Goal: Task Accomplishment & Management: Manage account settings

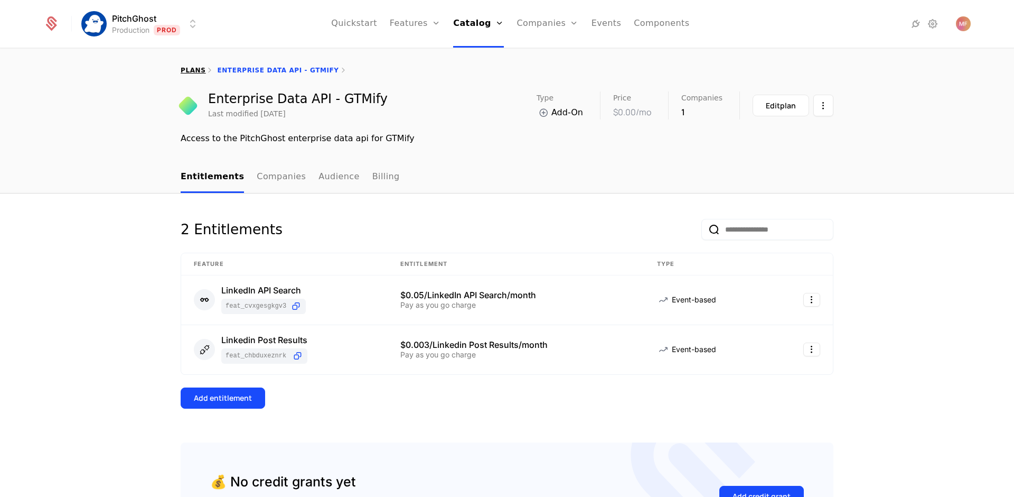
click at [189, 73] on link "plans" at bounding box center [193, 70] width 25 height 7
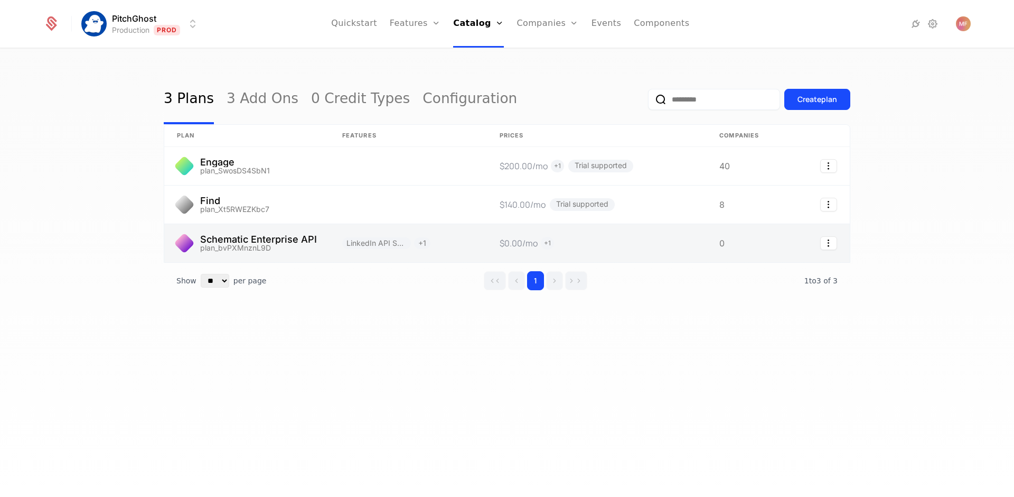
click at [693, 255] on link at bounding box center [597, 243] width 220 height 38
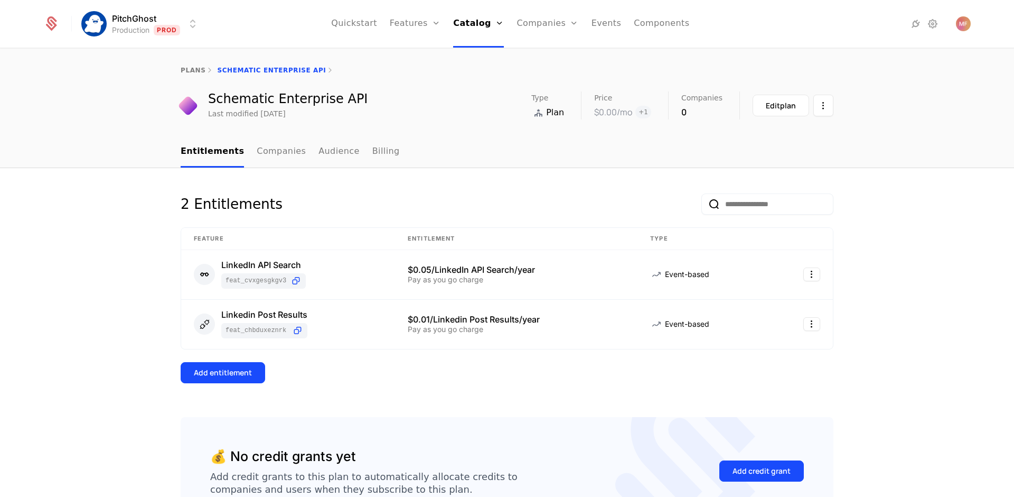
click at [342, 149] on ul "Entitlements Companies Audience Billing" at bounding box center [290, 151] width 219 height 31
click at [337, 151] on link "Audience" at bounding box center [339, 151] width 41 height 31
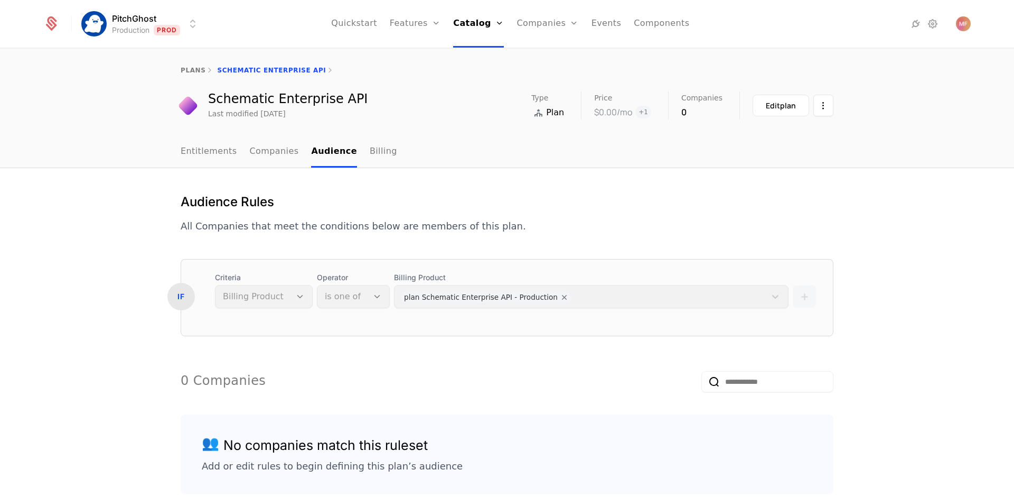
click at [237, 69] on div "plans Schematic Enterprise API" at bounding box center [507, 70] width 653 height 8
click at [193, 70] on link "plans" at bounding box center [193, 70] width 25 height 7
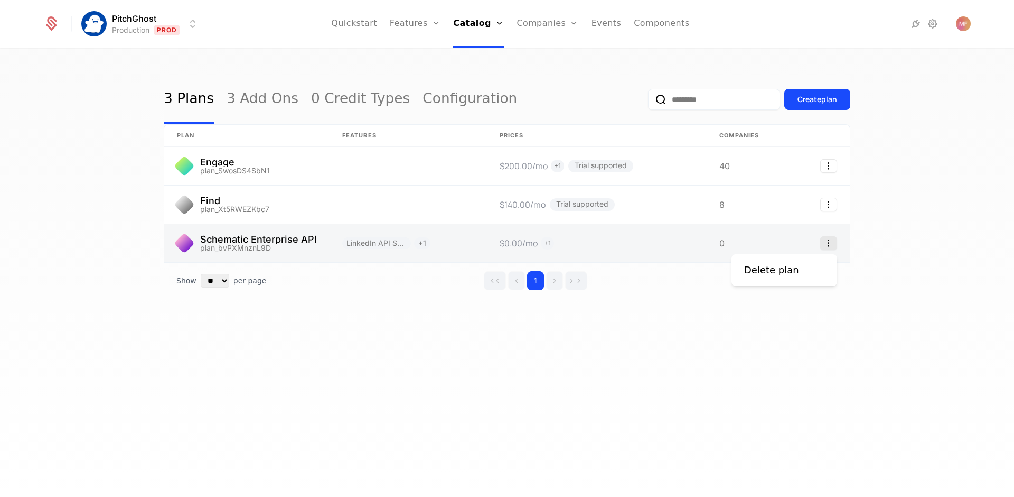
click at [828, 242] on icon "Select action" at bounding box center [828, 243] width 17 height 14
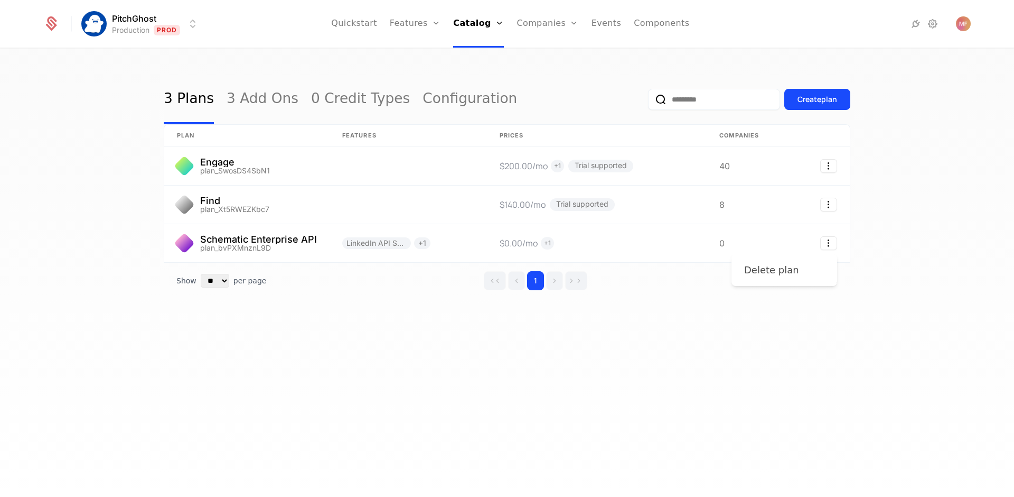
click at [796, 268] on div "Delete plan" at bounding box center [775, 270] width 63 height 15
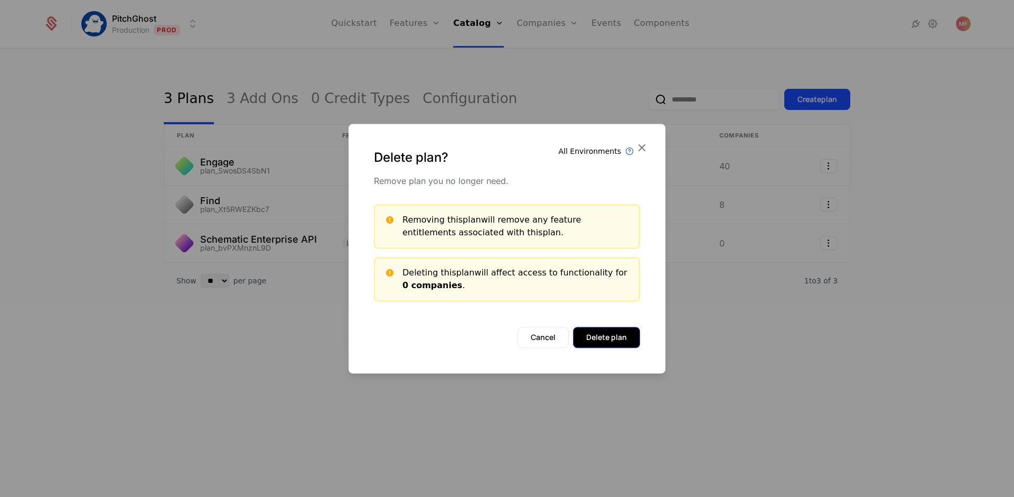
click at [633, 343] on button "Delete plan" at bounding box center [606, 336] width 67 height 21
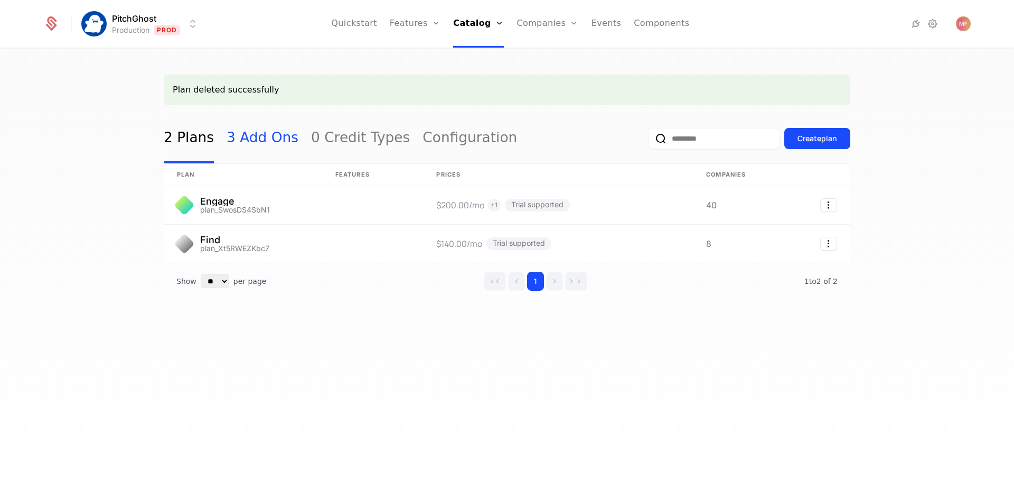
click at [277, 145] on link "3 Add Ons" at bounding box center [263, 139] width 72 height 50
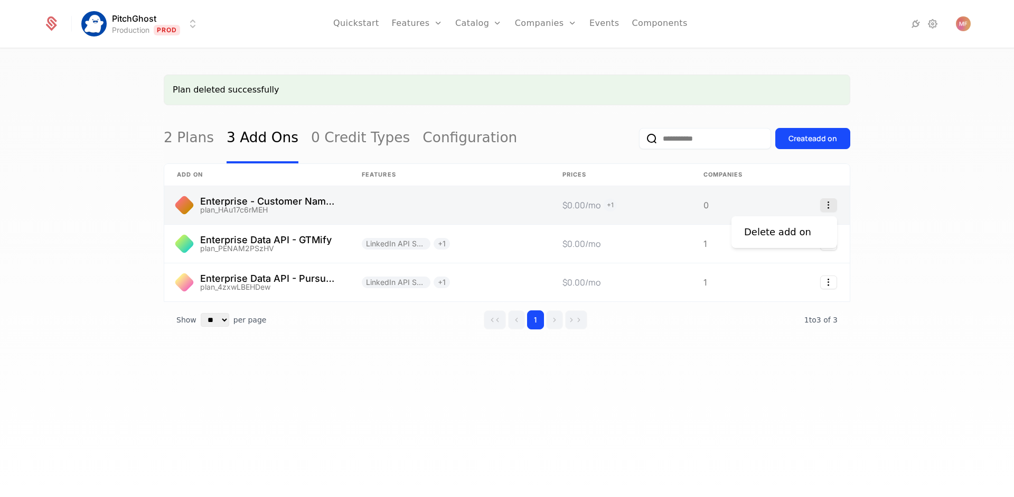
click at [823, 206] on icon "Select action" at bounding box center [828, 205] width 17 height 14
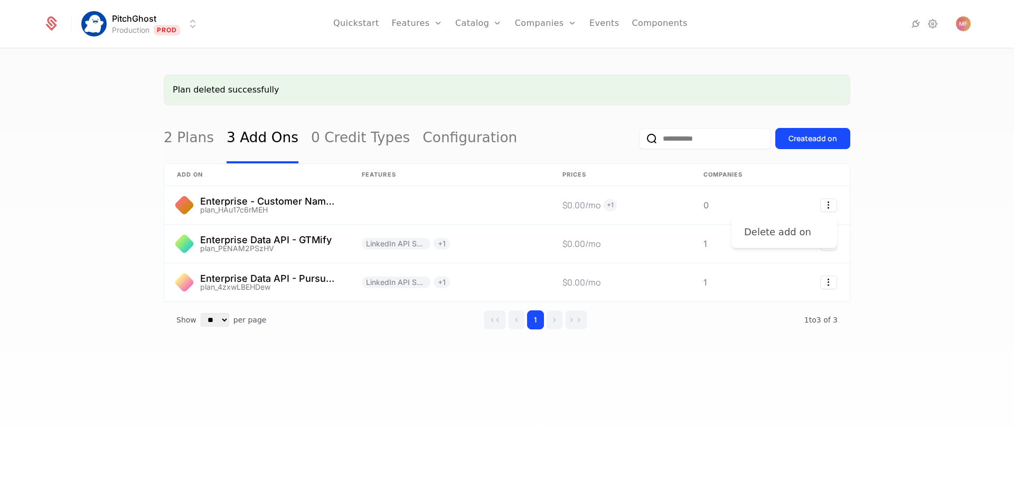
click at [805, 228] on div "Delete add on" at bounding box center [782, 232] width 76 height 15
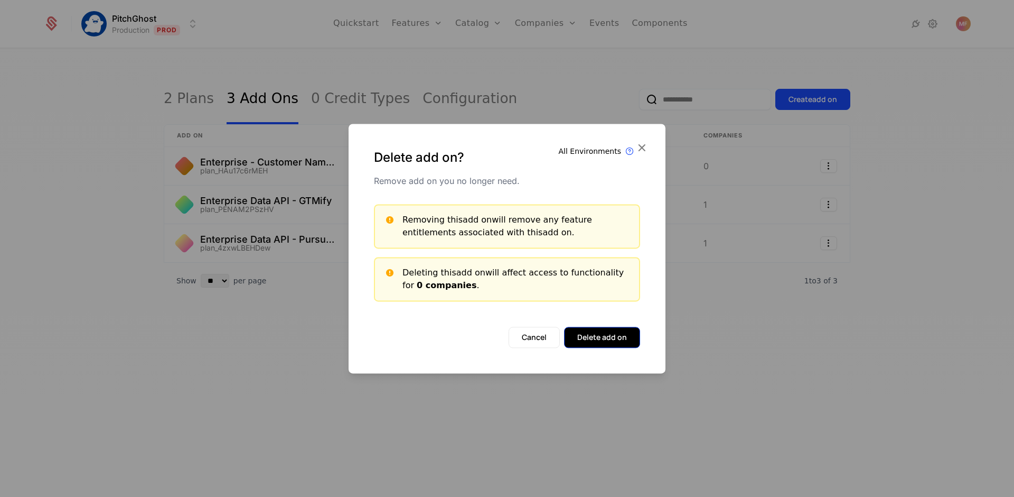
click at [598, 342] on button "Delete add on" at bounding box center [602, 336] width 76 height 21
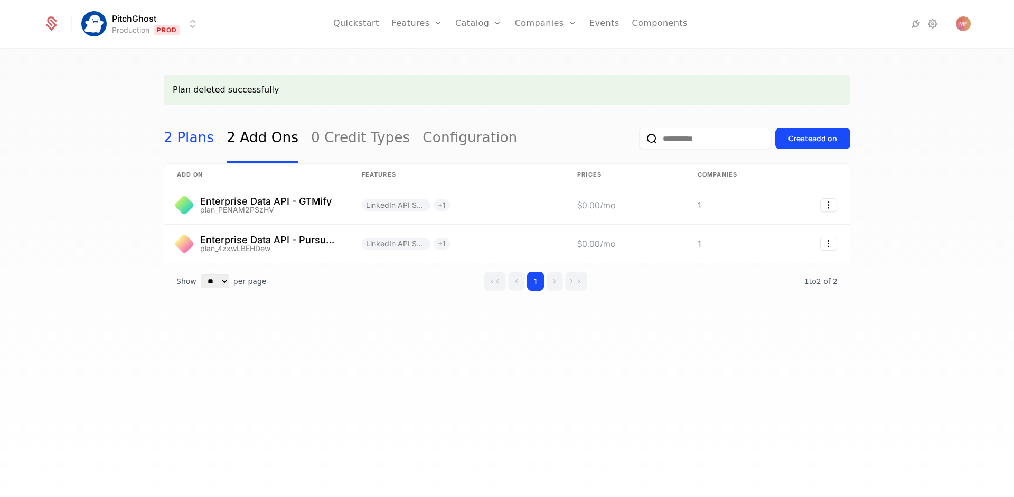
click at [186, 144] on link "2 Plans" at bounding box center [189, 139] width 50 height 50
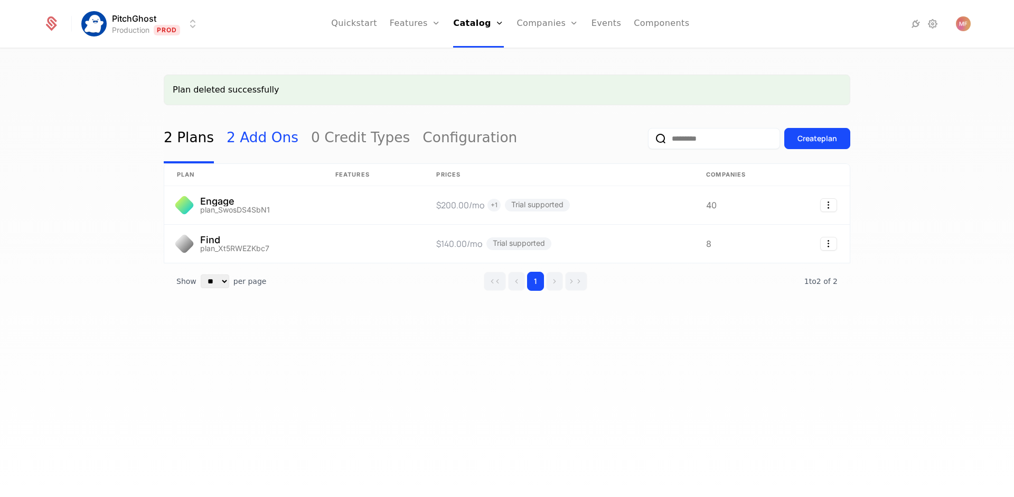
click at [262, 131] on link "2 Add Ons" at bounding box center [263, 139] width 72 height 50
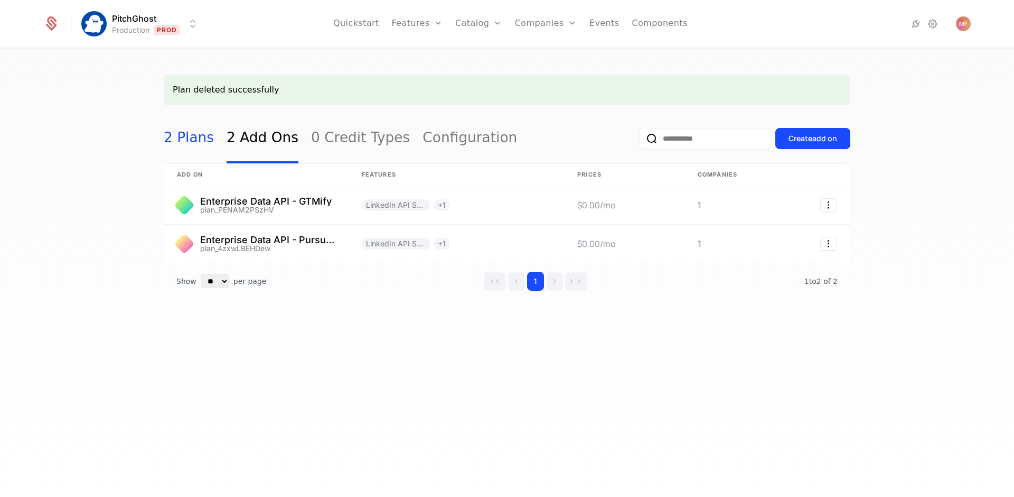
click at [200, 147] on link "2 Plans" at bounding box center [189, 139] width 50 height 50
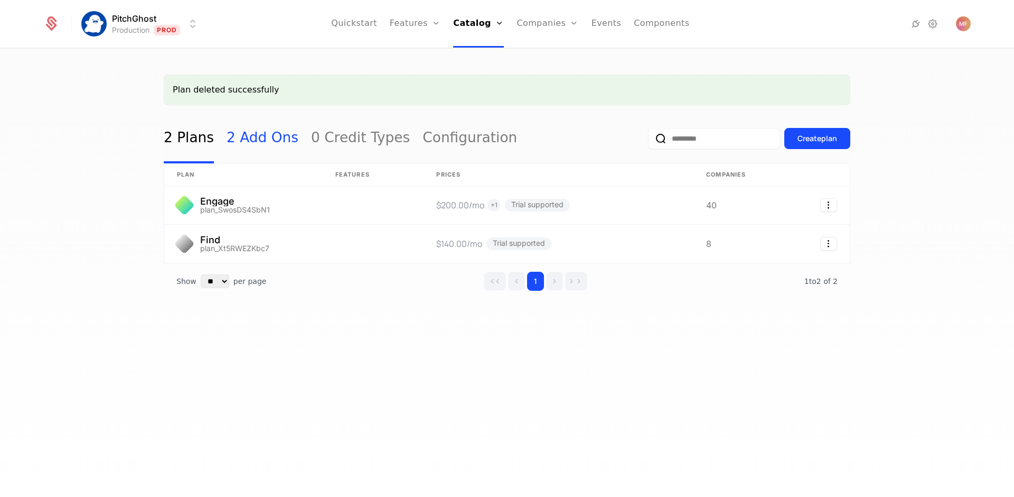
click at [252, 145] on link "2 Add Ons" at bounding box center [263, 139] width 72 height 50
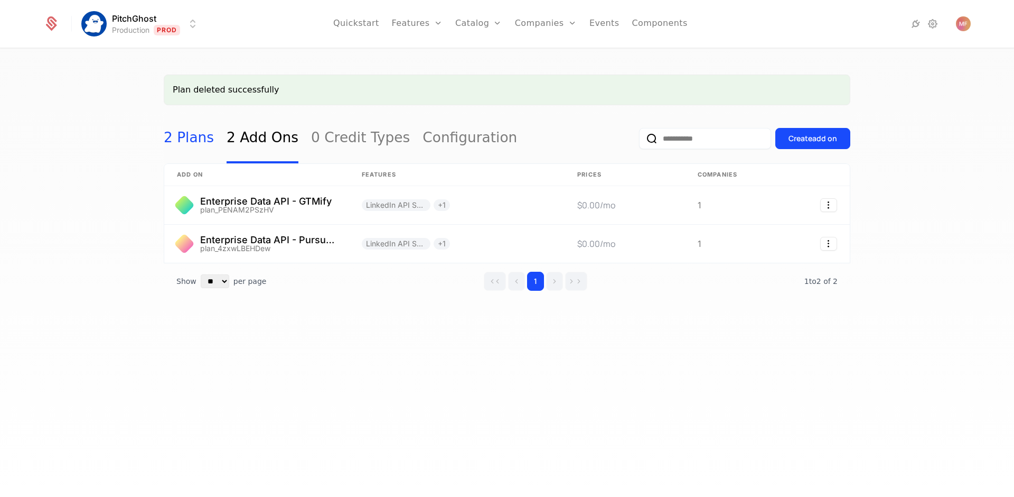
click at [196, 143] on link "2 Plans" at bounding box center [189, 139] width 50 height 50
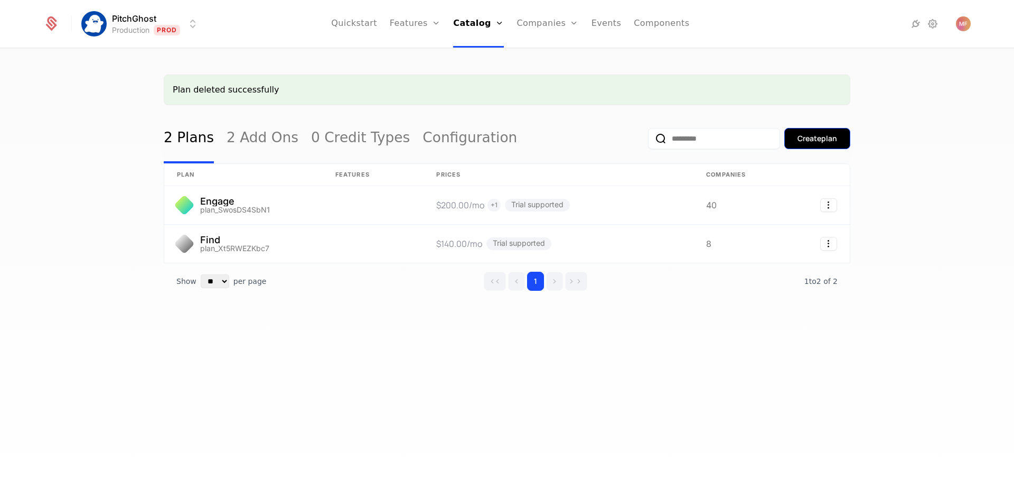
click at [821, 138] on div "Create plan" at bounding box center [818, 138] width 40 height 11
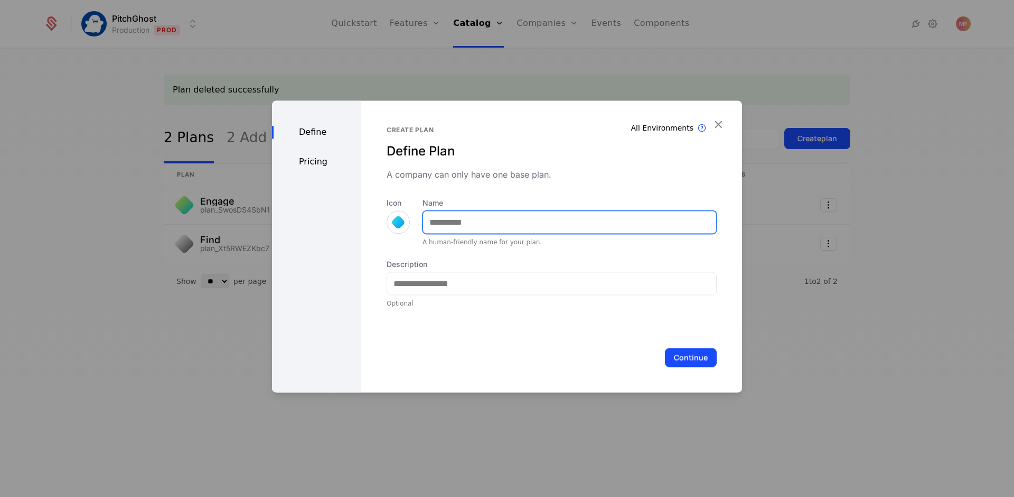
click at [488, 225] on input "Name" at bounding box center [569, 222] width 293 height 22
type input "**********"
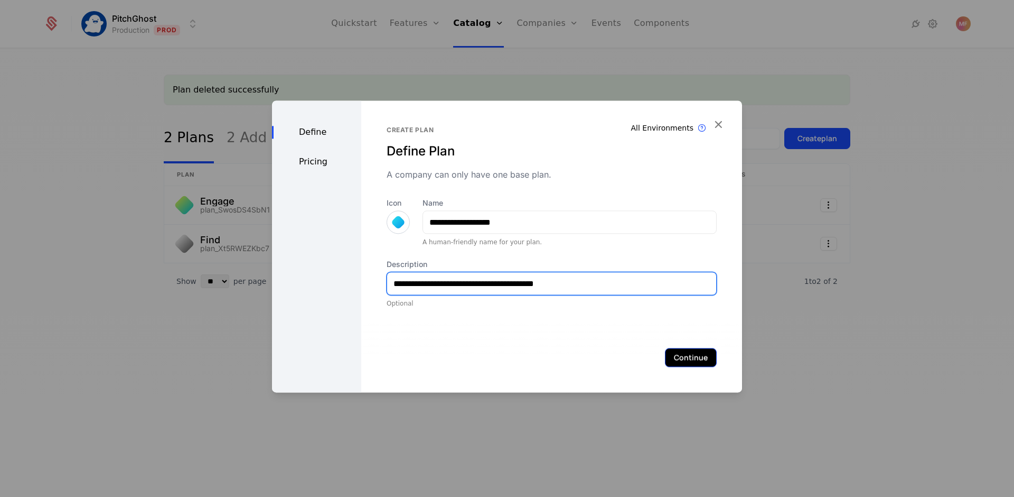
type input "**********"
click at [679, 358] on button "Continue" at bounding box center [691, 357] width 52 height 19
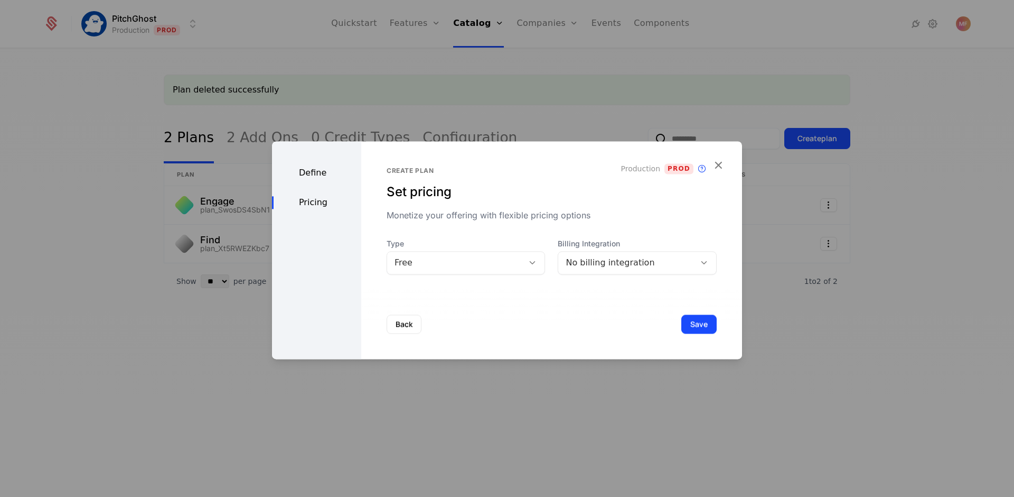
click at [516, 269] on div "Free" at bounding box center [455, 262] width 137 height 15
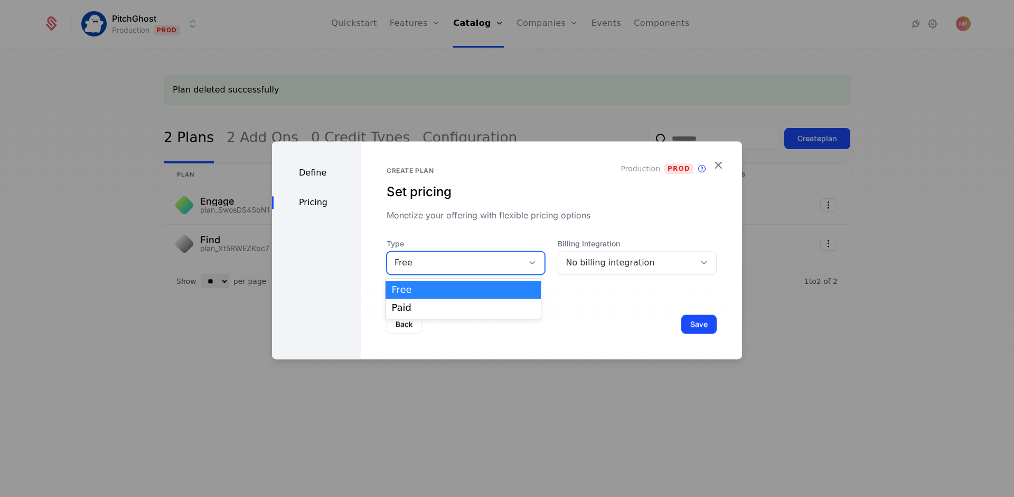
click at [531, 244] on span "Type" at bounding box center [466, 243] width 159 height 11
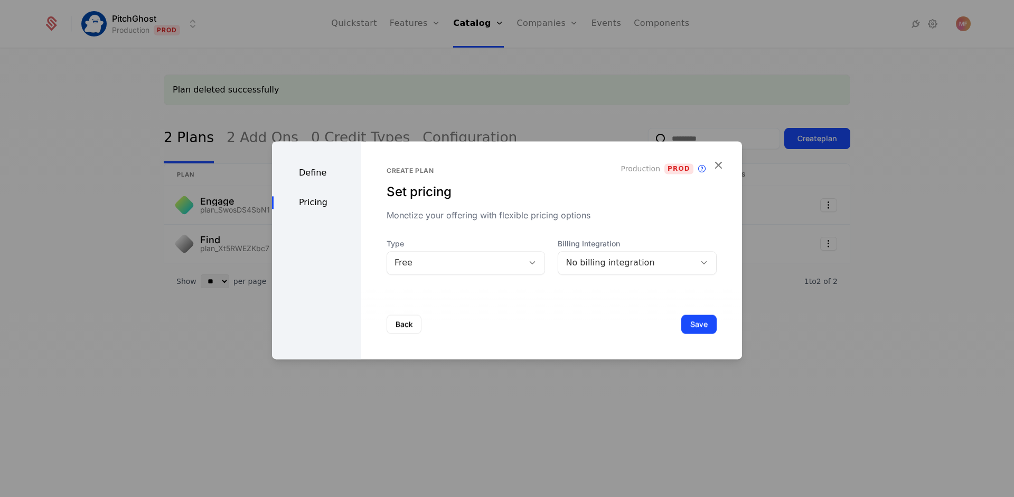
click at [566, 264] on div "No billing integration" at bounding box center [627, 262] width 122 height 13
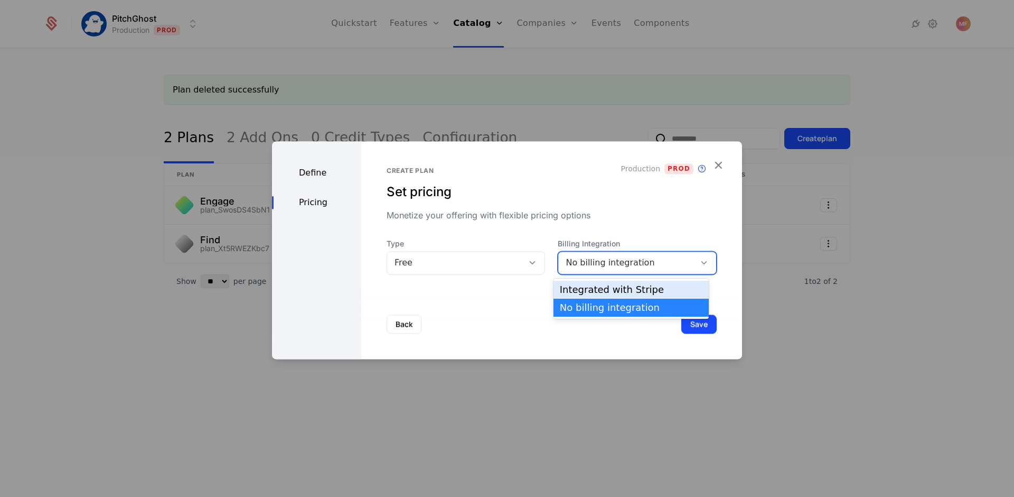
click at [577, 286] on div "Integrated with Stripe" at bounding box center [631, 290] width 143 height 10
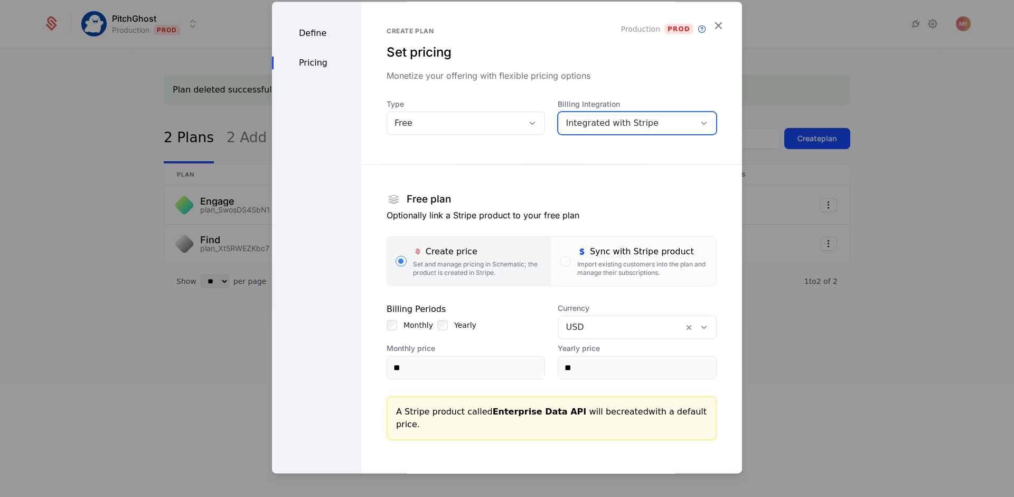
click at [309, 36] on div "Define" at bounding box center [316, 33] width 89 height 13
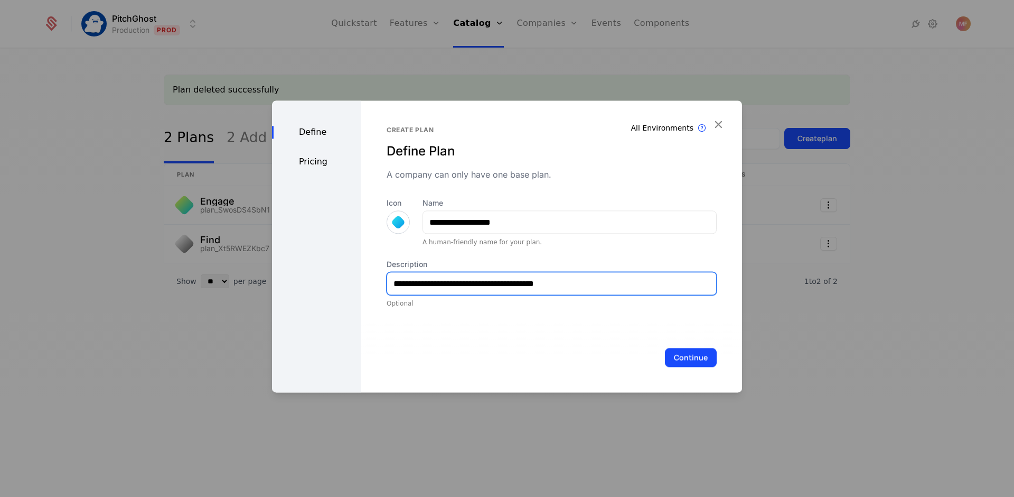
click at [509, 287] on input "**********" at bounding box center [551, 283] width 329 height 22
click at [721, 129] on icon "button" at bounding box center [719, 124] width 14 height 14
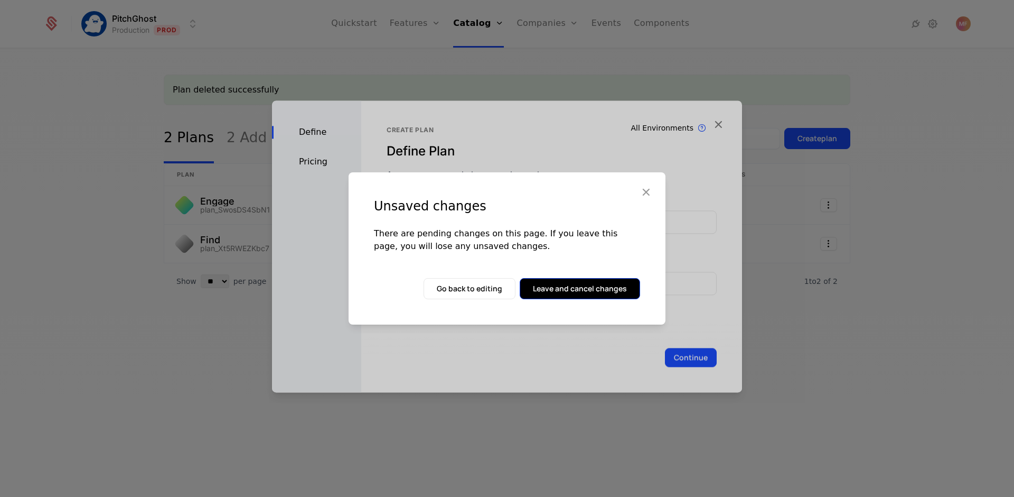
click at [585, 296] on button "Leave and cancel changes" at bounding box center [580, 288] width 120 height 21
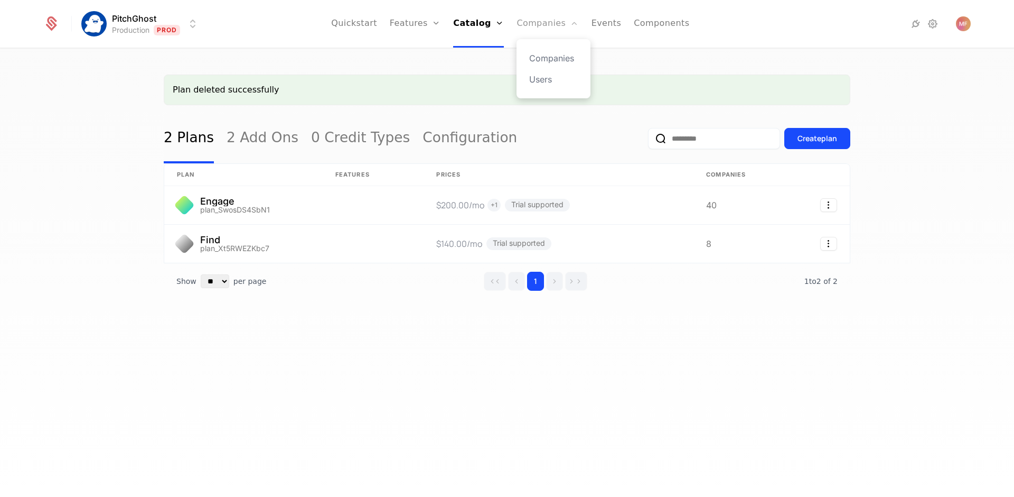
click at [544, 18] on link "Companies" at bounding box center [548, 24] width 62 height 48
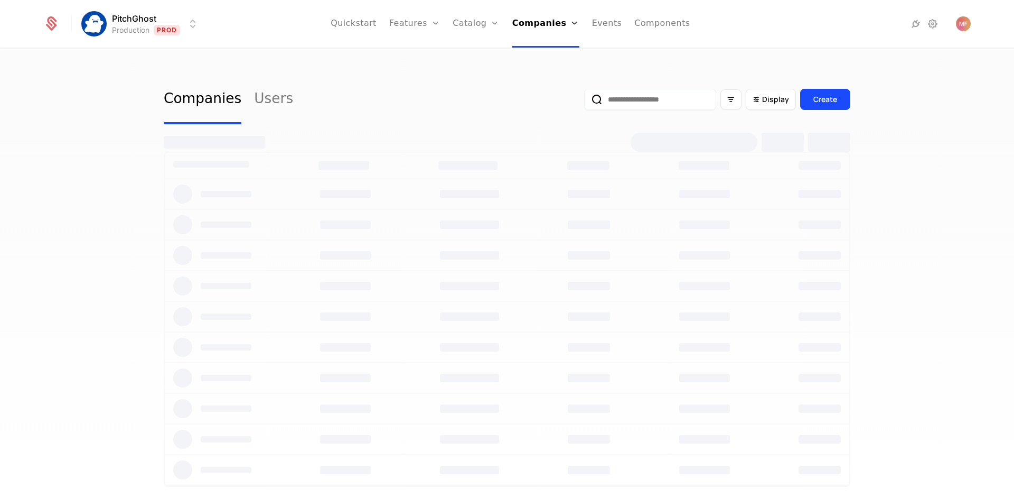
click at [651, 104] on input "email" at bounding box center [650, 99] width 132 height 21
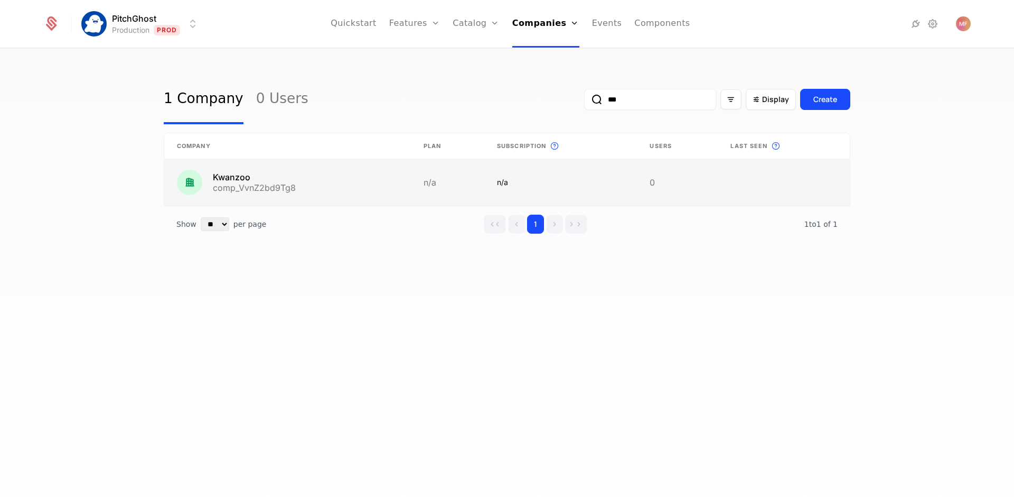
type input "***"
click at [353, 172] on link at bounding box center [287, 182] width 247 height 46
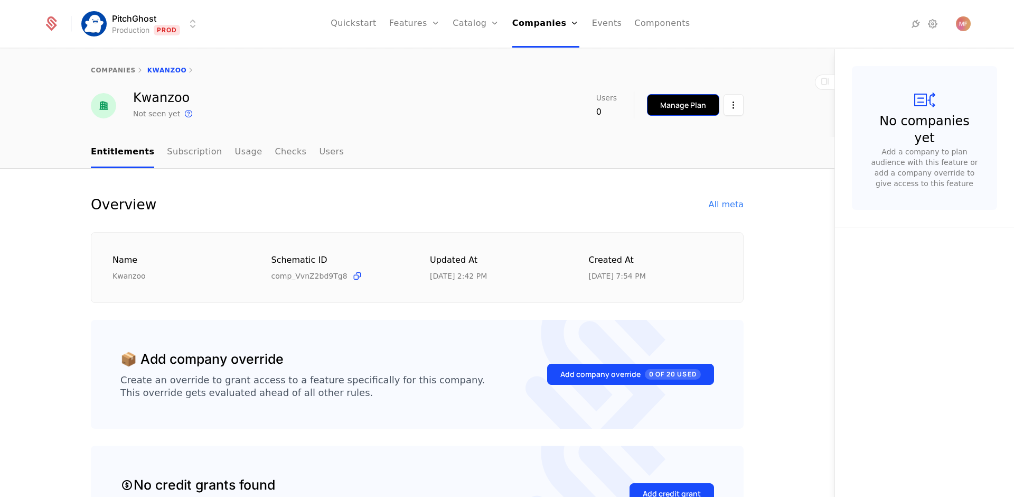
click at [660, 115] on button "Manage Plan" at bounding box center [683, 105] width 72 height 22
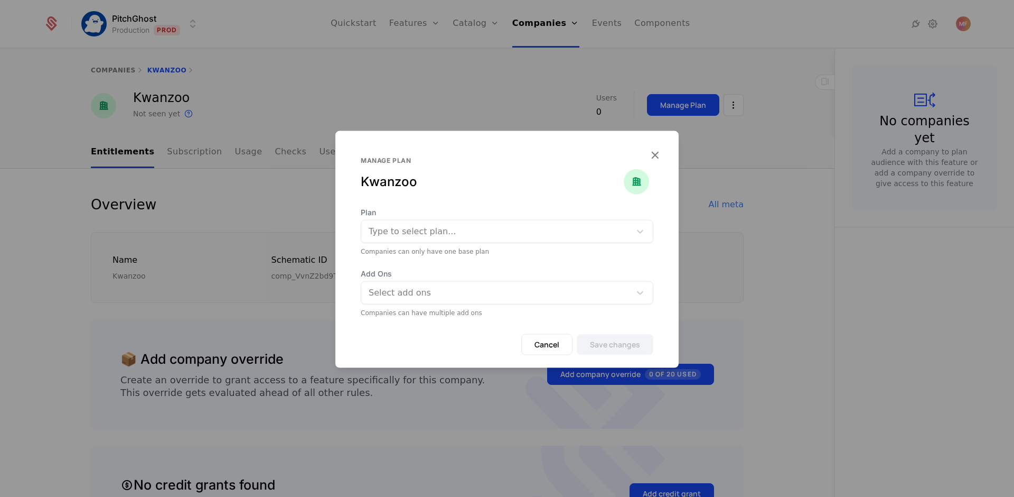
click at [461, 233] on div at bounding box center [496, 231] width 255 height 15
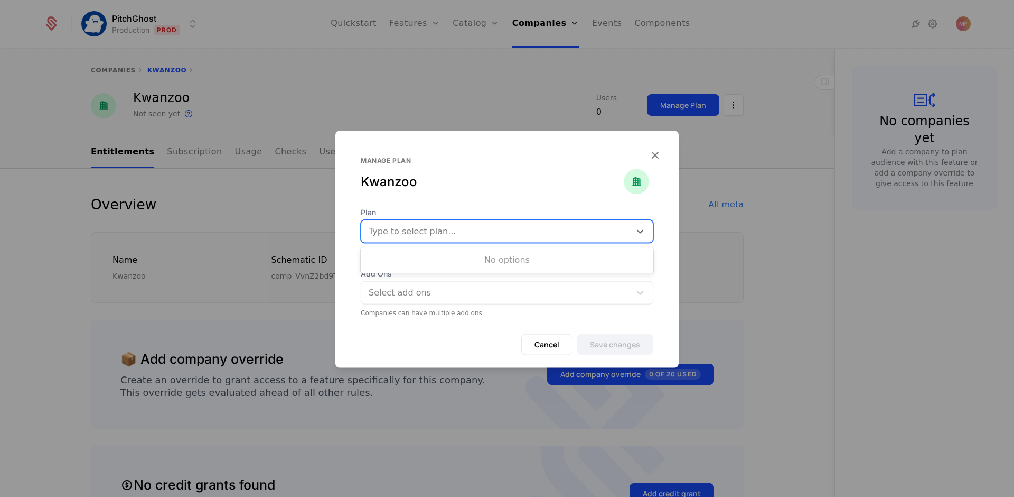
click at [475, 206] on div "Manage plan Kwanzoo Plan Use Up and Down to choose options, press Enter to sele…" at bounding box center [506, 249] width 343 height 237
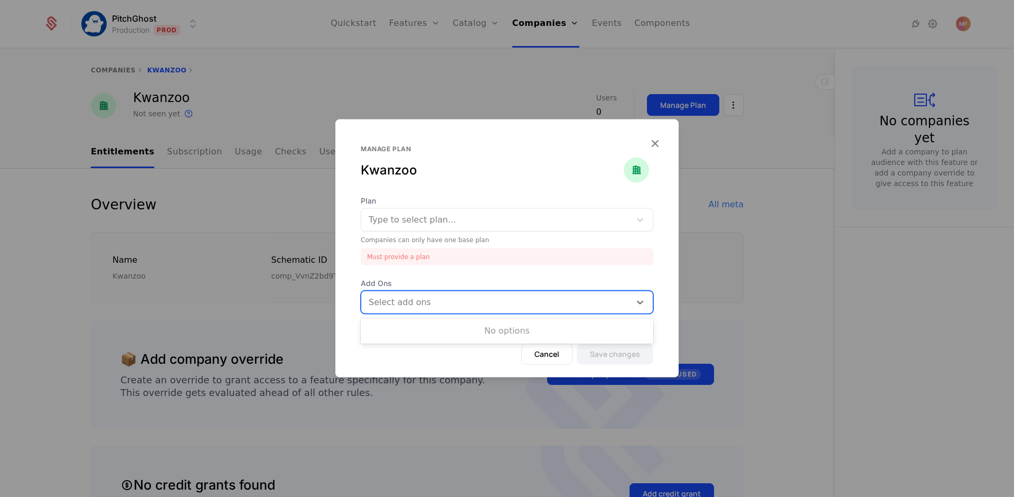
click at [456, 306] on div at bounding box center [497, 302] width 255 height 15
type input "*"
click at [449, 198] on span "Plan" at bounding box center [507, 200] width 293 height 11
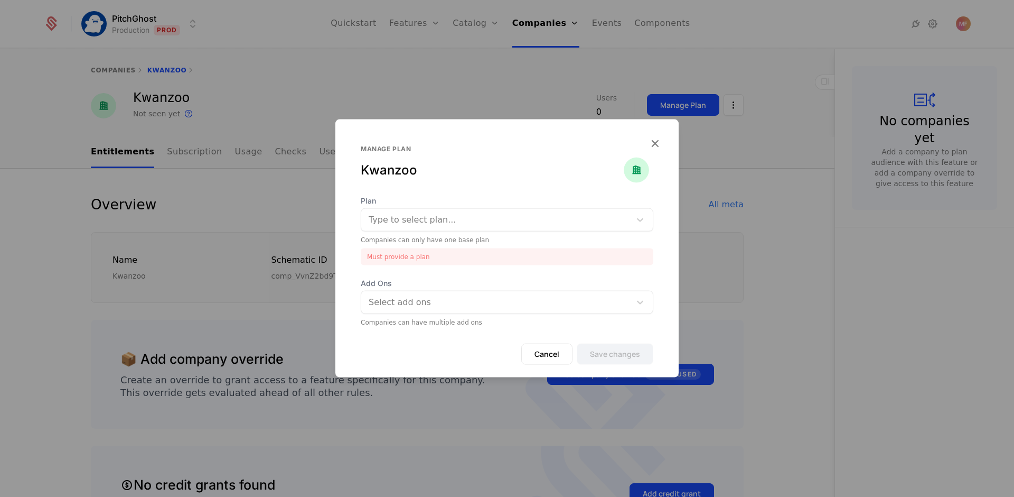
click at [439, 82] on div at bounding box center [507, 248] width 1014 height 497
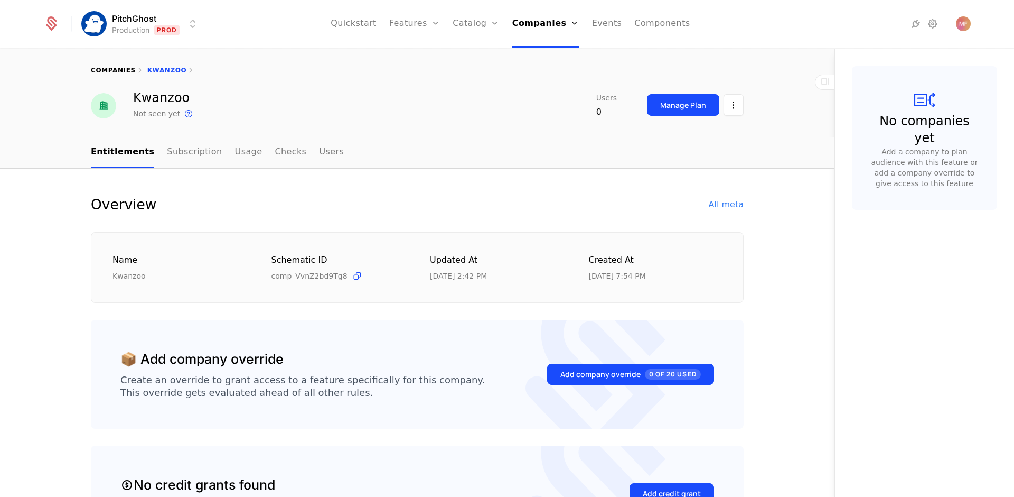
click at [98, 69] on link "companies" at bounding box center [113, 70] width 45 height 7
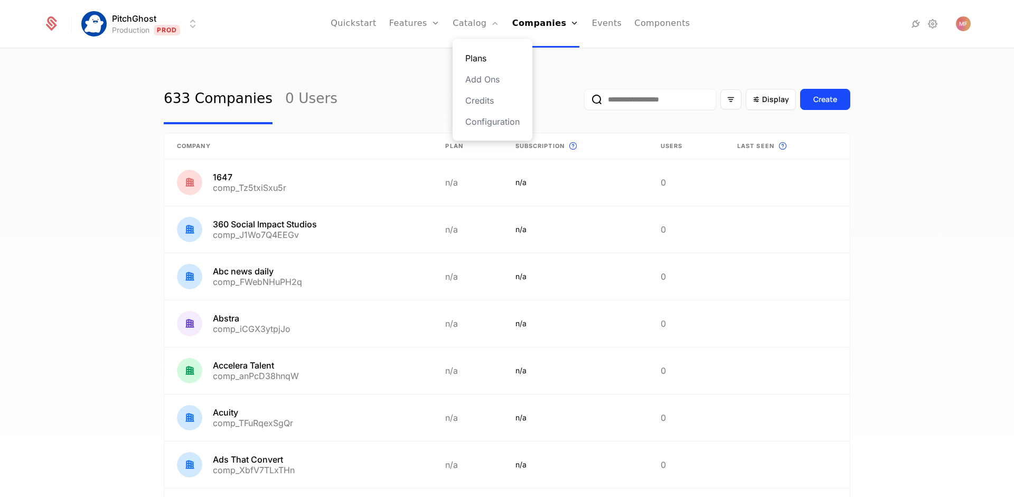
click at [489, 61] on link "Plans" at bounding box center [492, 58] width 54 height 13
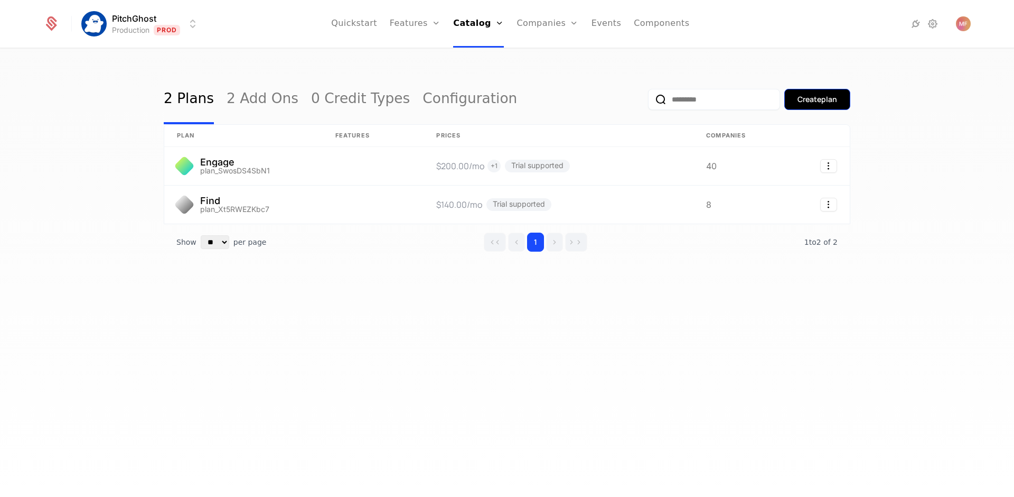
click at [828, 106] on button "Create plan" at bounding box center [818, 99] width 66 height 21
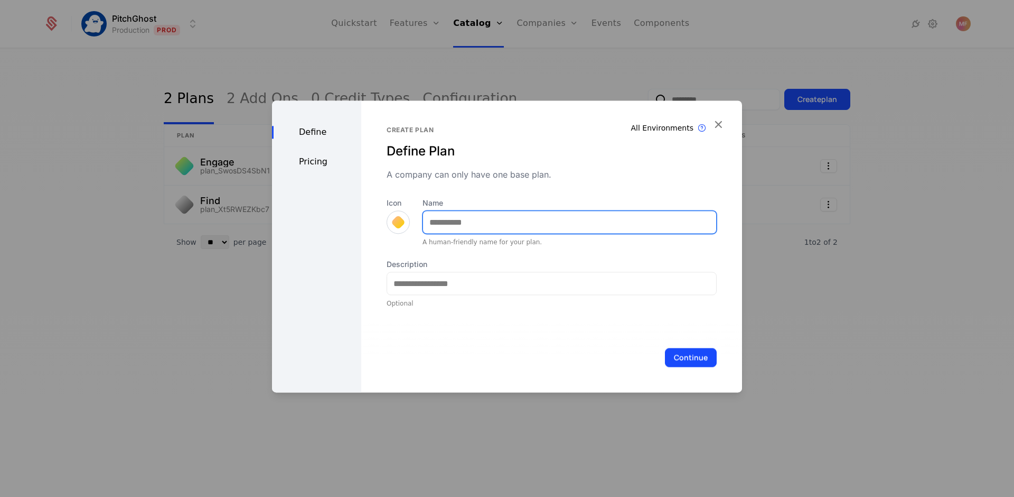
click at [446, 229] on input "Name" at bounding box center [569, 222] width 293 height 22
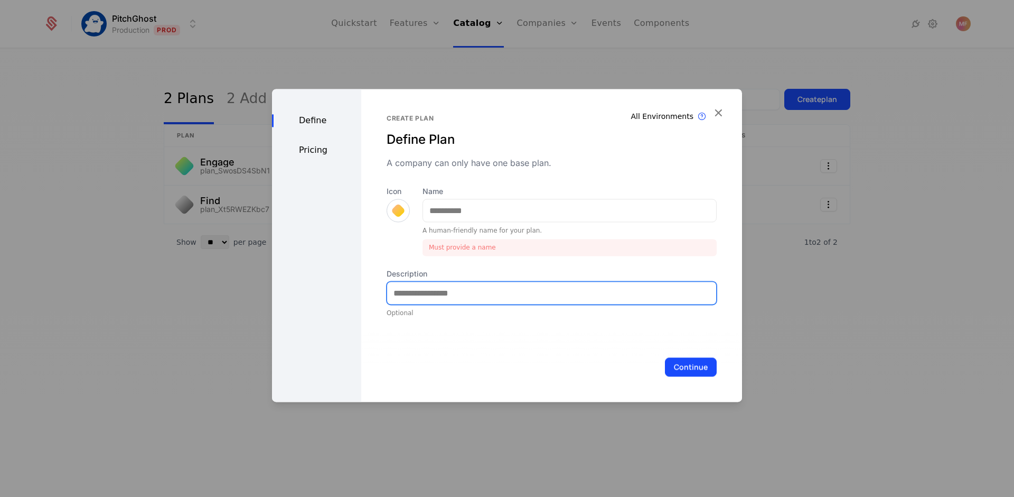
click at [403, 277] on div "Description Optional" at bounding box center [552, 292] width 330 height 49
paste input "**********"
type input "**********"
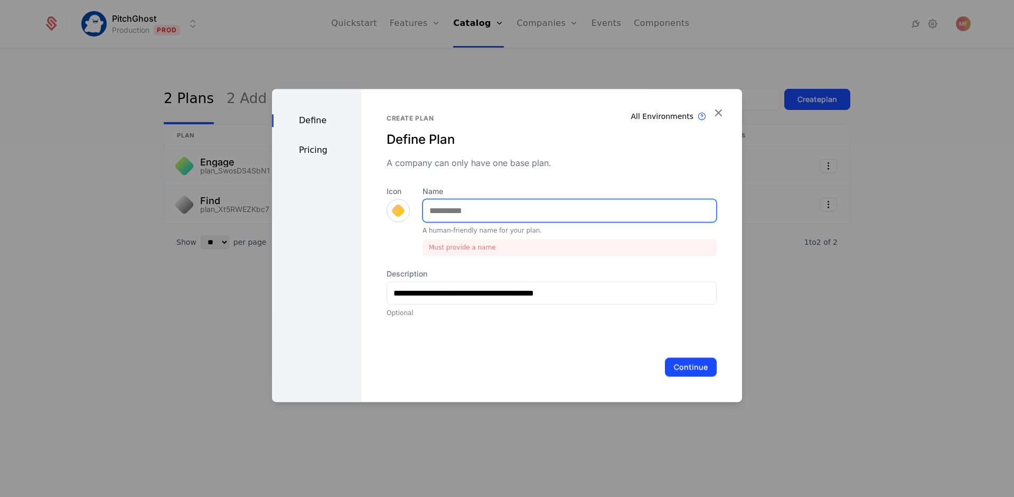
click at [469, 208] on input "Name" at bounding box center [569, 210] width 293 height 22
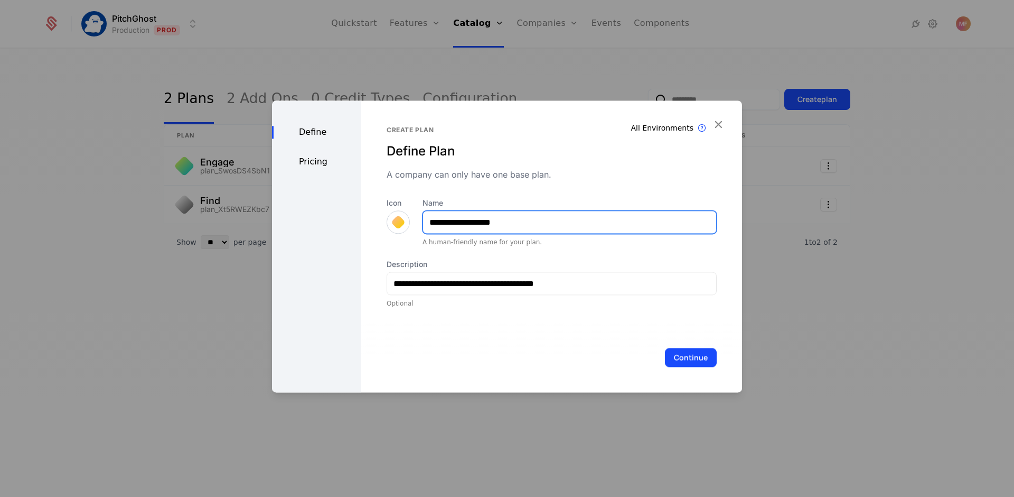
type input "**********"
click at [515, 167] on div "Create plan Define Plan A company can only have one base plan." at bounding box center [552, 153] width 330 height 55
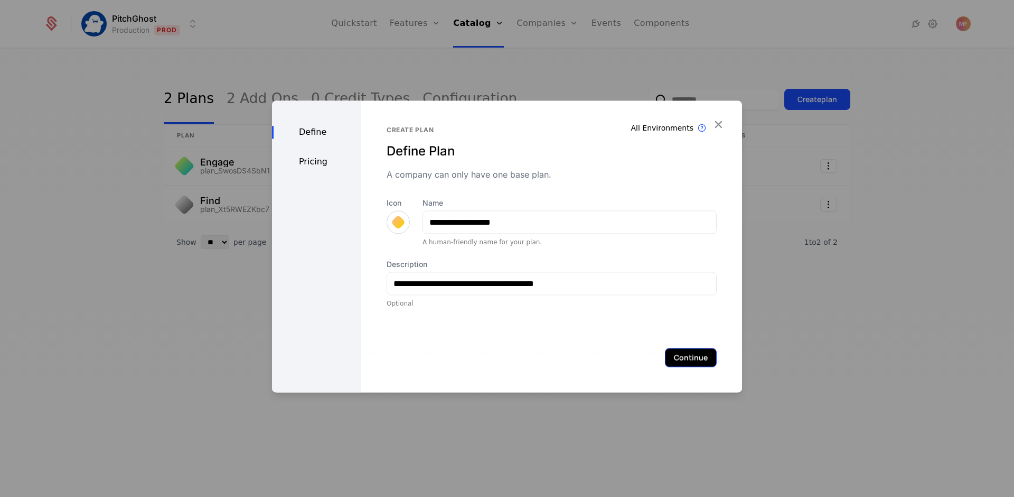
click at [668, 351] on button "Continue" at bounding box center [691, 357] width 52 height 19
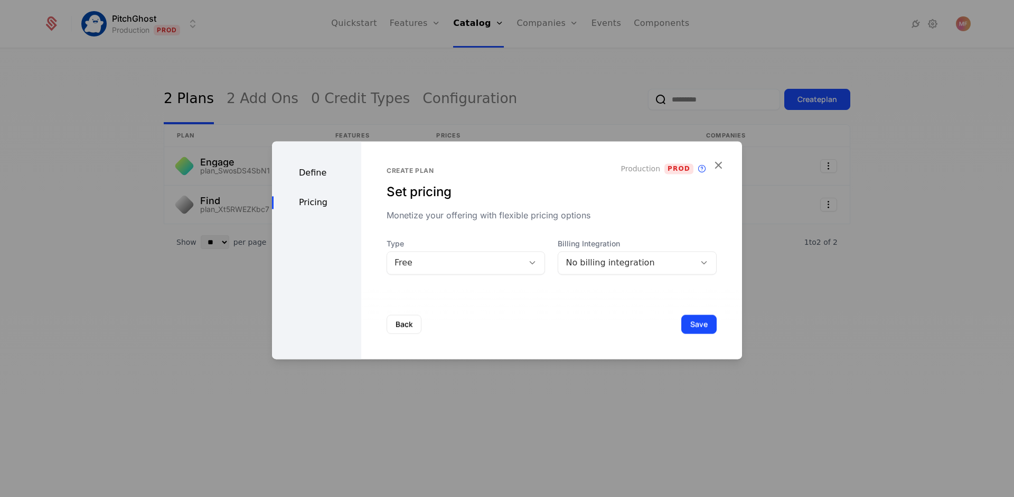
click at [607, 263] on div "No billing integration" at bounding box center [627, 262] width 122 height 13
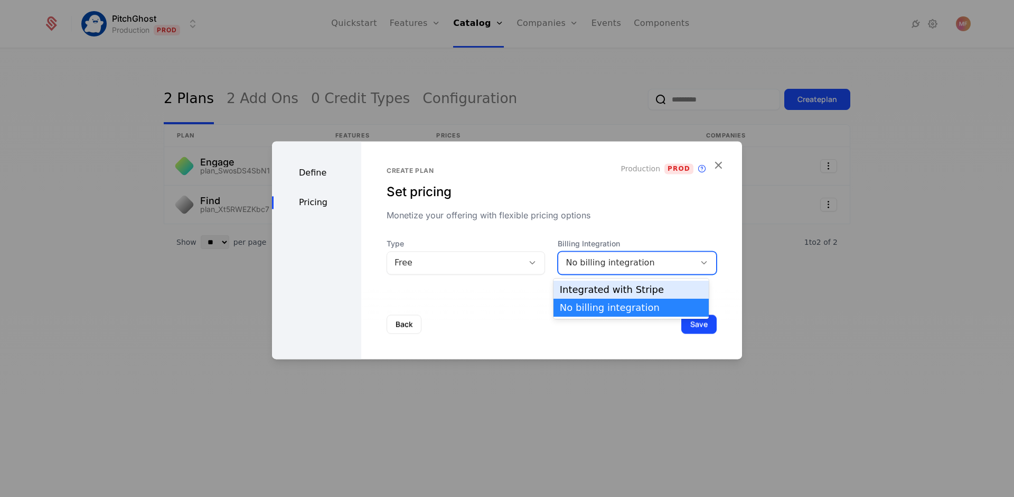
click at [605, 287] on div "Integrated with Stripe" at bounding box center [631, 290] width 143 height 10
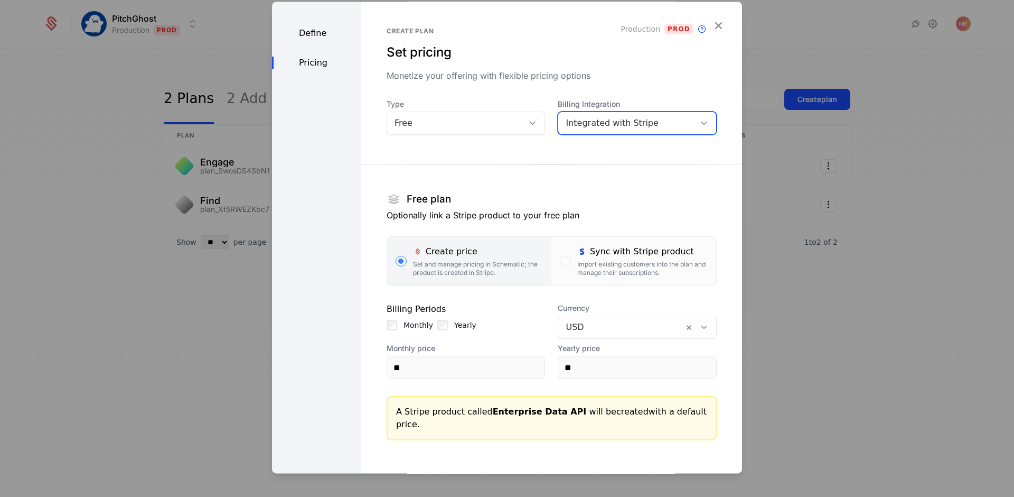
scroll to position [52, 0]
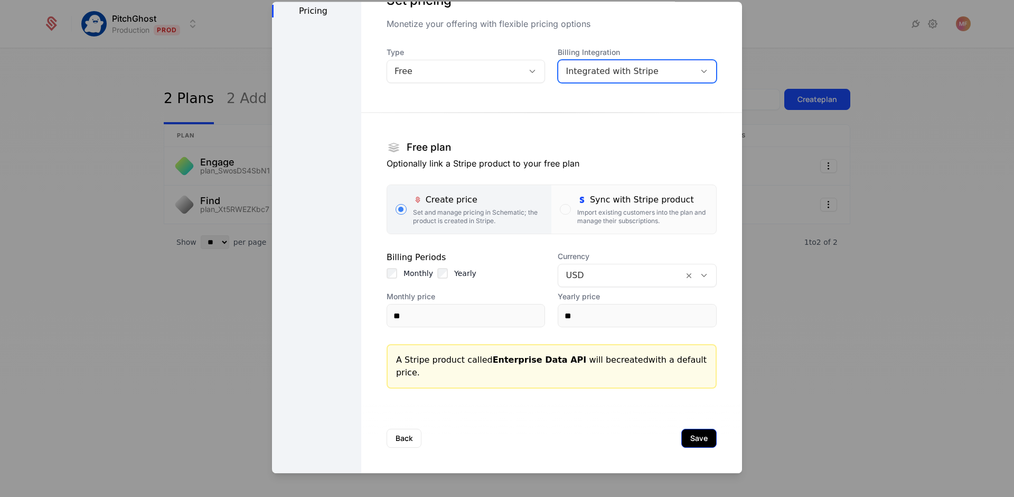
click at [681, 443] on button "Save" at bounding box center [698, 437] width 35 height 19
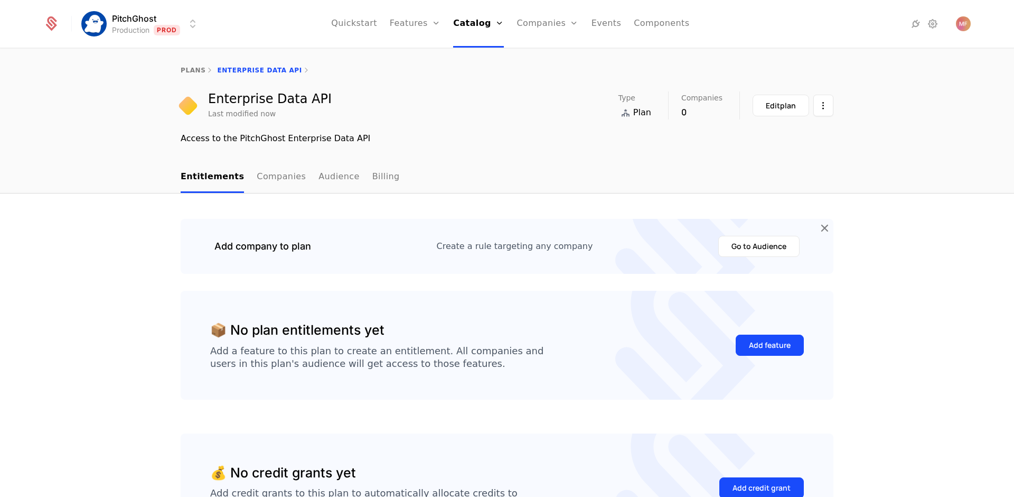
click at [623, 114] on icon at bounding box center [626, 113] width 14 height 14
click at [749, 342] on div "Add feature" at bounding box center [770, 345] width 42 height 11
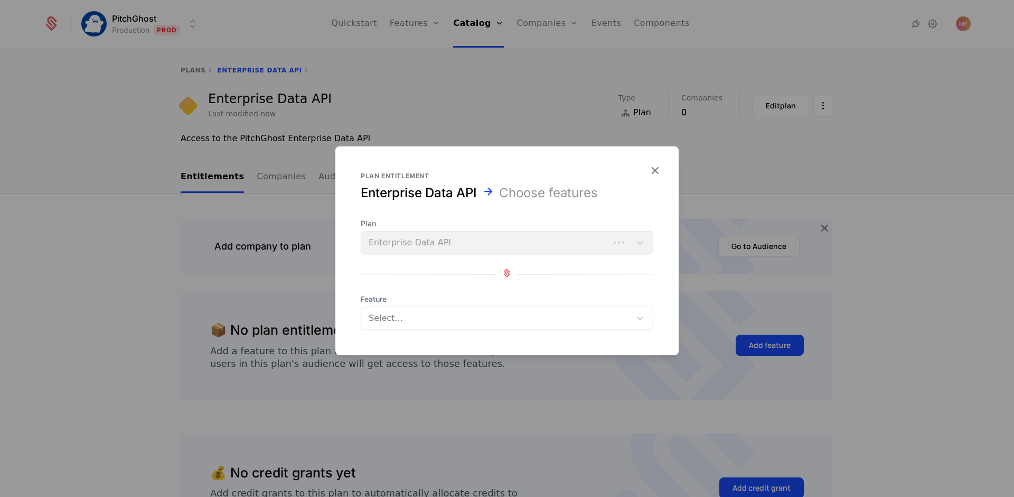
click at [458, 314] on div at bounding box center [497, 318] width 255 height 15
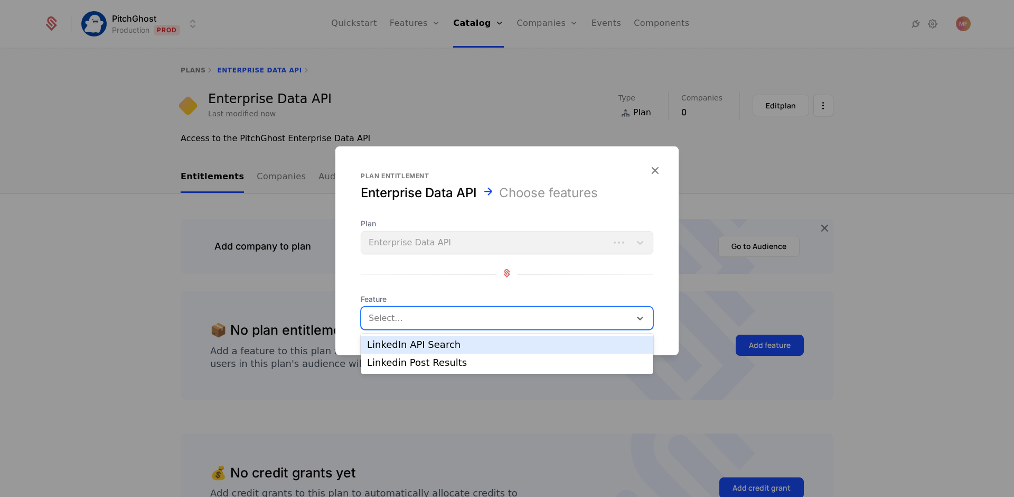
click at [440, 341] on div "LinkedIn API Search" at bounding box center [507, 345] width 280 height 10
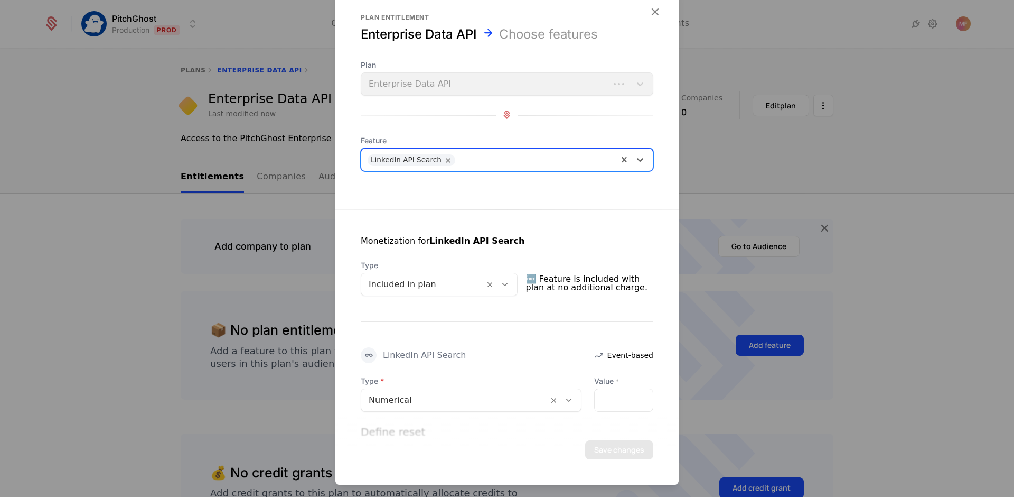
click at [507, 279] on icon at bounding box center [505, 284] width 10 height 10
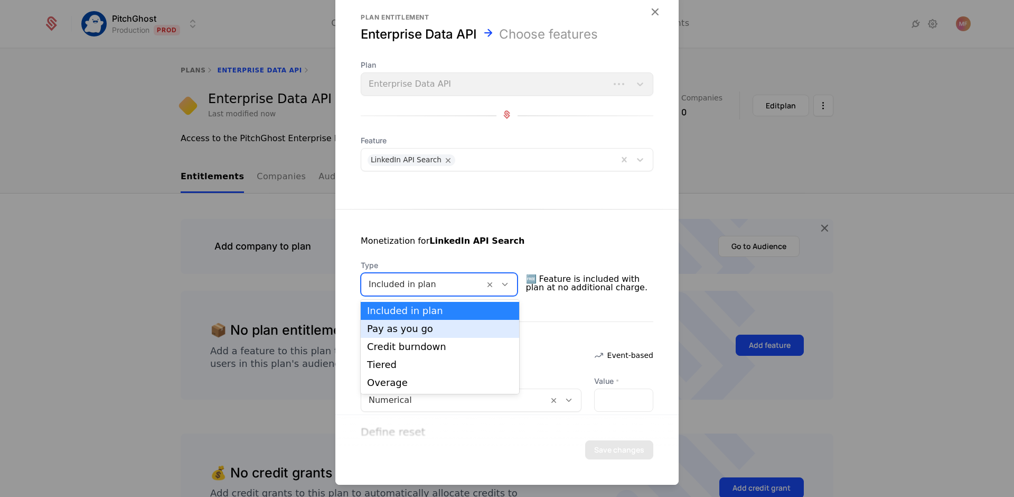
click at [476, 329] on div "Pay as you go" at bounding box center [440, 329] width 146 height 10
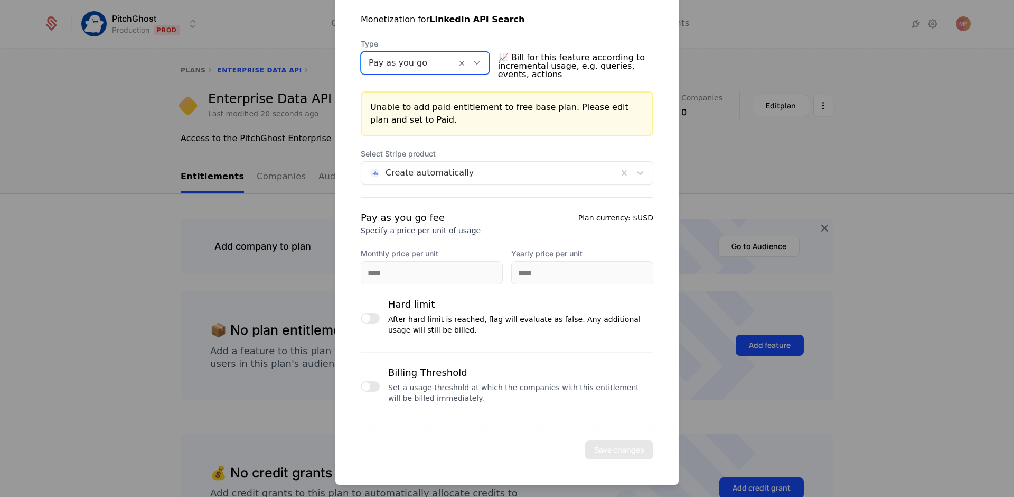
scroll to position [227, 0]
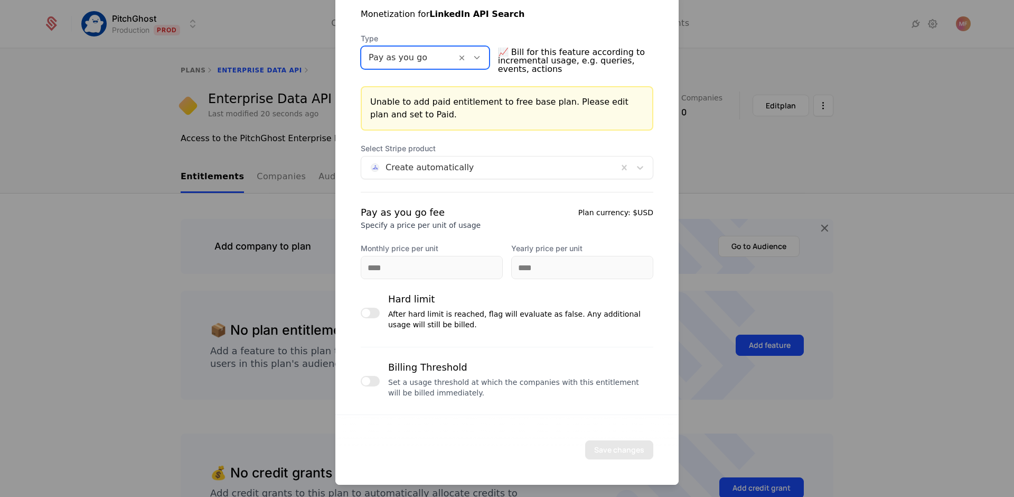
click at [397, 116] on div "Unable to add paid entitlement to free base plan. Please edit plan and set to P…" at bounding box center [507, 108] width 293 height 44
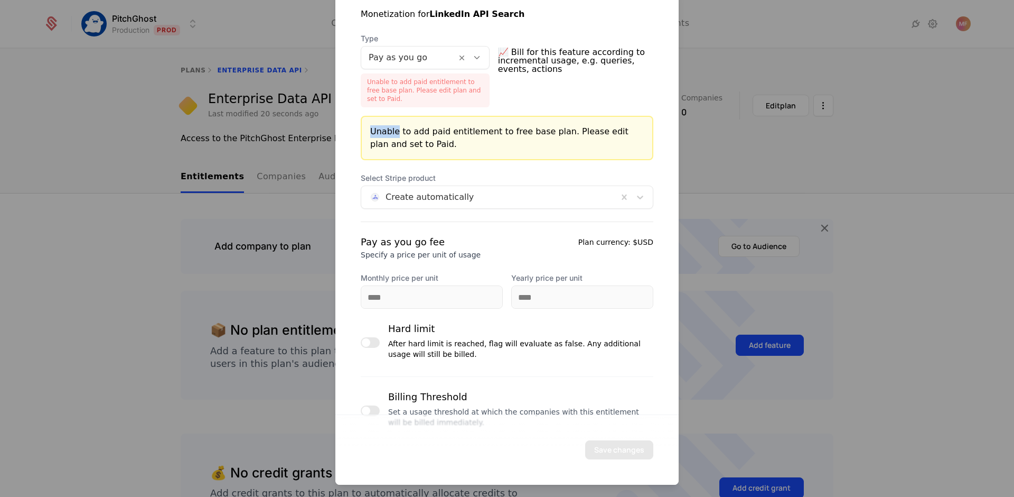
click at [397, 116] on div "Unable to add paid entitlement to free base plan. Please edit plan and set to P…" at bounding box center [507, 138] width 293 height 44
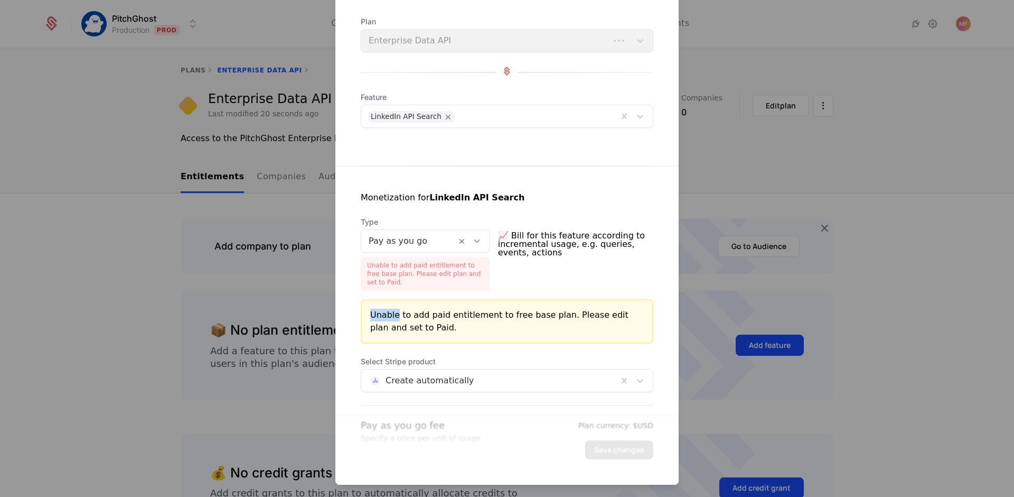
scroll to position [0, 0]
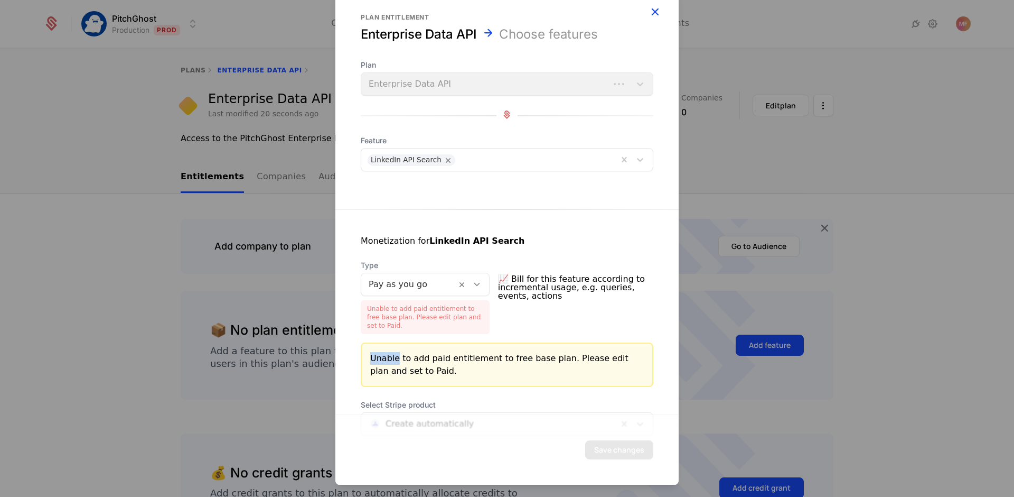
click at [648, 11] on icon "button" at bounding box center [655, 12] width 14 height 14
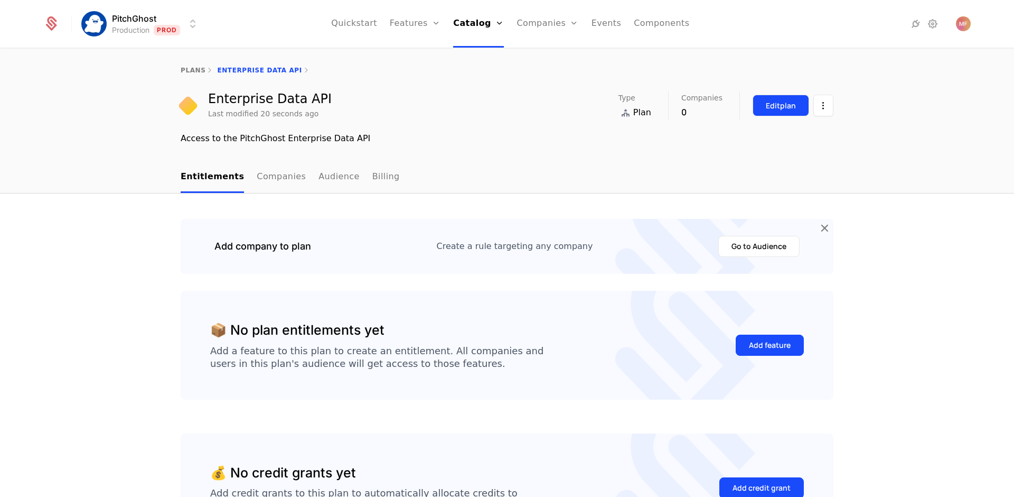
click at [780, 104] on div "Edit plan" at bounding box center [781, 105] width 30 height 11
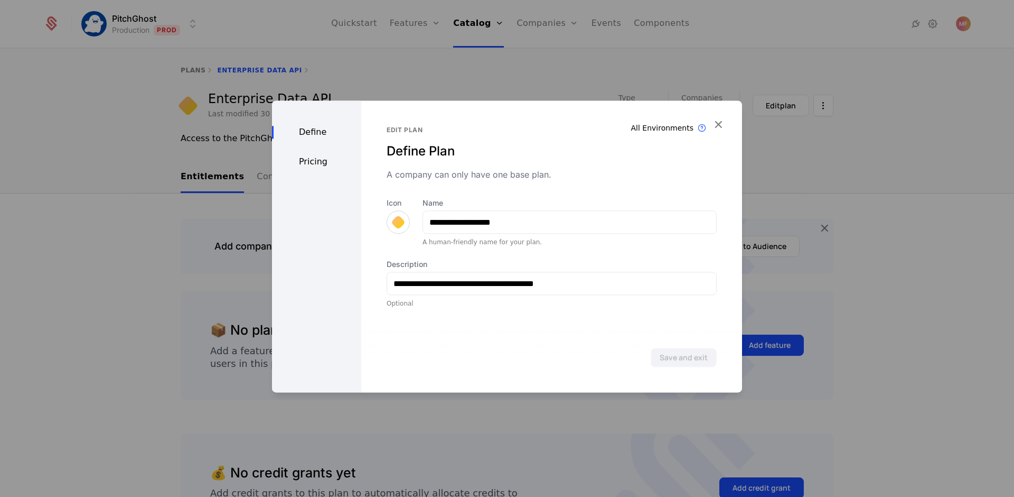
click at [314, 164] on div "Pricing" at bounding box center [316, 161] width 89 height 13
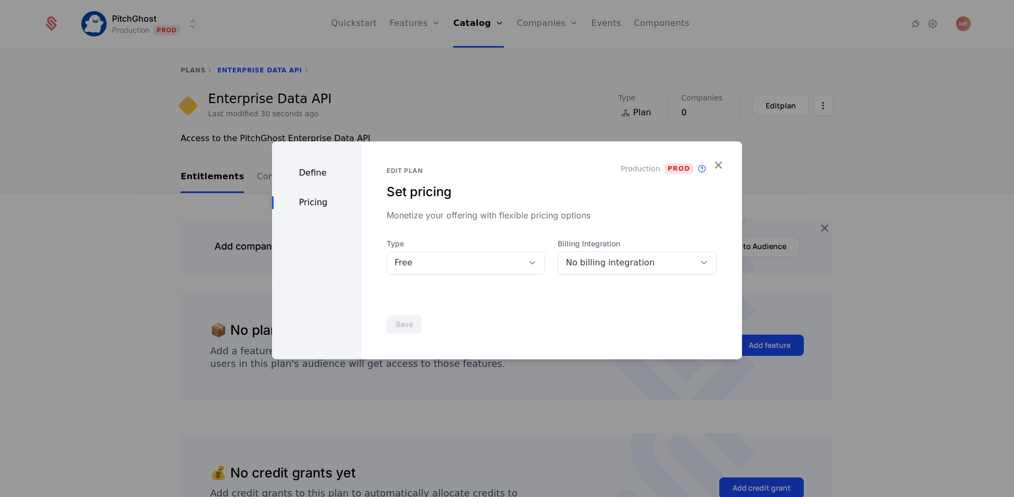
click at [494, 268] on div "Free" at bounding box center [456, 262] width 122 height 13
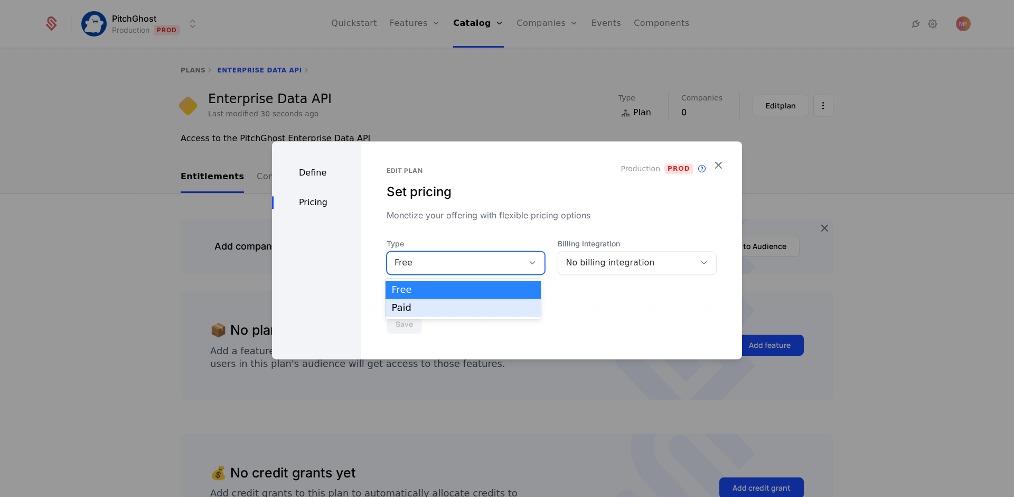
click at [451, 313] on div "Paid" at bounding box center [463, 307] width 155 height 18
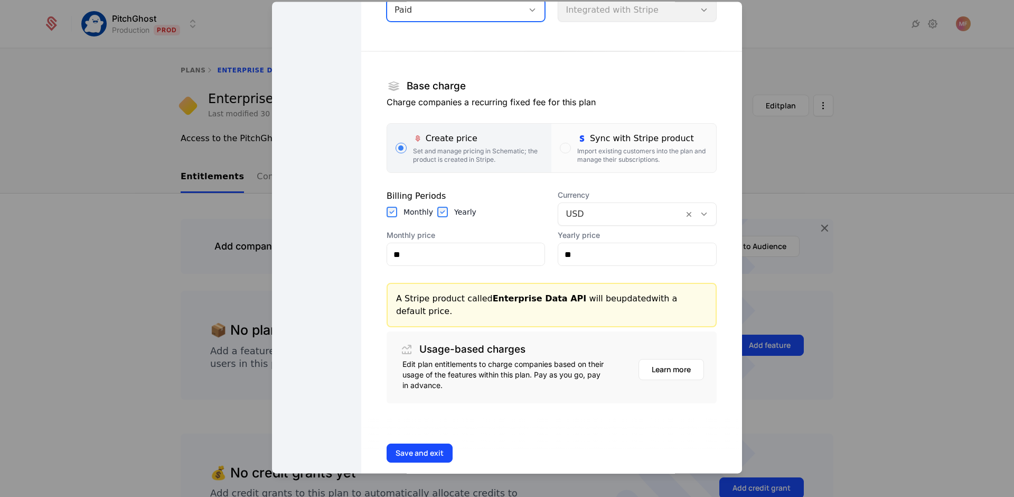
scroll to position [128, 0]
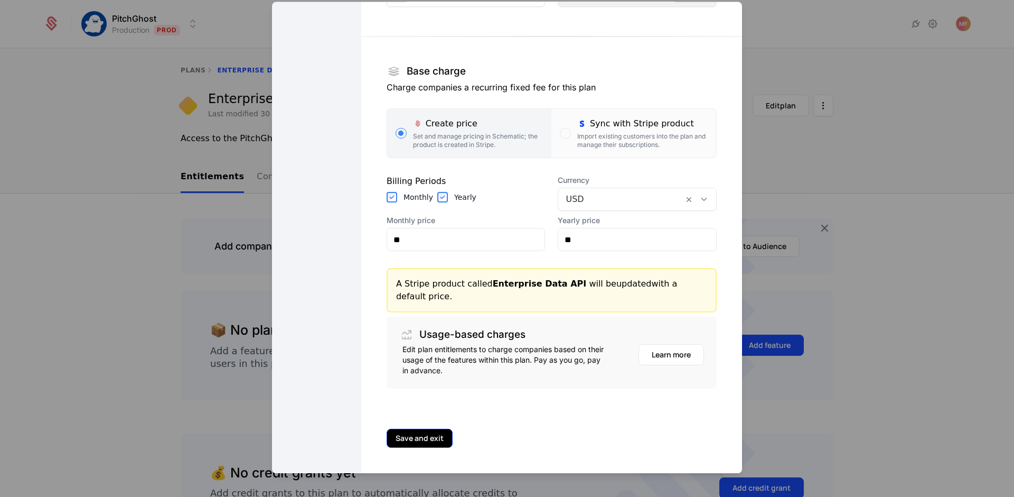
click at [424, 438] on button "Save and exit" at bounding box center [420, 437] width 66 height 19
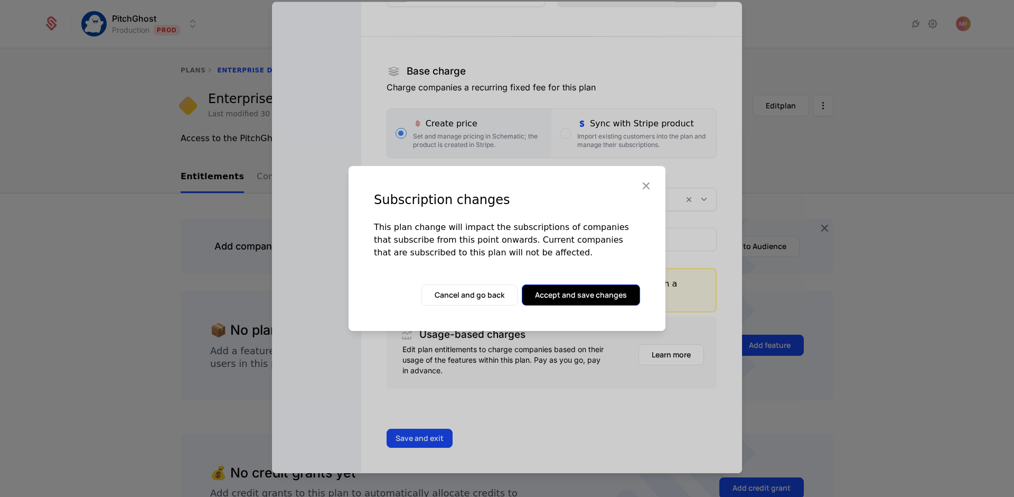
click at [547, 293] on button "Accept and save changes" at bounding box center [581, 294] width 118 height 21
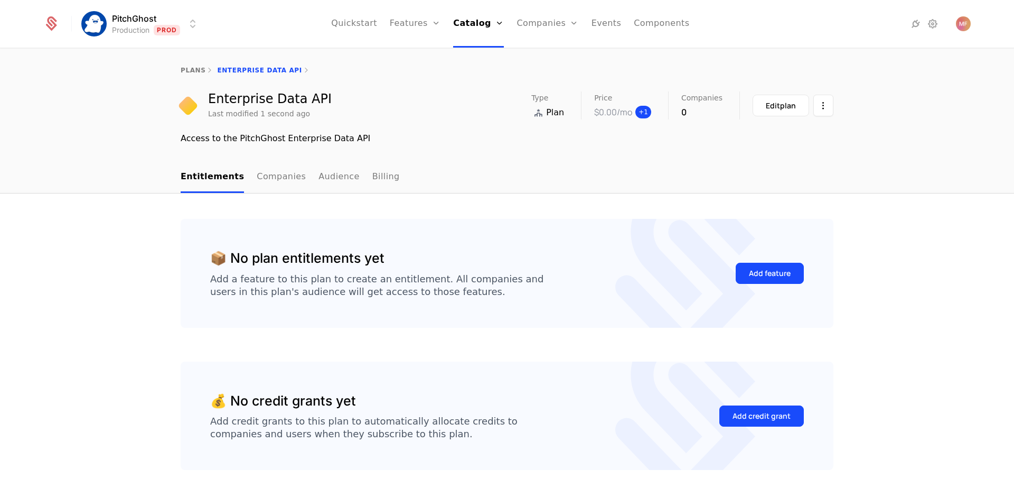
click at [648, 110] on span "+ 1" at bounding box center [644, 112] width 16 height 13
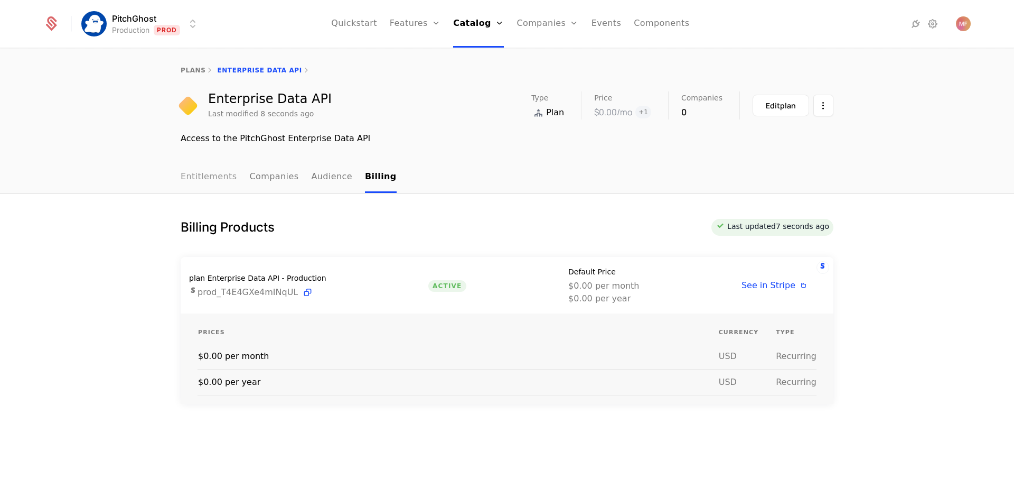
click at [207, 184] on link "Entitlements" at bounding box center [209, 177] width 57 height 31
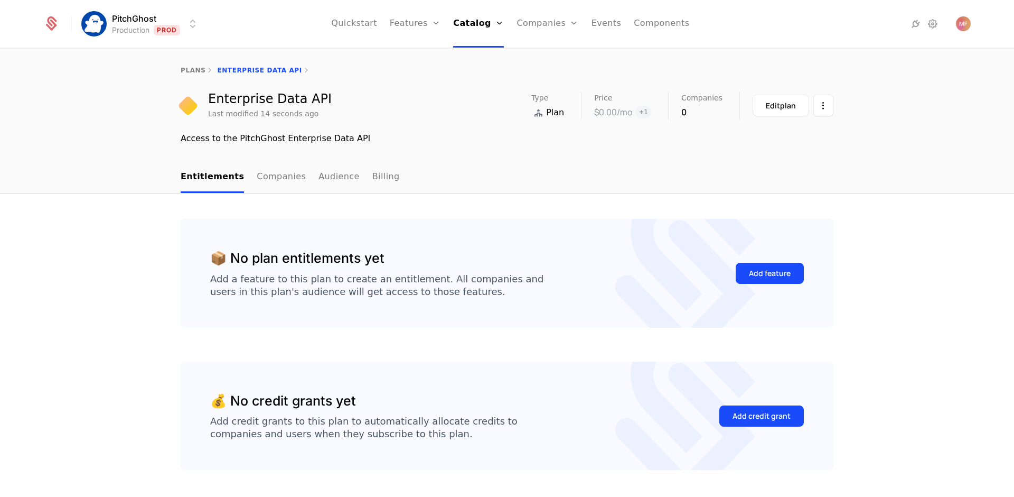
click at [242, 181] on ul "Entitlements Companies Audience Billing" at bounding box center [290, 177] width 219 height 31
click at [263, 174] on link "Companies" at bounding box center [281, 177] width 49 height 31
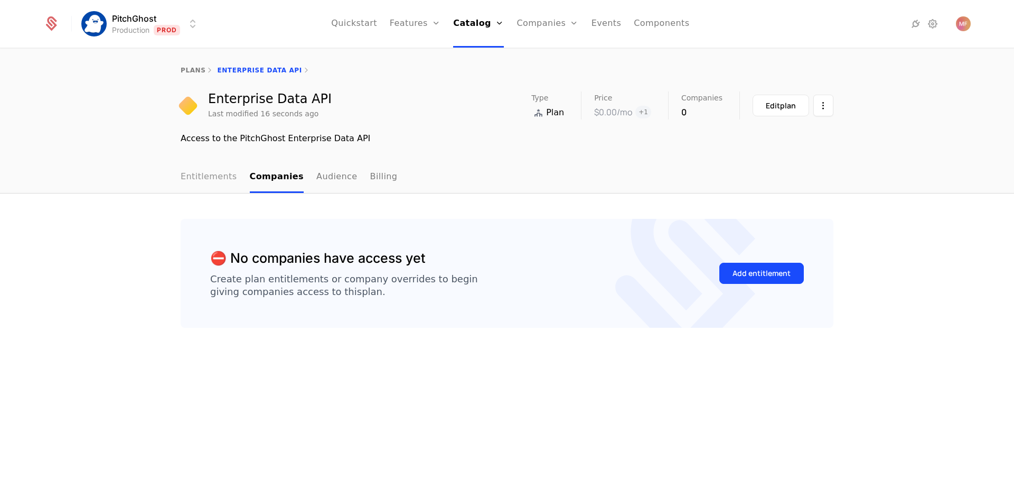
click at [189, 173] on link "Entitlements" at bounding box center [209, 177] width 57 height 31
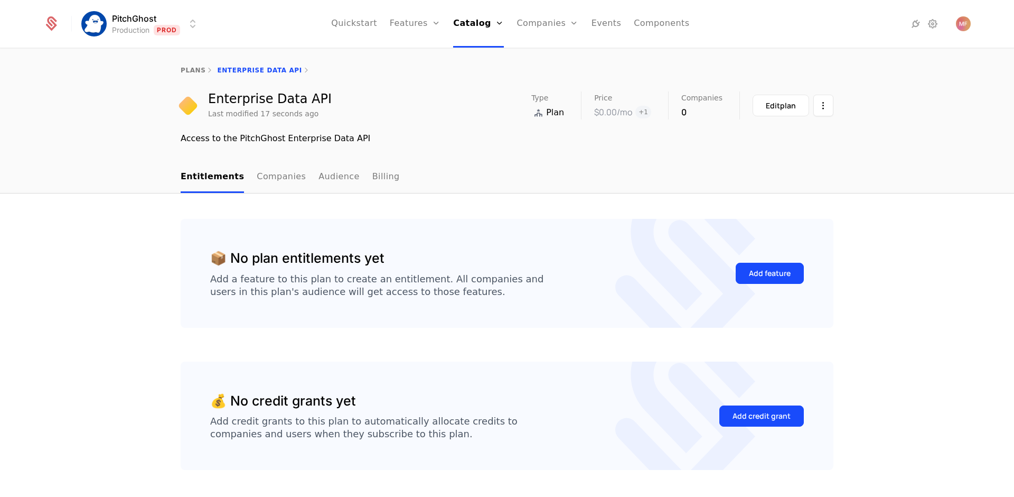
click at [301, 177] on ul "Entitlements Companies Audience Billing" at bounding box center [290, 177] width 219 height 31
click at [805, 182] on nav "Entitlements Companies Audience Billing" at bounding box center [507, 177] width 653 height 31
click at [757, 264] on button "Add feature" at bounding box center [770, 273] width 68 height 21
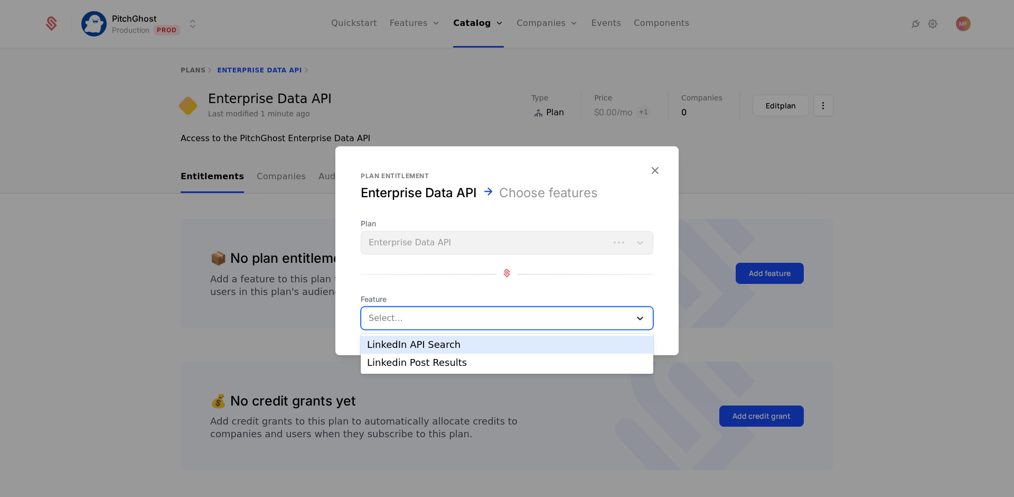
click at [633, 313] on div at bounding box center [640, 318] width 19 height 13
click at [497, 342] on div "LinkedIn API Search" at bounding box center [507, 345] width 280 height 10
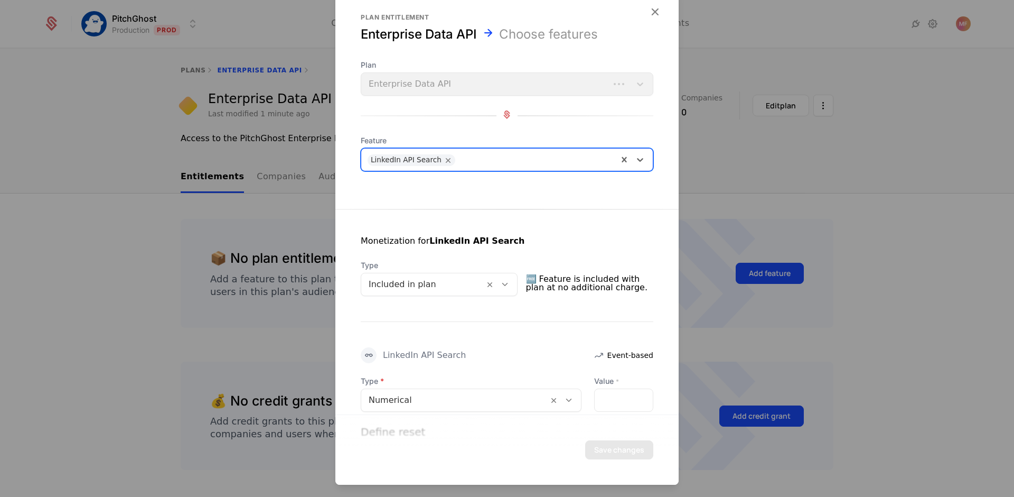
click at [509, 288] on div at bounding box center [505, 284] width 18 height 12
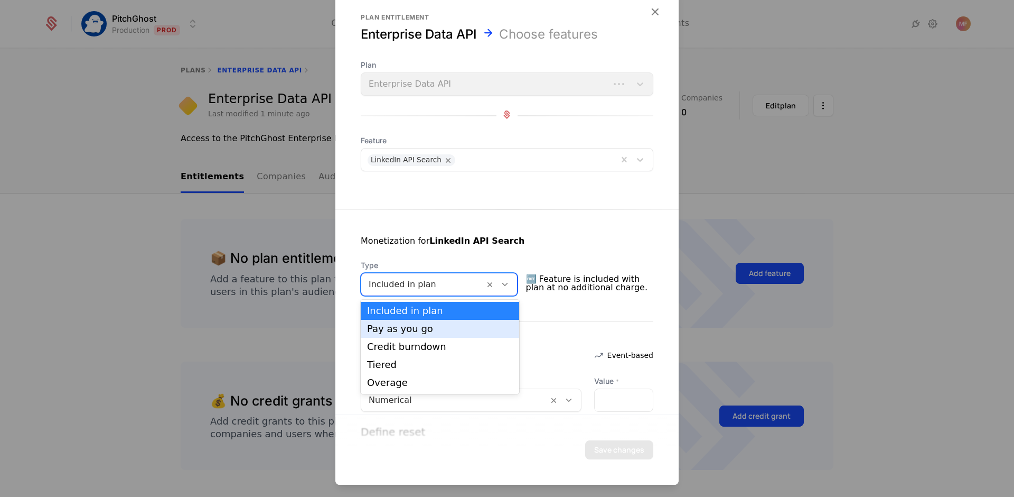
click at [461, 324] on div "Pay as you go" at bounding box center [440, 329] width 146 height 10
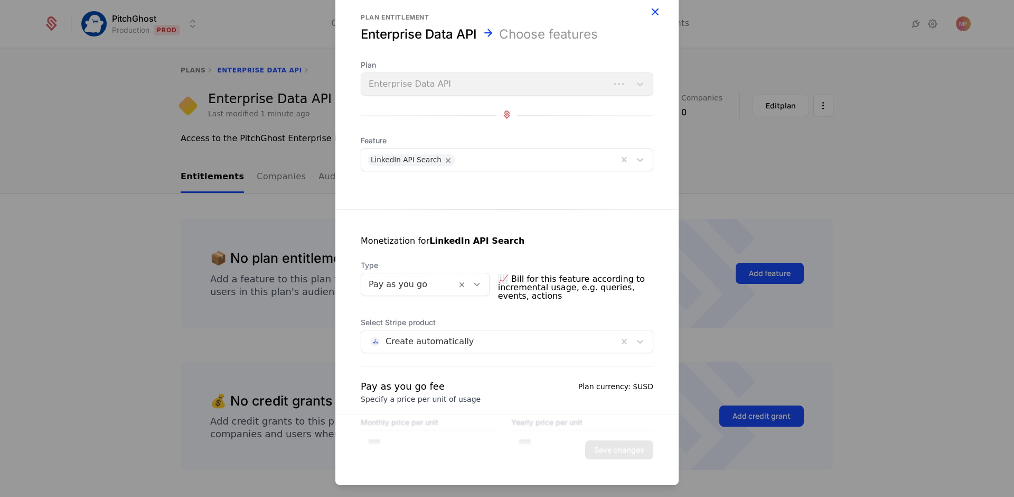
click at [648, 12] on icon "button" at bounding box center [655, 12] width 14 height 14
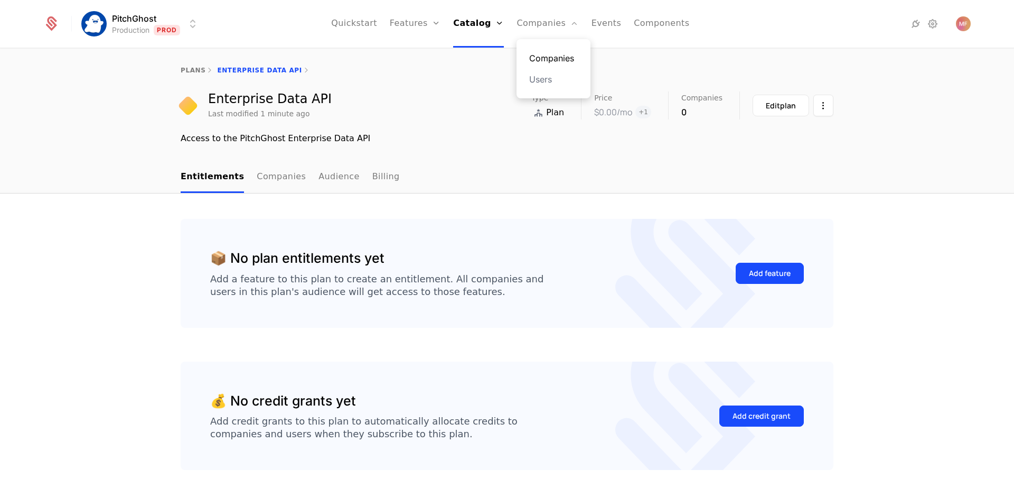
click at [547, 53] on link "Companies" at bounding box center [553, 58] width 49 height 13
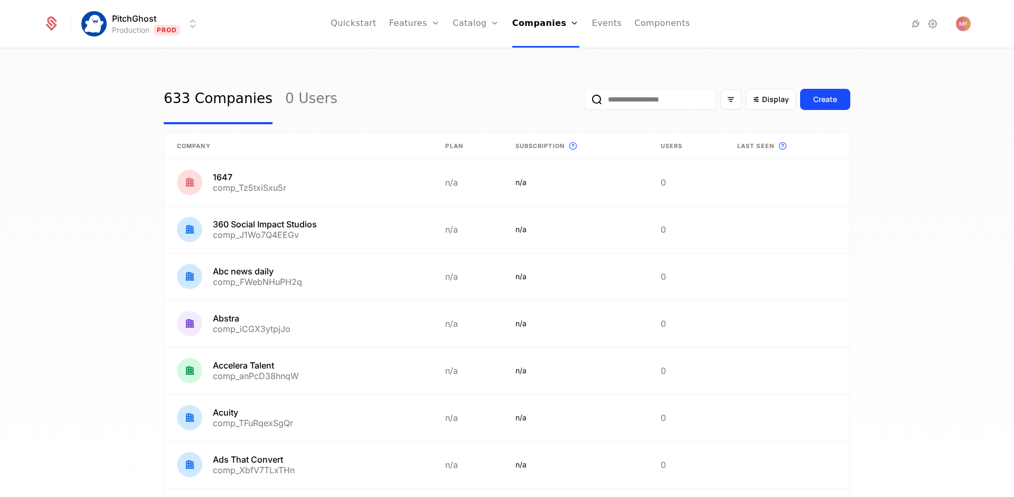
click at [608, 98] on input "email" at bounding box center [650, 99] width 132 height 21
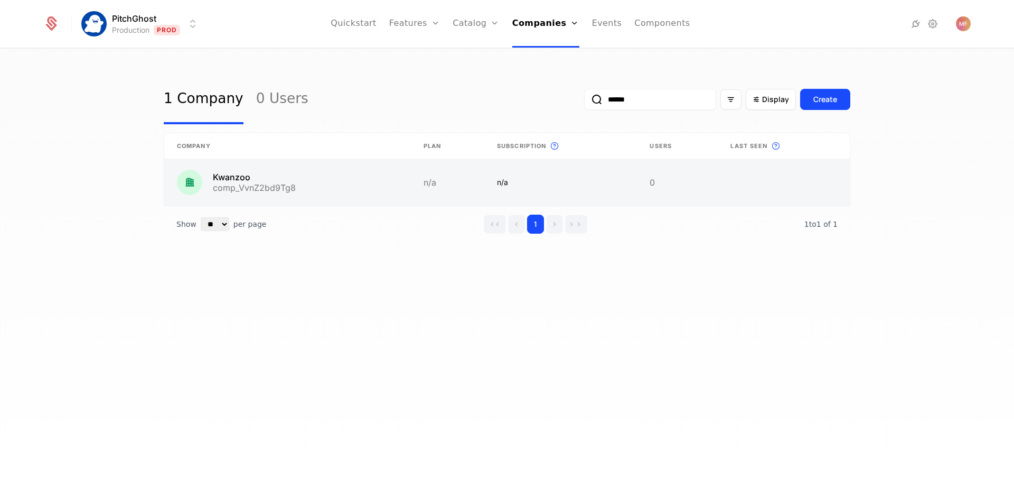
type input "******"
click at [431, 175] on link at bounding box center [447, 182] width 73 height 46
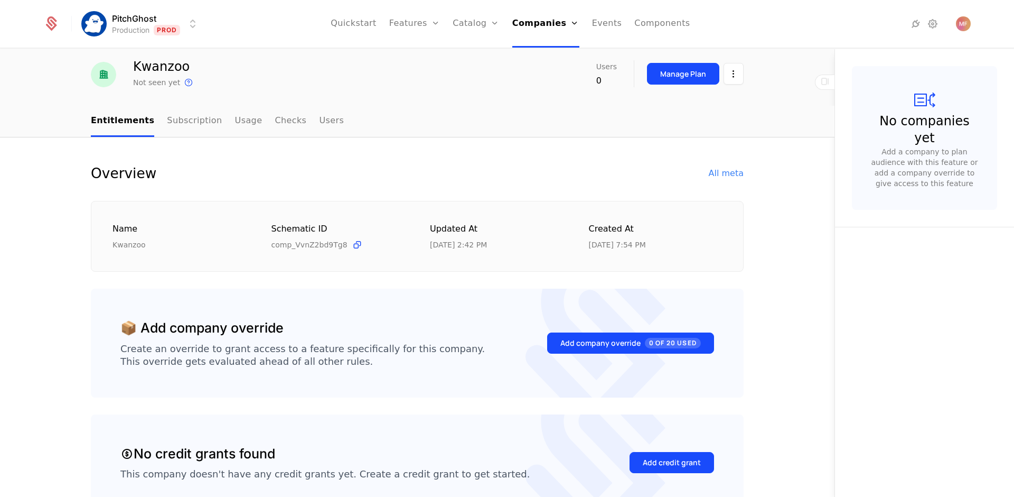
scroll to position [38, 0]
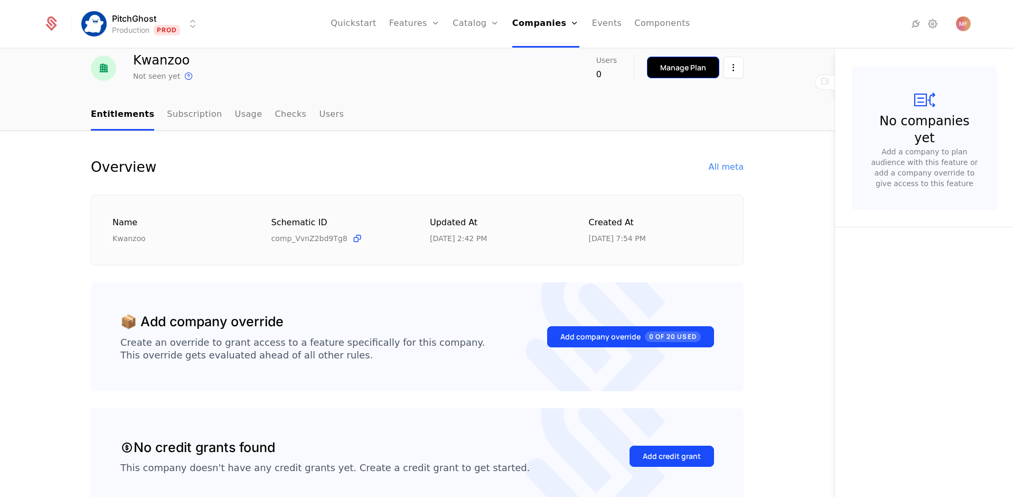
click at [675, 72] on div "Manage Plan" at bounding box center [683, 67] width 46 height 11
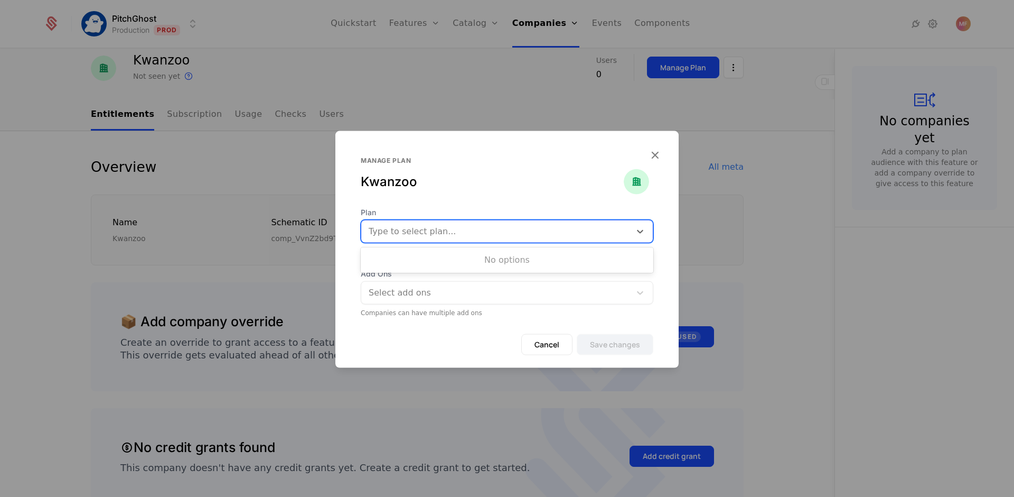
click at [502, 224] on div at bounding box center [496, 231] width 255 height 15
type input "*****"
click at [659, 153] on div "Manage plan Kwanzoo" at bounding box center [506, 169] width 343 height 76
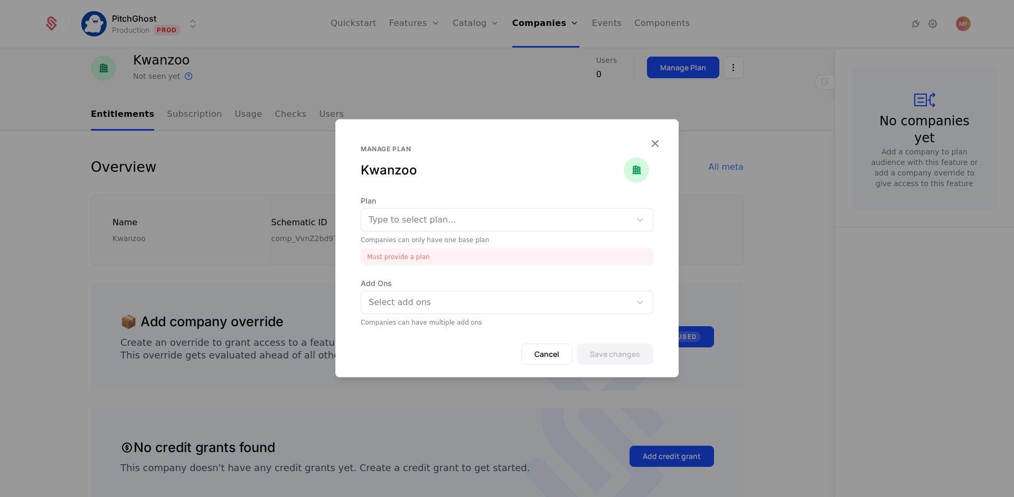
click at [582, 105] on div at bounding box center [507, 248] width 1014 height 497
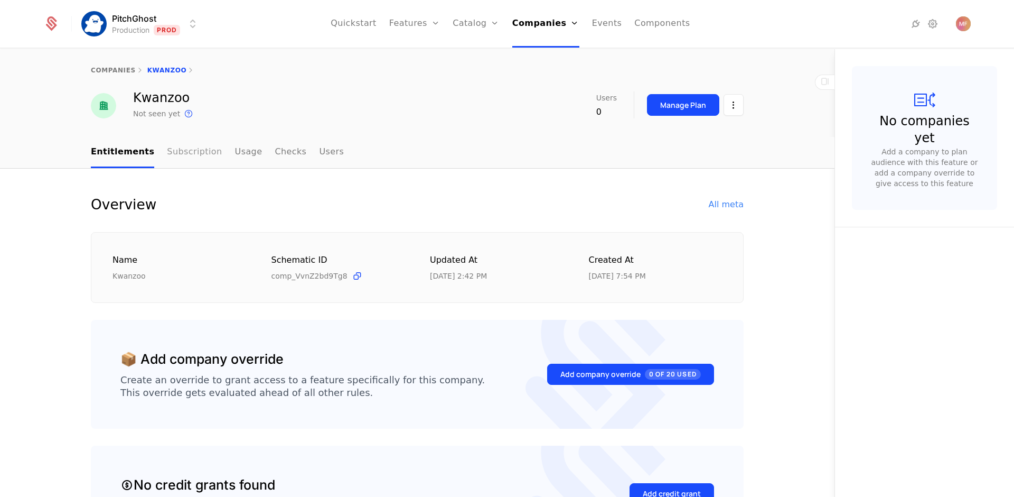
click at [174, 157] on link "Subscription" at bounding box center [194, 152] width 55 height 31
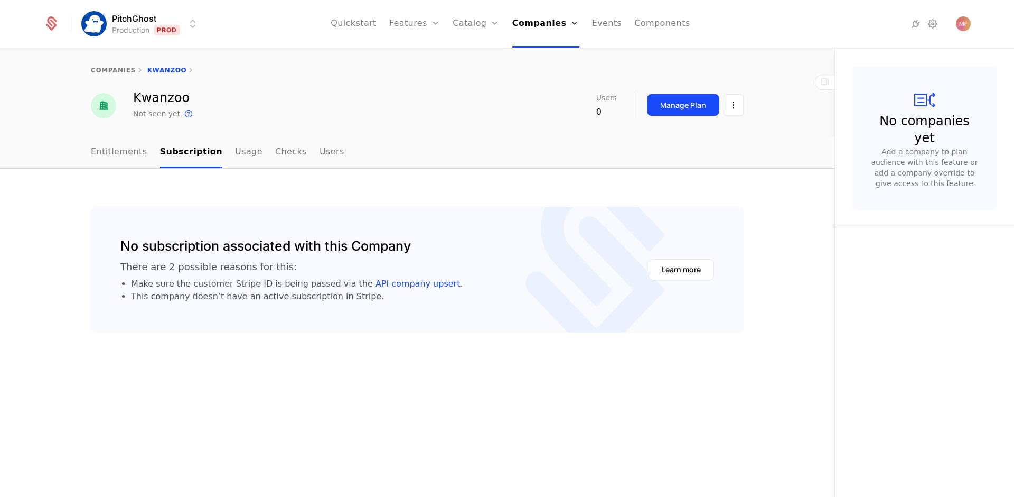
click at [220, 149] on ul "Entitlements Subscription Usage Checks Users" at bounding box center [218, 152] width 254 height 31
click at [235, 151] on link "Usage" at bounding box center [248, 152] width 27 height 31
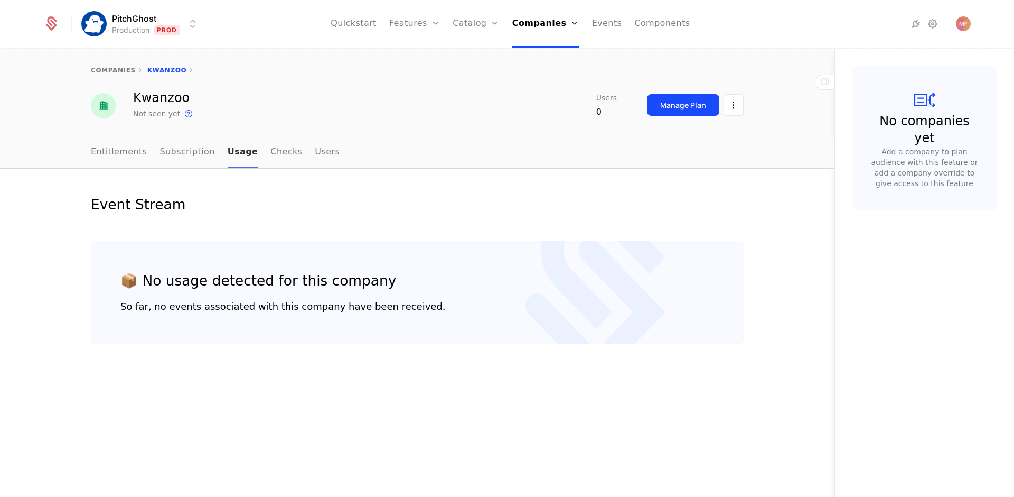
click at [235, 151] on link "Usage" at bounding box center [243, 152] width 31 height 31
click at [186, 156] on link "Subscription" at bounding box center [187, 152] width 55 height 31
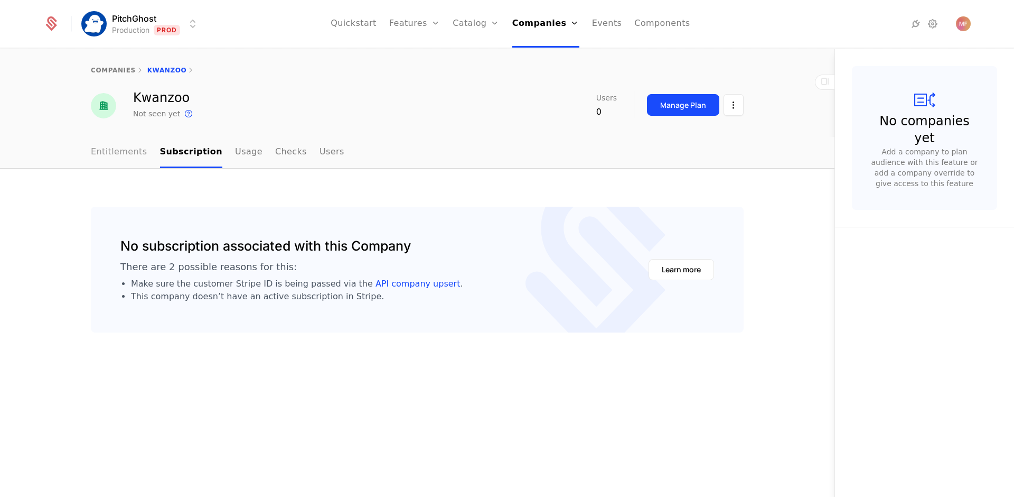
click at [134, 154] on link "Entitlements" at bounding box center [119, 152] width 57 height 31
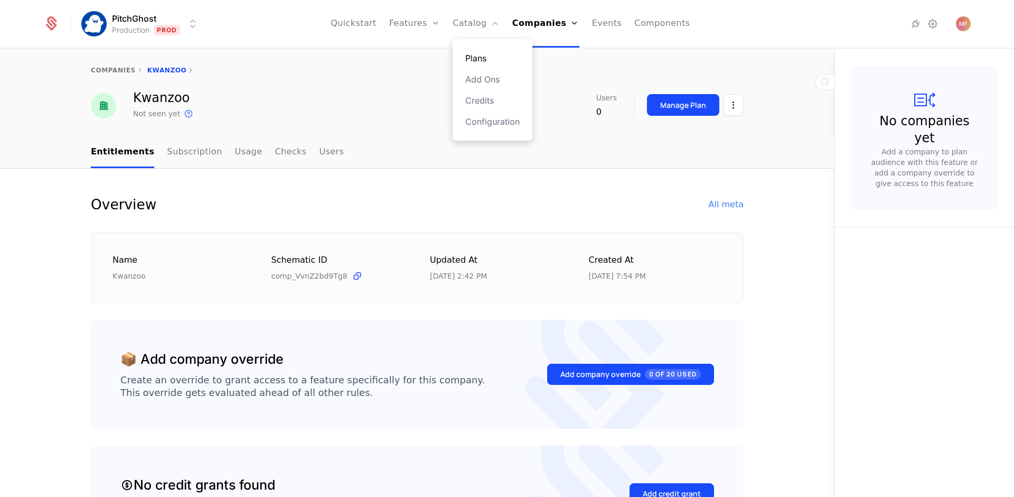
click at [493, 58] on link "Plans" at bounding box center [492, 58] width 54 height 13
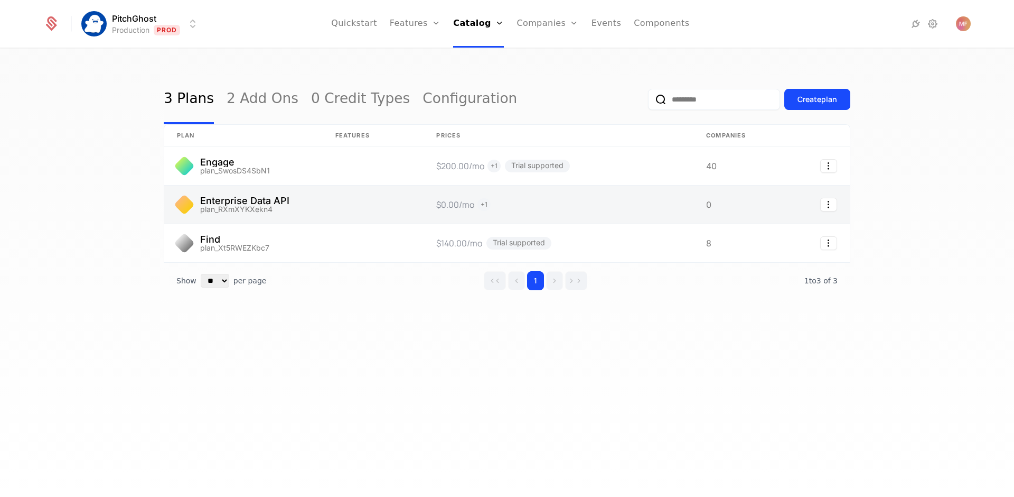
click at [254, 194] on link at bounding box center [243, 204] width 158 height 38
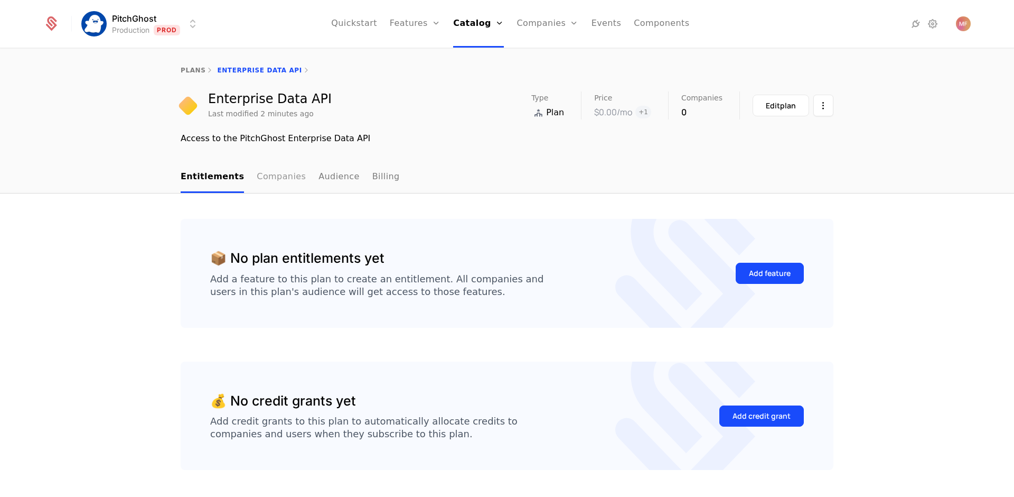
click at [275, 177] on link "Companies" at bounding box center [281, 177] width 49 height 31
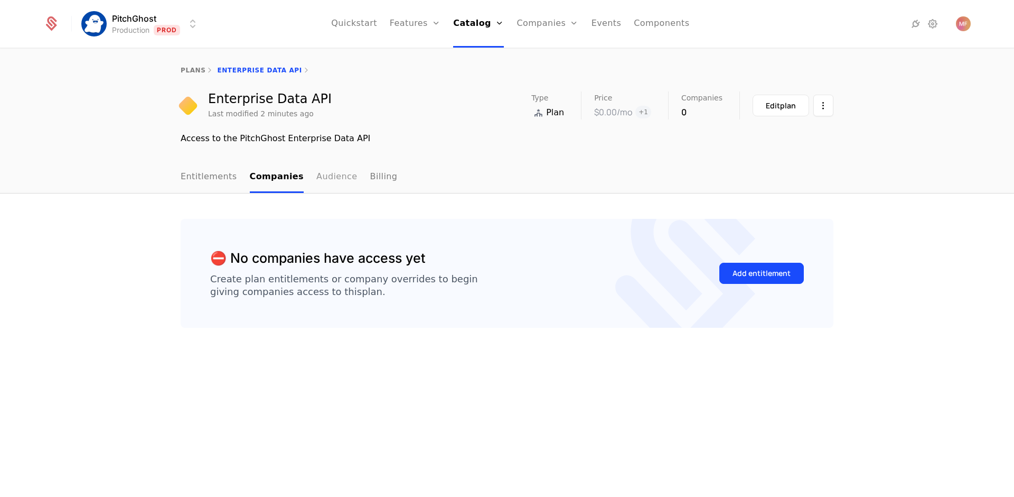
click at [333, 176] on link "Audience" at bounding box center [336, 177] width 41 height 31
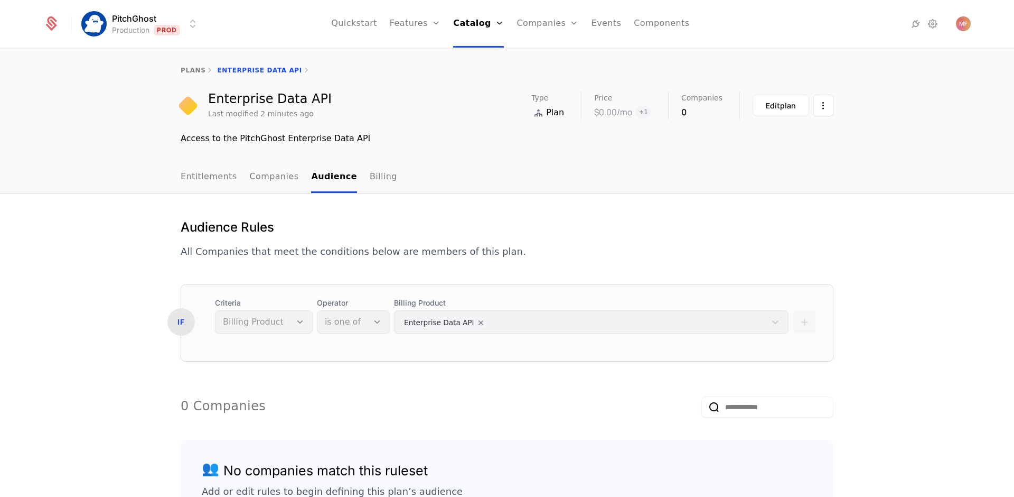
scroll to position [99, 0]
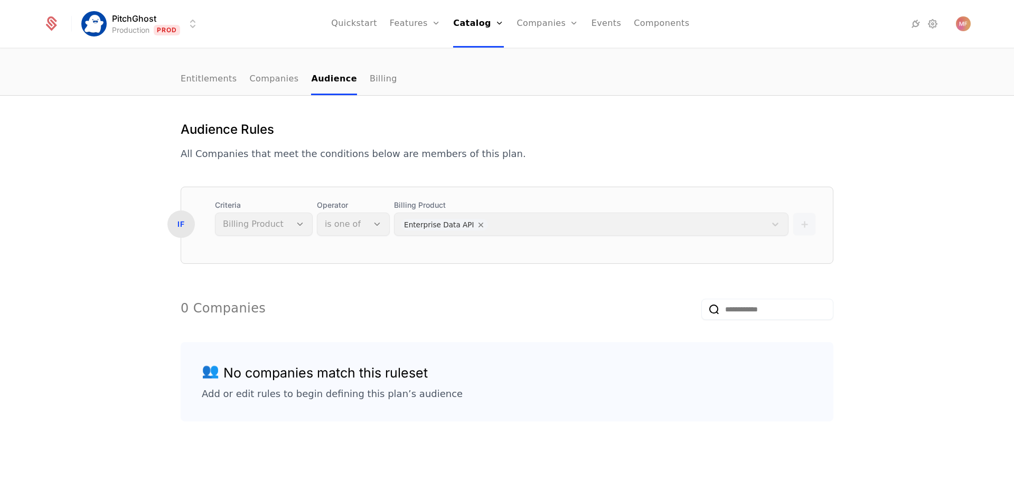
click at [745, 312] on input "email" at bounding box center [768, 308] width 132 height 21
type input "********"
click at [468, 228] on div "Billing Product Enterprise Data API" at bounding box center [591, 218] width 395 height 36
click at [460, 222] on div "Billing Product Enterprise Data API" at bounding box center [591, 218] width 395 height 36
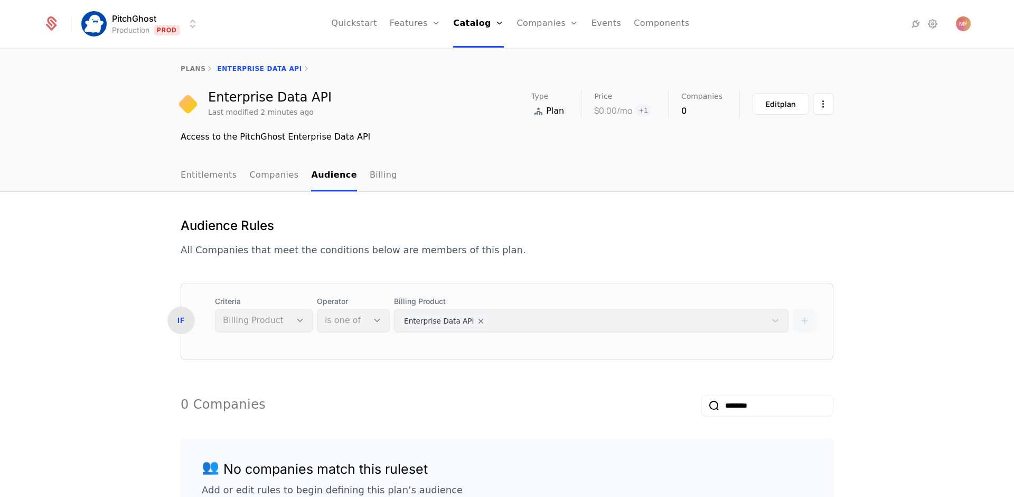
scroll to position [0, 0]
click at [178, 319] on div "IF" at bounding box center [180, 321] width 27 height 27
click at [825, 102] on html "PitchGhost Production Prod Quickstart Features Features Flags Catalog Plans Add…" at bounding box center [507, 248] width 1014 height 497
click at [865, 108] on html "PitchGhost Production Prod Quickstart Features Features Flags Catalog Plans Add…" at bounding box center [507, 248] width 1014 height 497
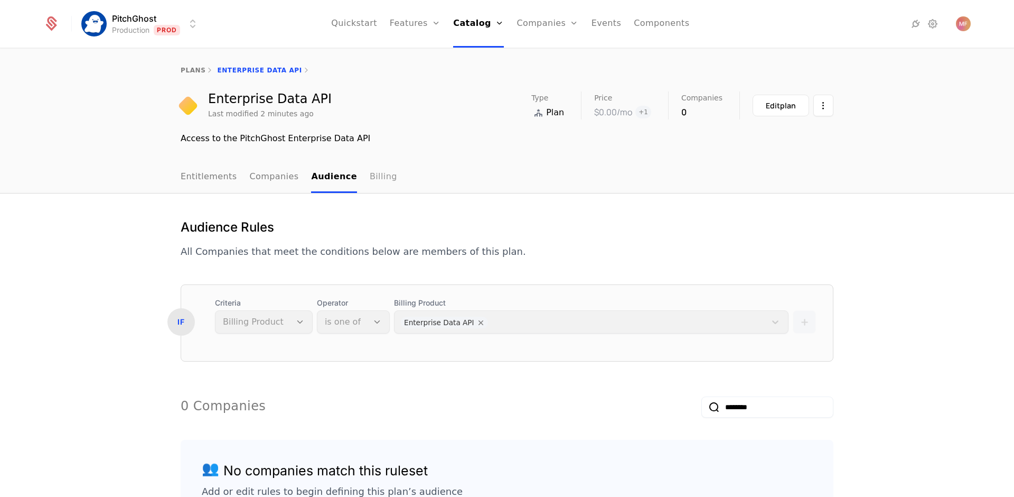
click at [376, 180] on link "Billing" at bounding box center [383, 177] width 27 height 31
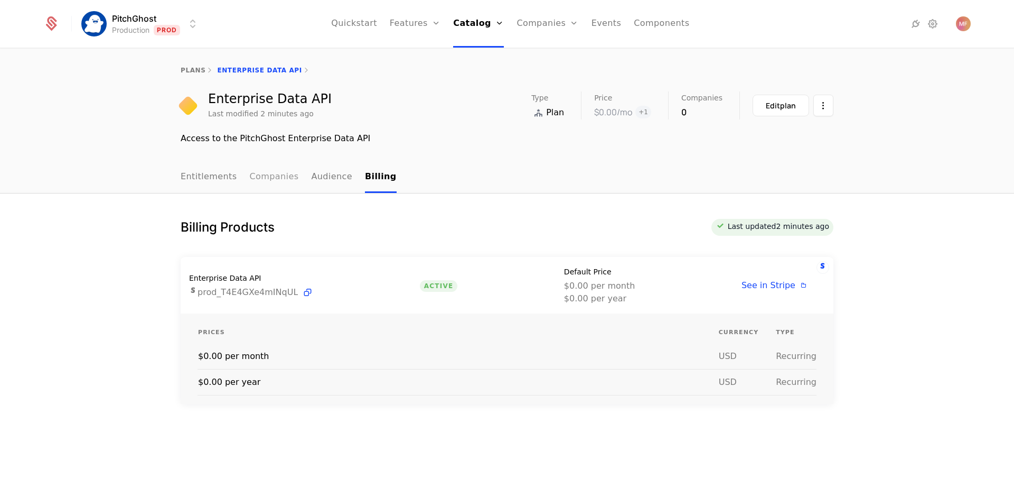
click at [270, 184] on link "Companies" at bounding box center [274, 177] width 49 height 31
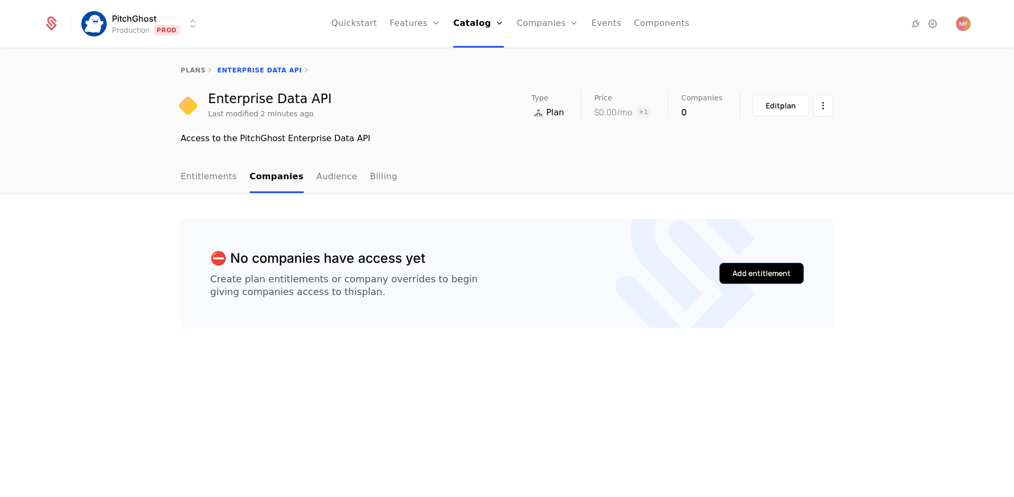
click at [765, 272] on div "Add entitlement" at bounding box center [762, 273] width 58 height 11
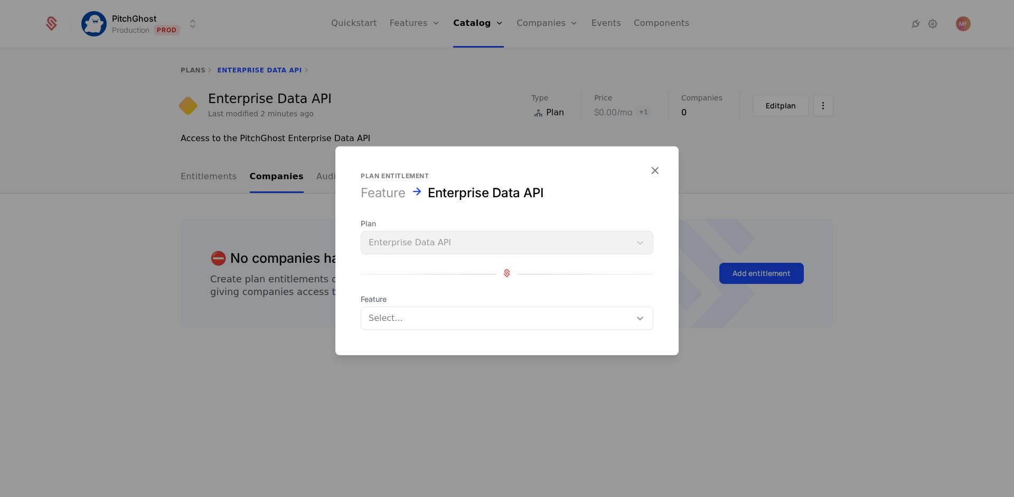
click at [637, 314] on icon at bounding box center [640, 318] width 11 height 11
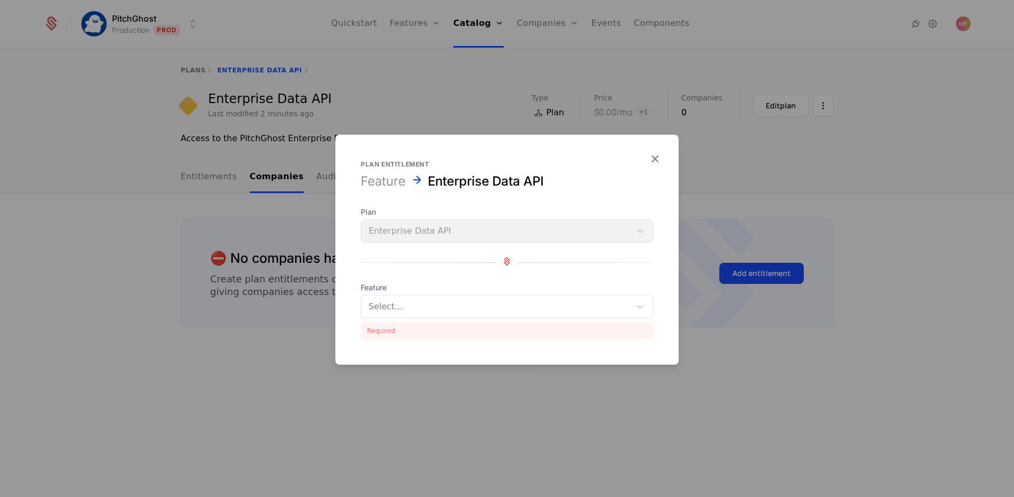
click at [621, 169] on form "Plan entitlement Feature Enterprise Data API Plan Enterprise Data API Feature S…" at bounding box center [506, 250] width 343 height 230
click at [658, 155] on icon "button" at bounding box center [655, 159] width 14 height 14
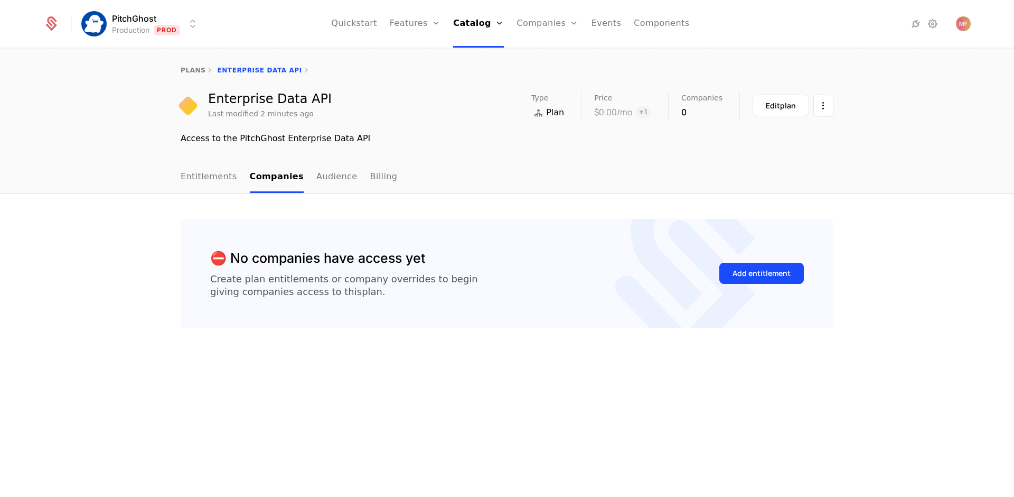
click at [173, 178] on div "Entitlements Companies Audience Billing" at bounding box center [507, 177] width 687 height 31
click at [192, 176] on link "Entitlements" at bounding box center [209, 177] width 57 height 31
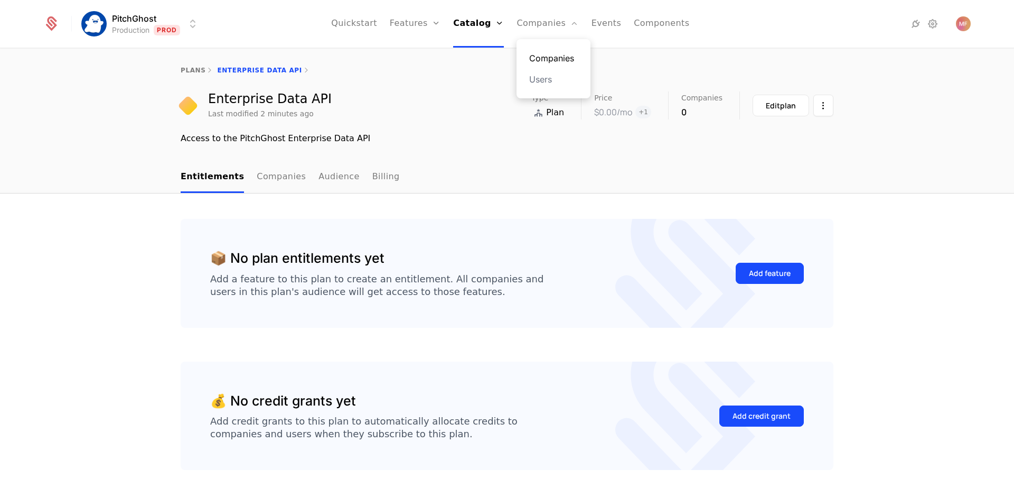
click at [547, 58] on link "Companies" at bounding box center [553, 58] width 49 height 13
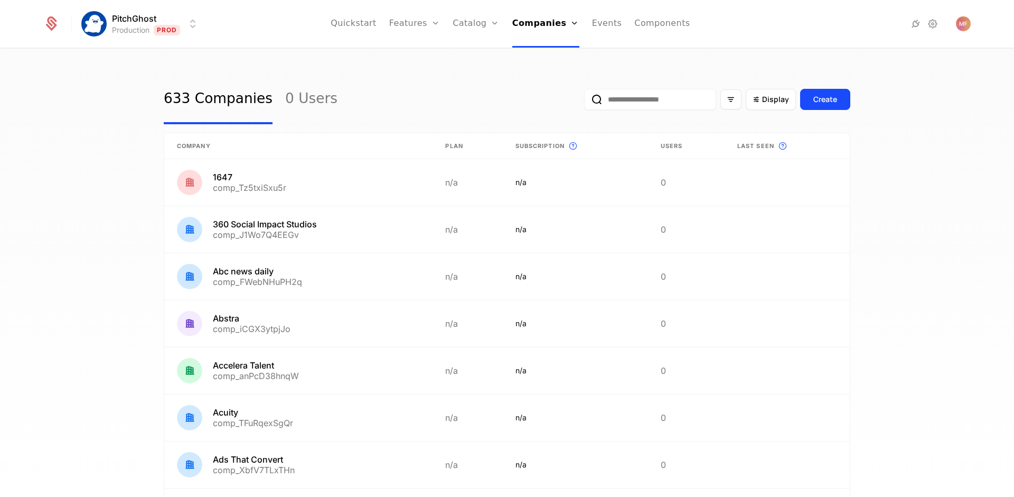
click at [610, 100] on input "email" at bounding box center [650, 99] width 132 height 21
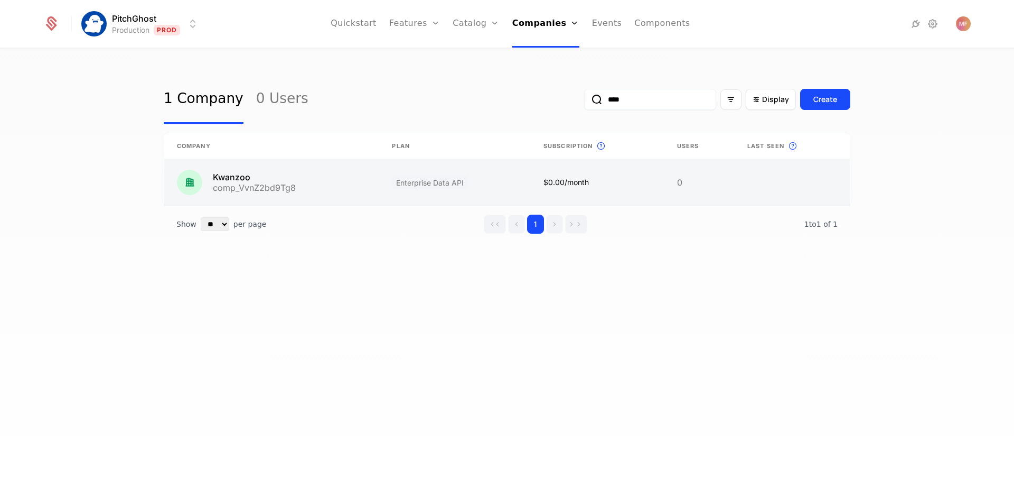
type input "****"
click at [366, 178] on link at bounding box center [271, 182] width 215 height 46
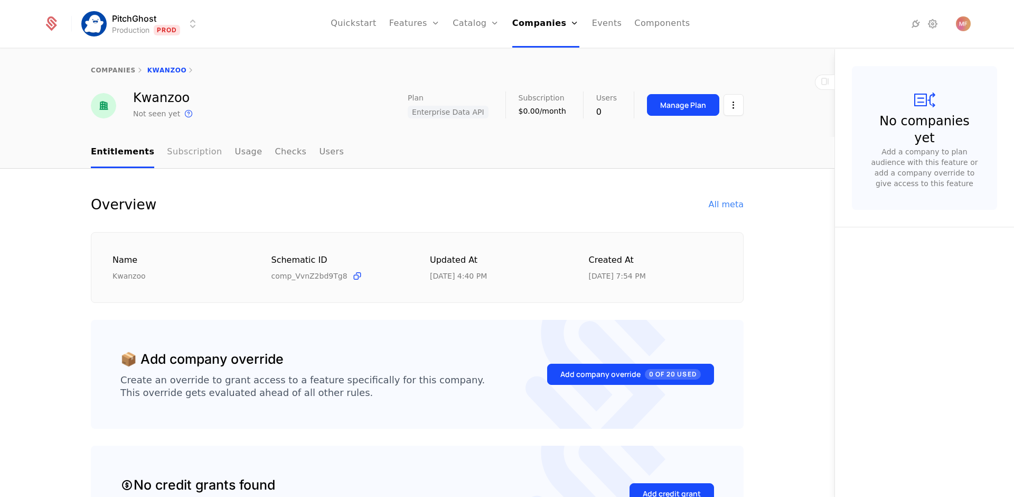
click at [197, 154] on link "Subscription" at bounding box center [194, 152] width 55 height 31
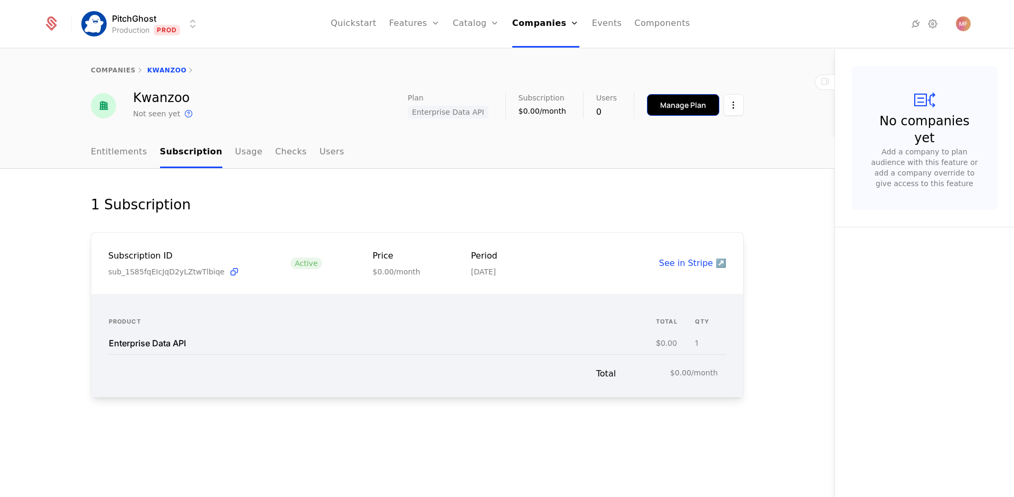
click at [696, 109] on div "Manage Plan" at bounding box center [683, 105] width 46 height 11
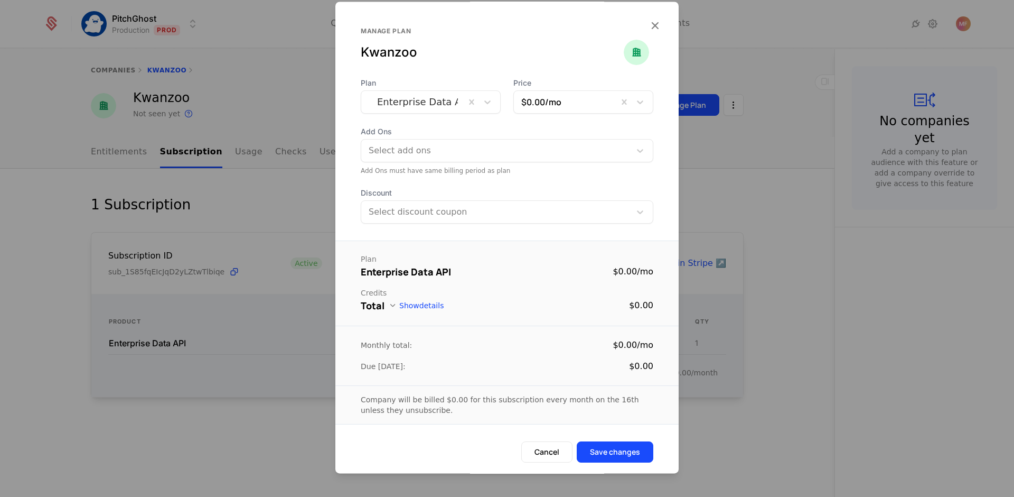
click at [550, 154] on div at bounding box center [497, 150] width 255 height 15
click at [507, 133] on span "Add Ons" at bounding box center [507, 131] width 293 height 11
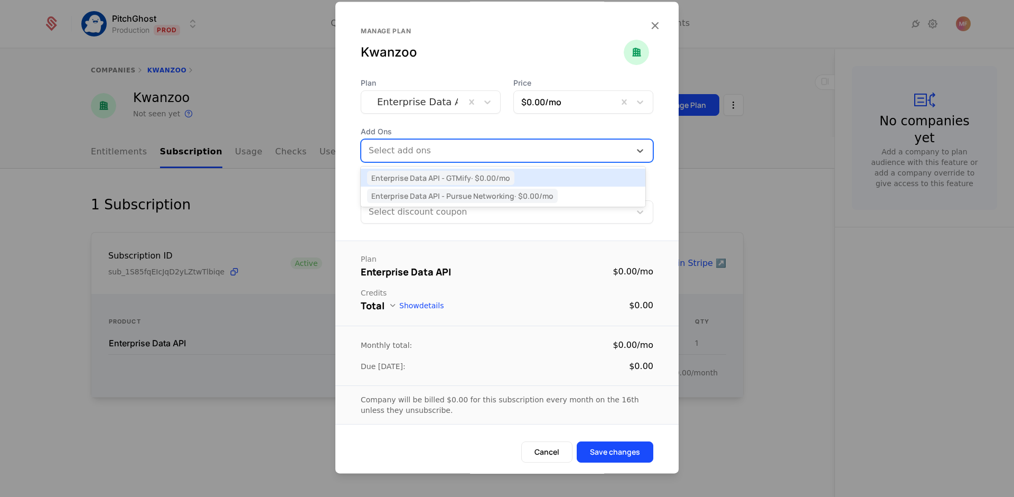
click at [413, 147] on div at bounding box center [497, 150] width 255 height 15
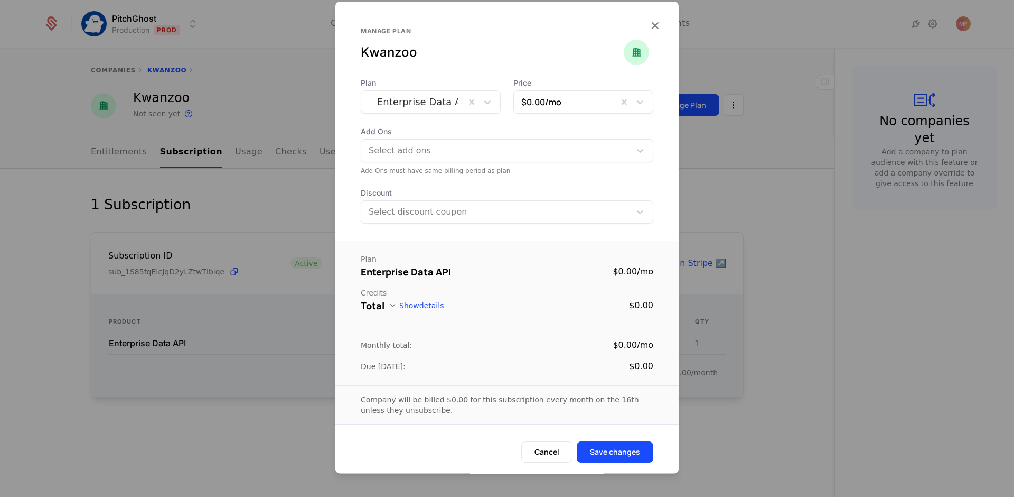
click at [307, 189] on div at bounding box center [507, 248] width 1014 height 497
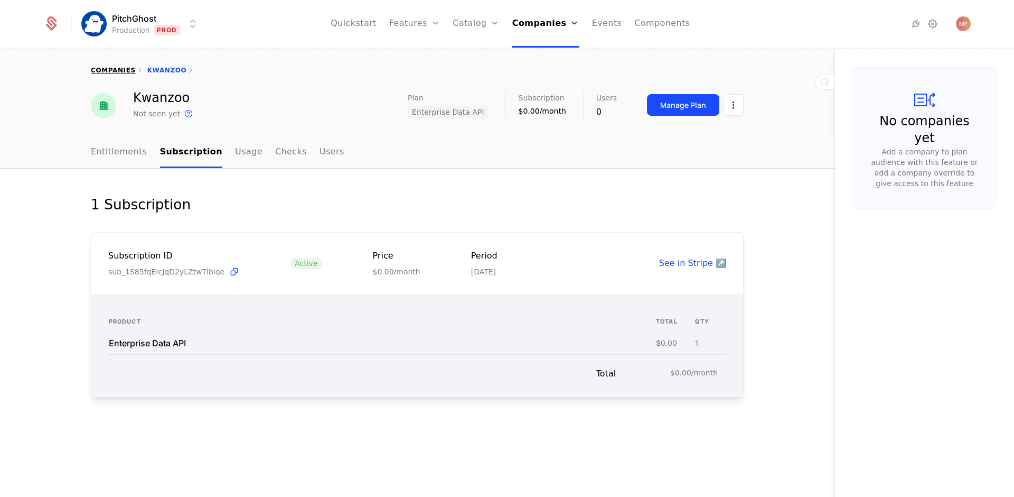
click at [110, 71] on link "companies" at bounding box center [113, 70] width 45 height 7
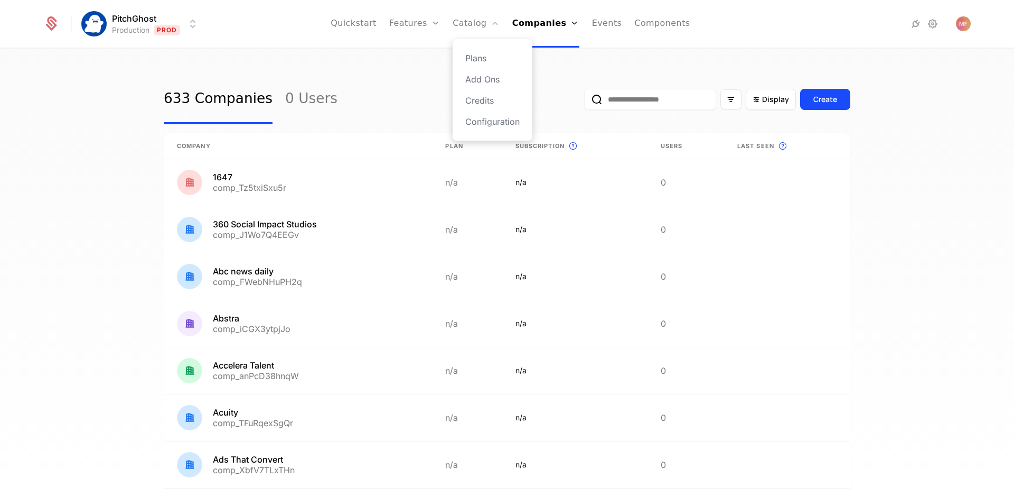
click at [485, 86] on div "Plans Add Ons Credits Configuration" at bounding box center [493, 89] width 80 height 101
click at [485, 83] on link "Add Ons" at bounding box center [492, 79] width 54 height 13
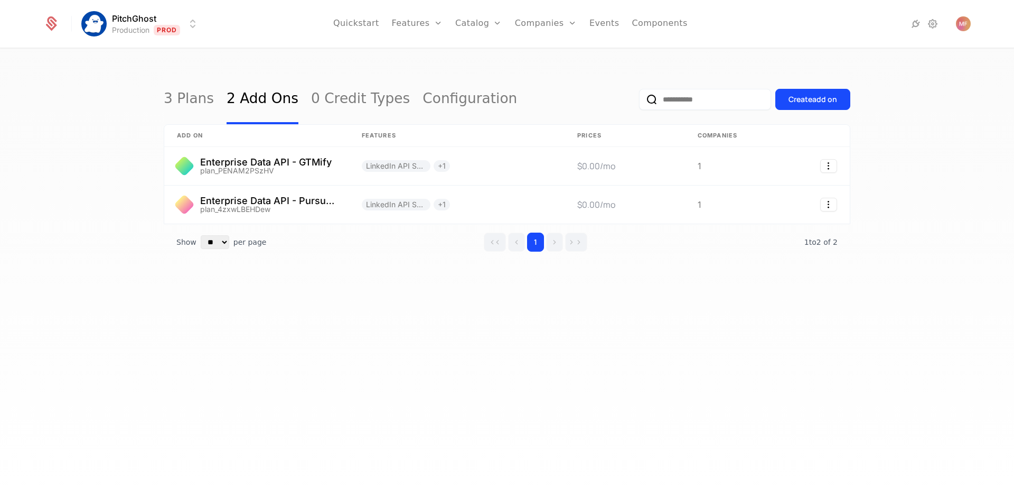
click at [361, 264] on div "3 Plans 2 Add Ons 0 Credit Types Configuration Create add on add on Features Pr…" at bounding box center [507, 183] width 687 height 219
click at [838, 97] on button "Create add on" at bounding box center [813, 99] width 75 height 21
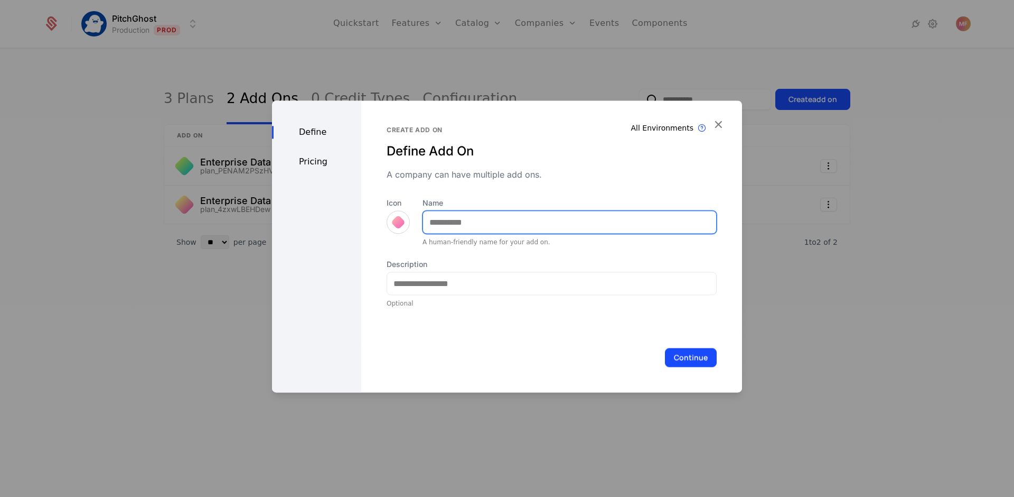
click at [564, 214] on input "Name" at bounding box center [569, 222] width 293 height 22
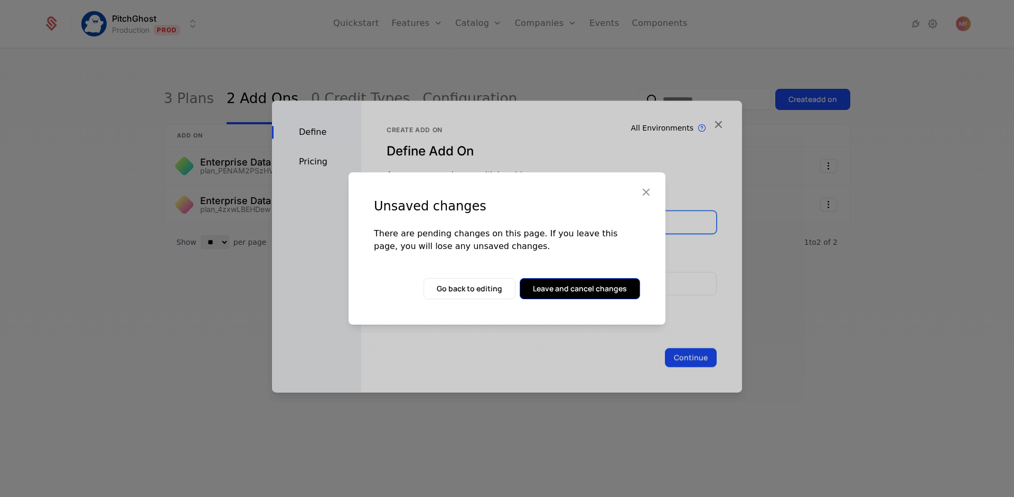
type input "**********"
click at [584, 283] on button "Leave and cancel changes" at bounding box center [580, 288] width 120 height 21
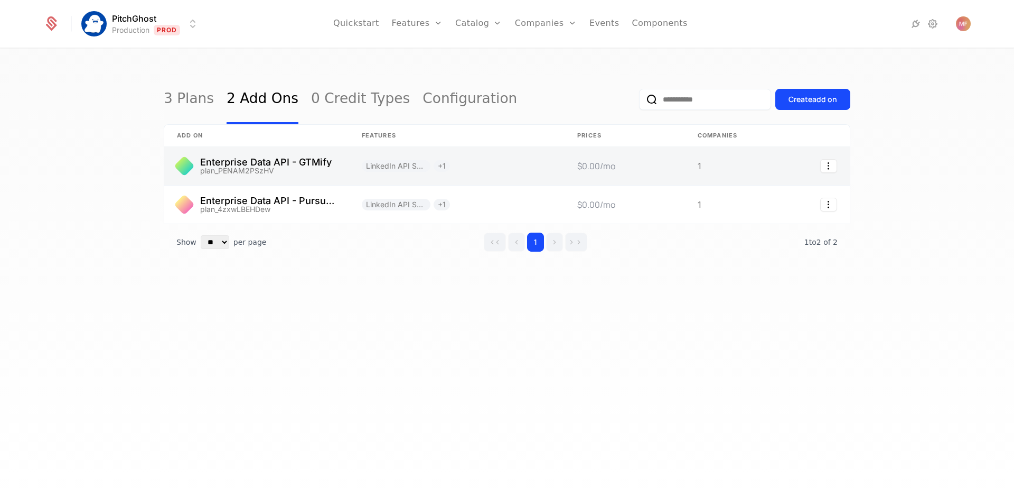
click at [329, 168] on link at bounding box center [256, 166] width 185 height 38
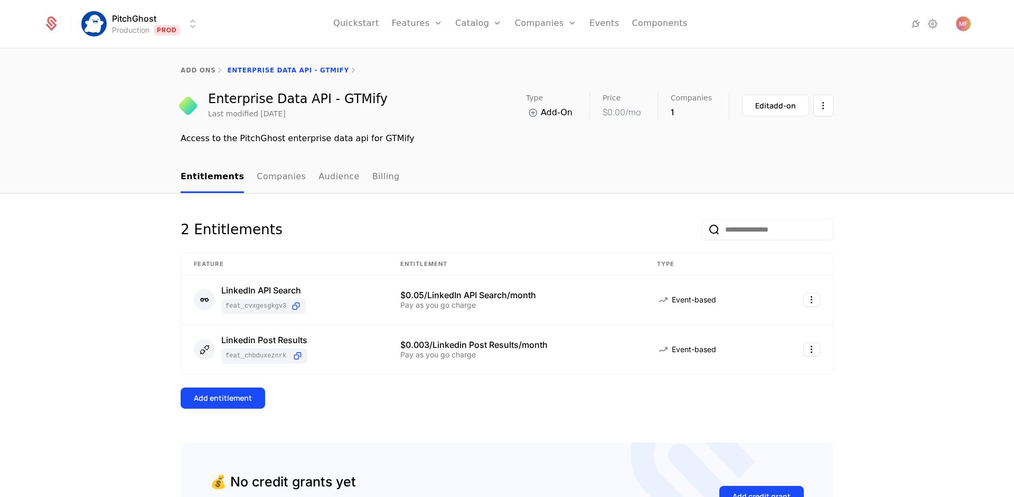
click at [302, 97] on div "Enterprise Data API - GTMify" at bounding box center [298, 98] width 180 height 13
copy div "Enterprise Data API - GTMify"
click at [302, 133] on div "Access to the PitchGhost enterprise data api for GTMify" at bounding box center [507, 138] width 653 height 13
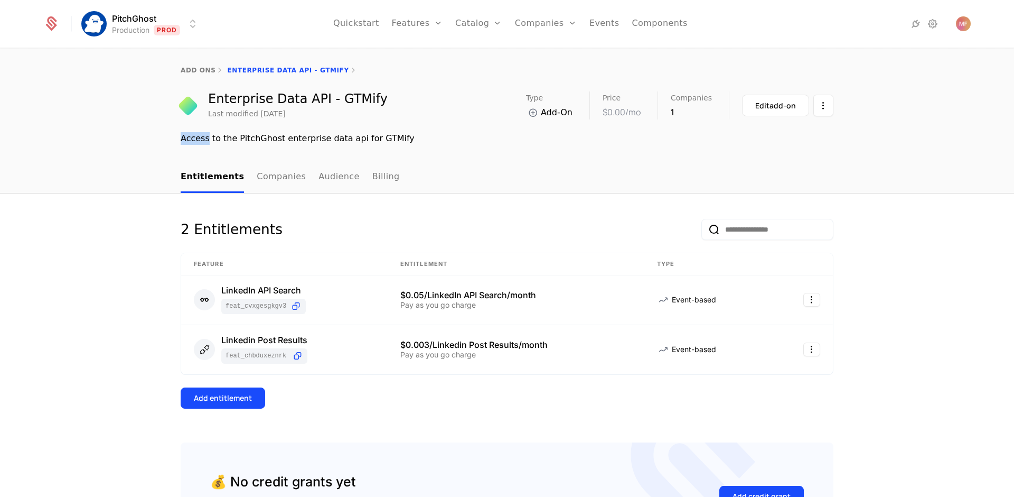
click at [302, 133] on div "Access to the PitchGhost enterprise data api for GTMify" at bounding box center [507, 138] width 653 height 13
copy div "Access to the PitchGhost enterprise data api for GTMify"
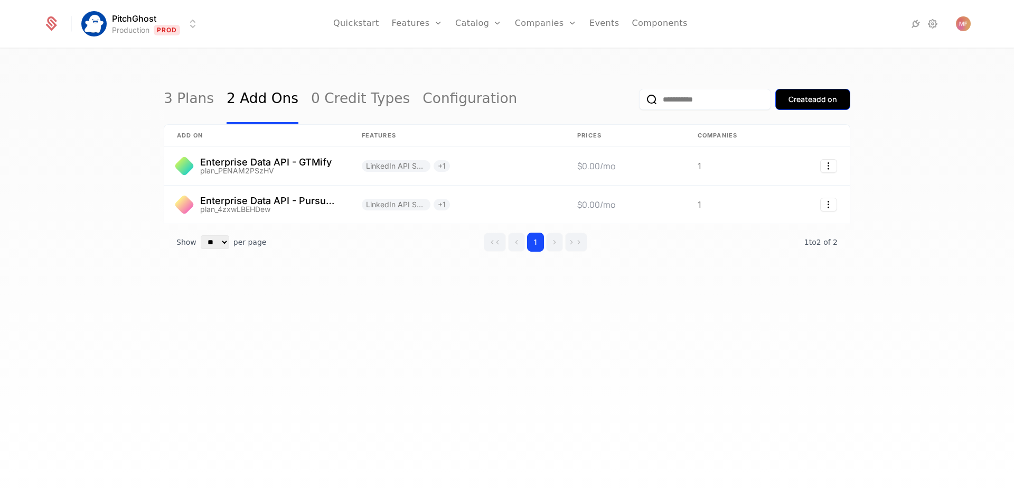
click at [814, 108] on button "Create add on" at bounding box center [813, 99] width 75 height 21
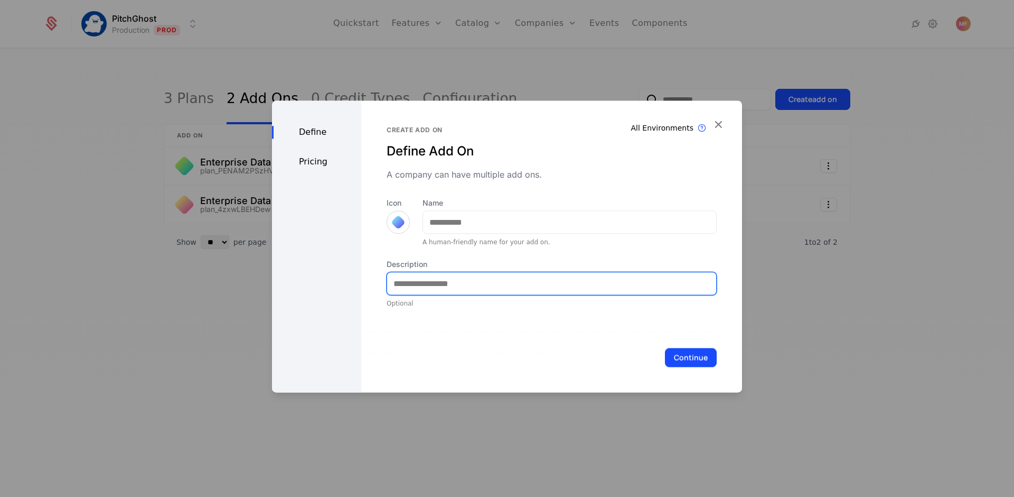
click at [530, 281] on input "Description" at bounding box center [551, 283] width 329 height 22
paste input "**********"
type input "**********"
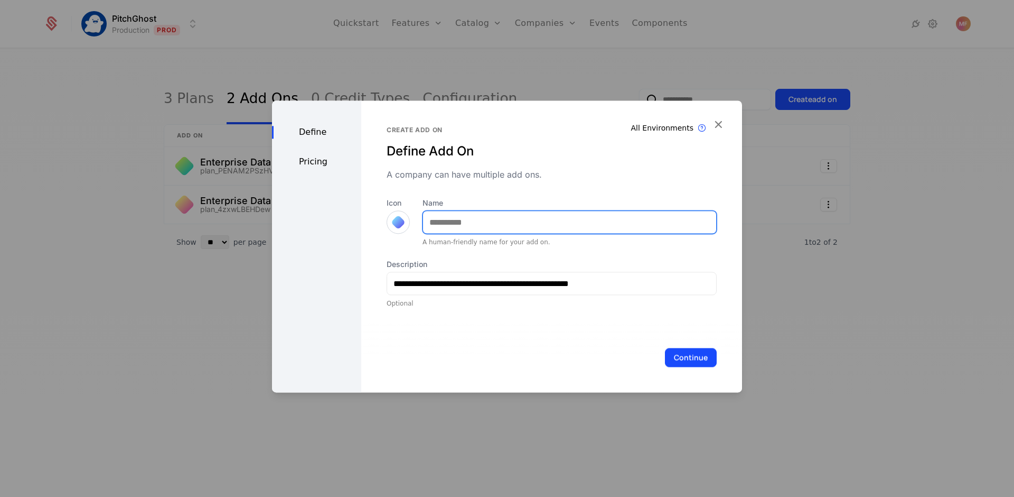
click at [508, 217] on input "Name" at bounding box center [569, 222] width 293 height 22
paste input "**********"
click at [531, 220] on input "**********" at bounding box center [569, 222] width 293 height 22
type input "**********"
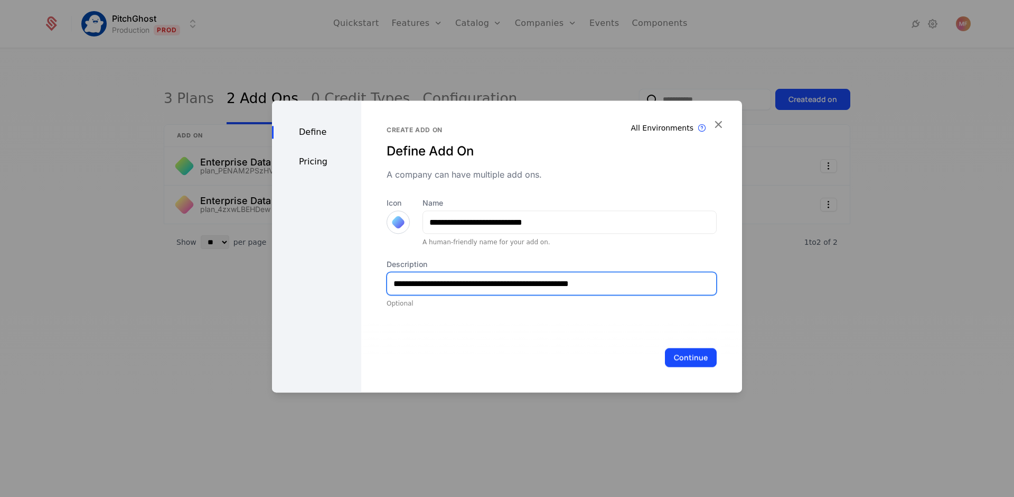
click at [600, 283] on input "**********" at bounding box center [551, 283] width 329 height 22
type input "**********"
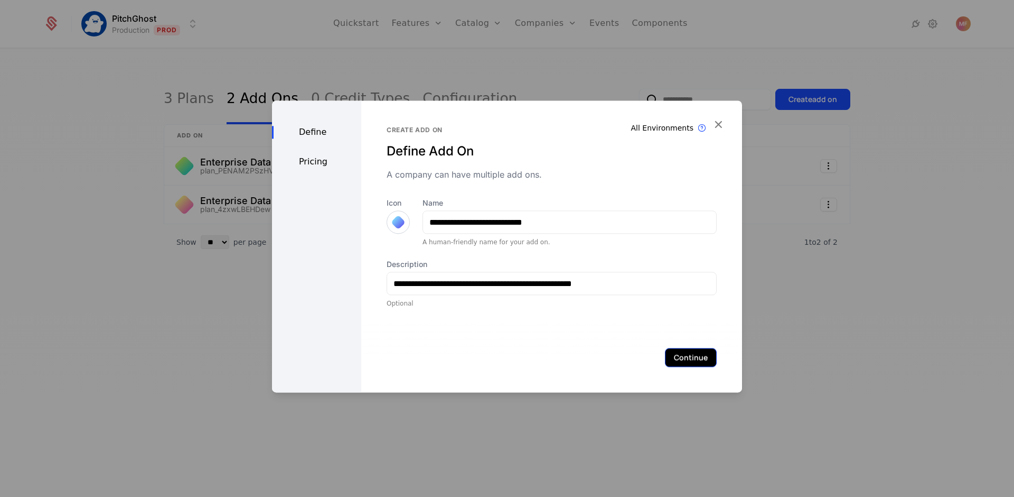
click at [681, 356] on button "Continue" at bounding box center [691, 357] width 52 height 19
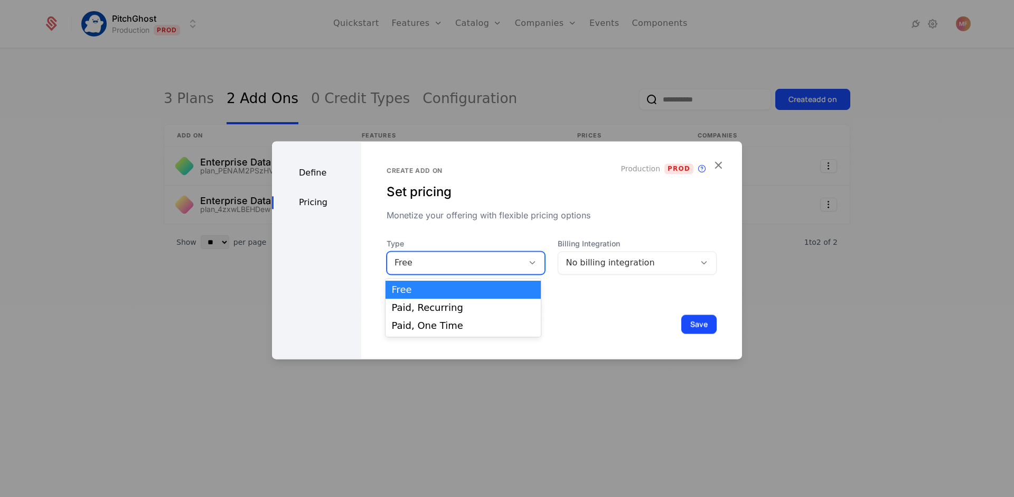
click at [531, 262] on icon at bounding box center [533, 263] width 10 height 10
click at [494, 306] on div "Paid, Recurring" at bounding box center [463, 308] width 143 height 10
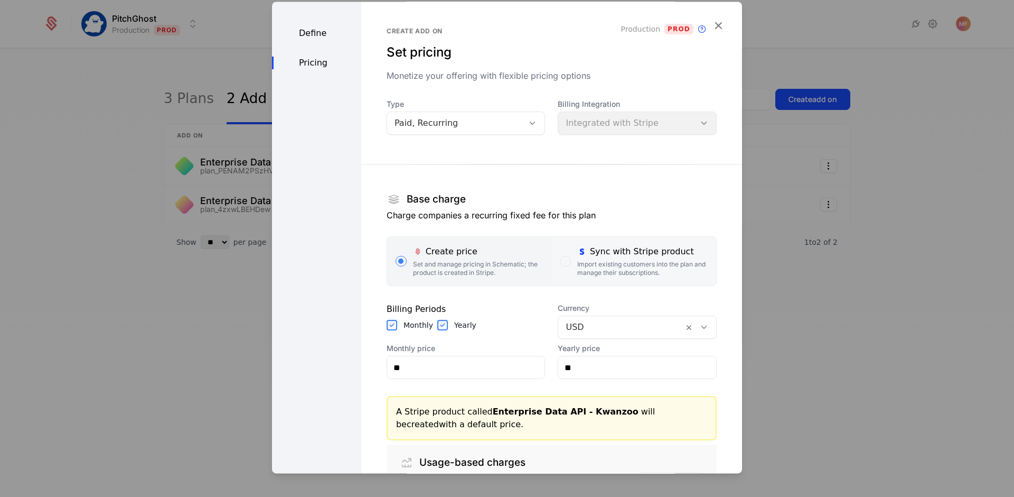
click at [608, 269] on div "Import existing customers into the plan and manage their subscriptions." at bounding box center [642, 268] width 130 height 17
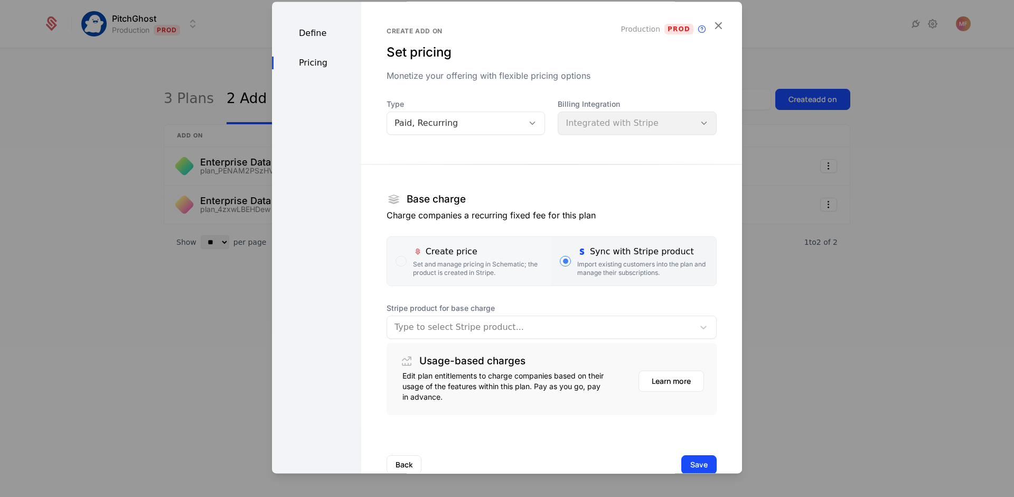
click at [476, 272] on div "Set and manage pricing in Schematic; the product is created in Stripe." at bounding box center [478, 268] width 130 height 17
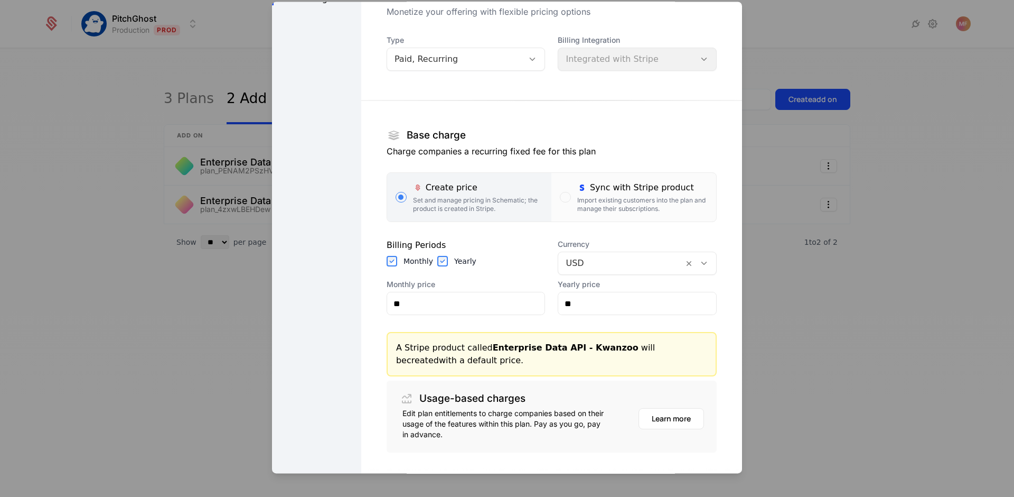
scroll to position [128, 0]
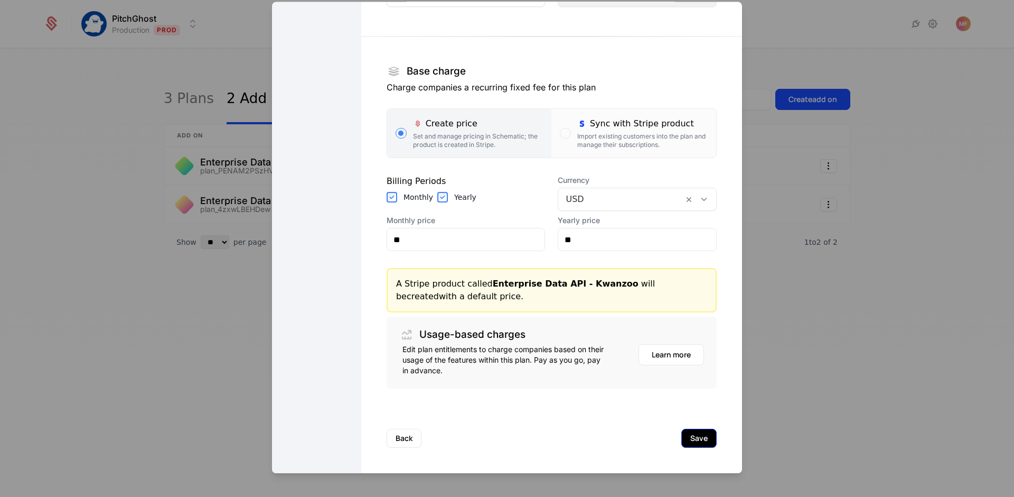
click at [682, 441] on button "Save" at bounding box center [698, 437] width 35 height 19
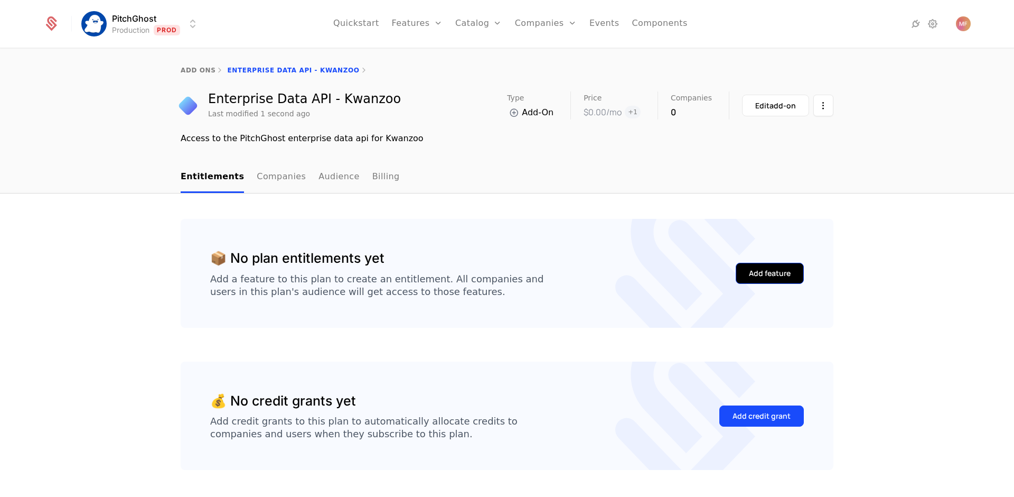
click at [757, 271] on div "Add feature" at bounding box center [770, 273] width 42 height 11
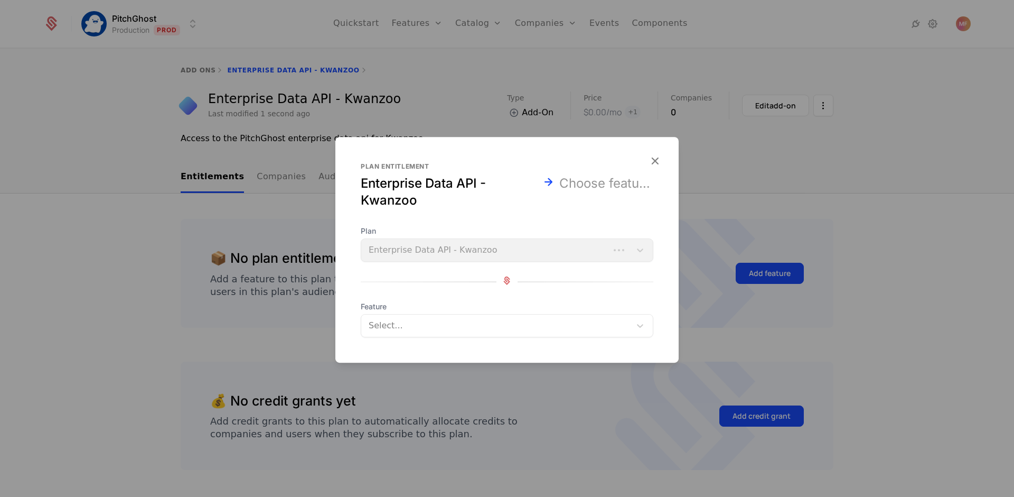
click at [451, 324] on div at bounding box center [497, 325] width 255 height 15
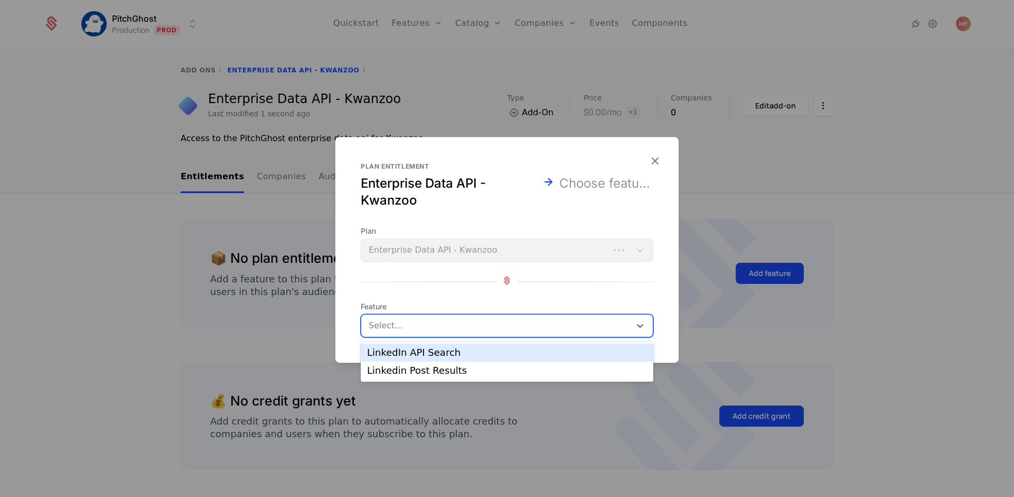
click at [442, 354] on div "LinkedIn API Search" at bounding box center [507, 353] width 280 height 10
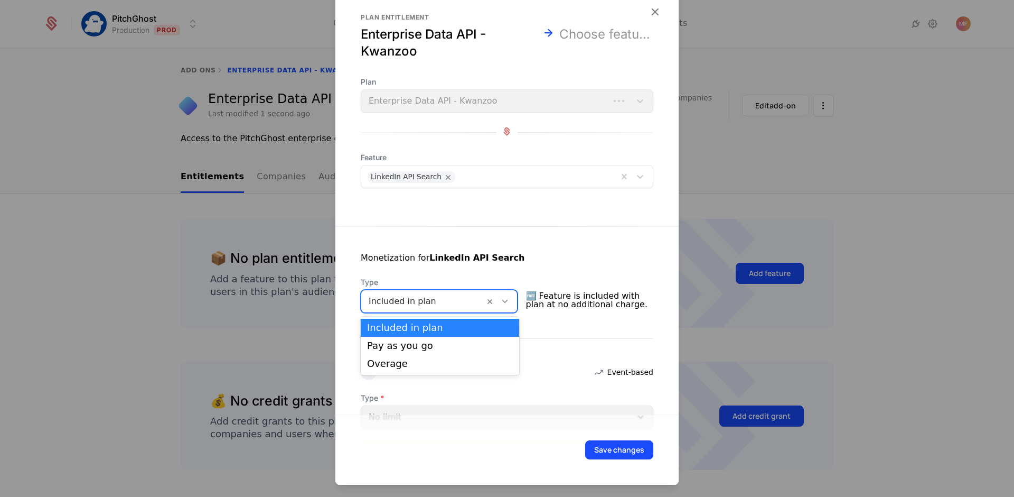
click at [514, 302] on div at bounding box center [505, 301] width 18 height 12
click at [469, 348] on div "Pay as you go" at bounding box center [440, 346] width 146 height 10
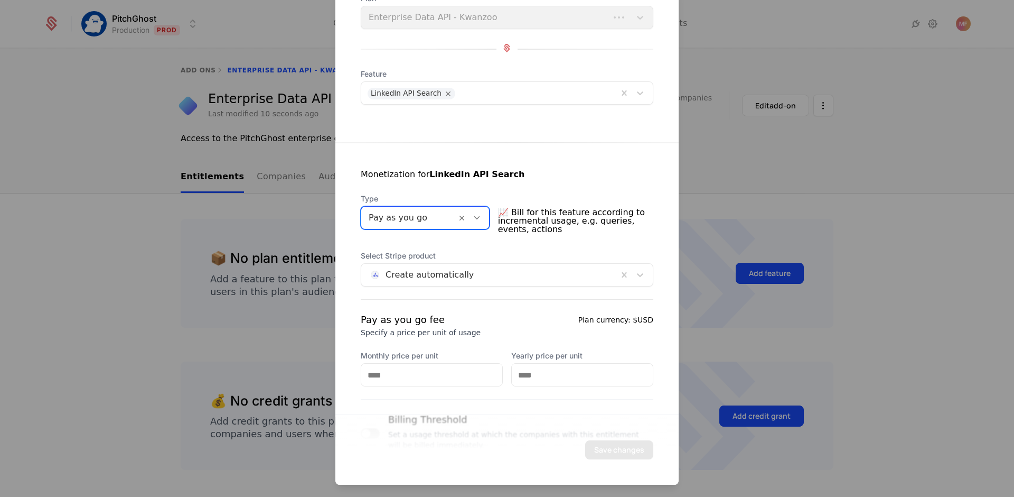
scroll to position [136, 0]
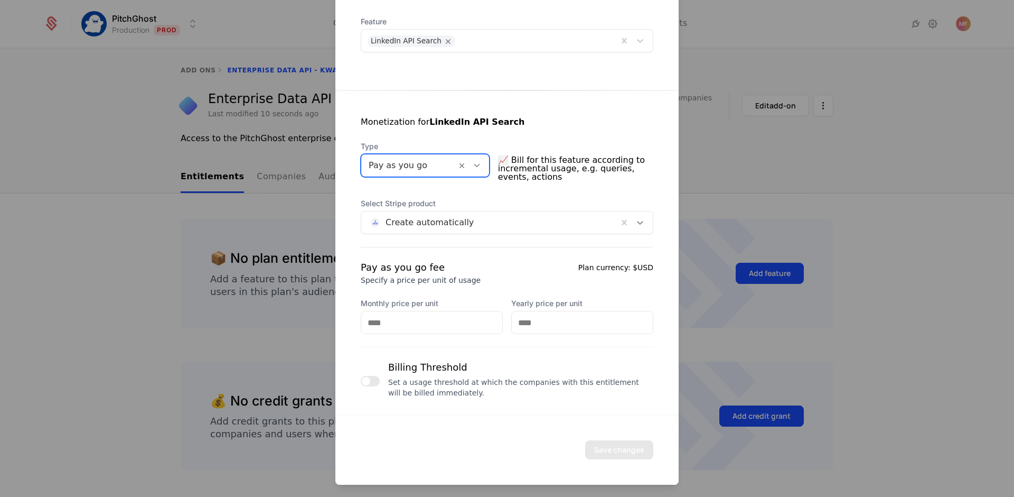
click at [640, 225] on div at bounding box center [640, 222] width 19 height 13
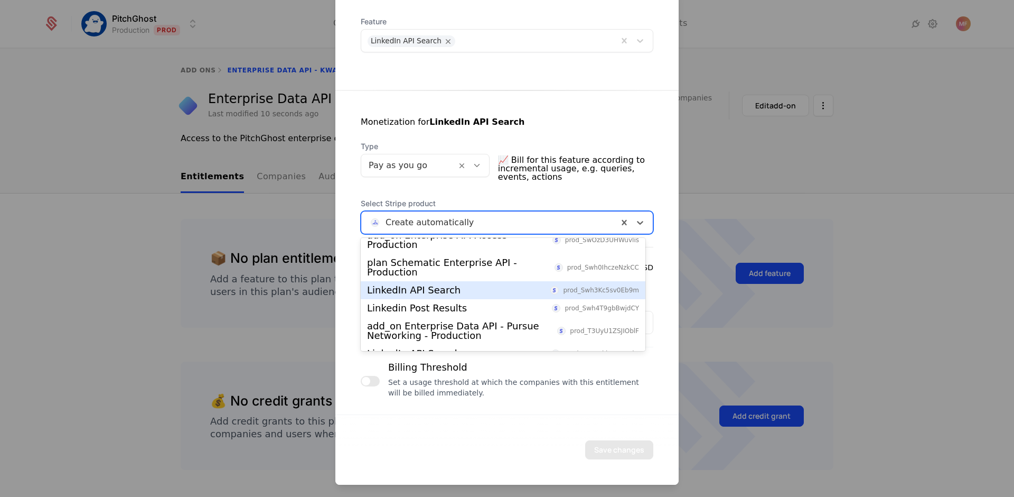
scroll to position [275, 0]
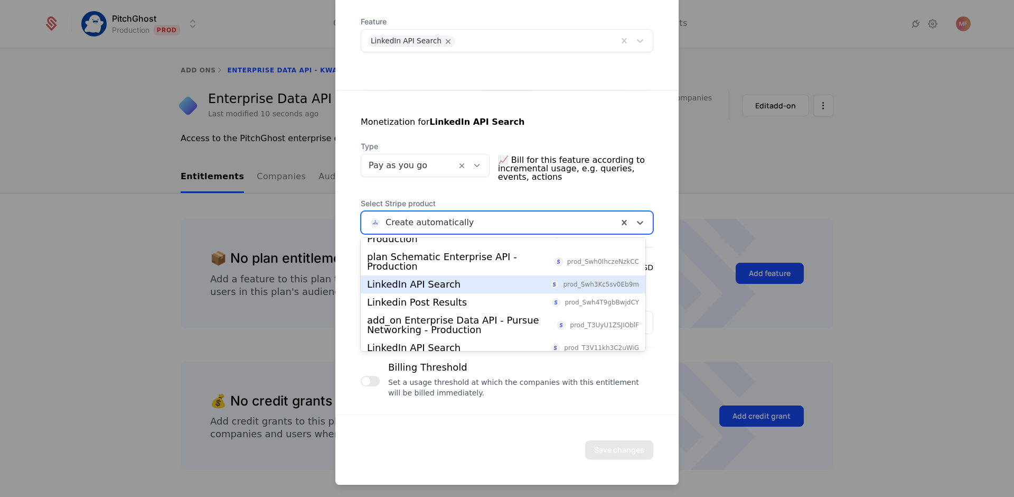
click at [489, 288] on div "LinkedIn API Search prod_Swh3Kc5sv0Eb9m" at bounding box center [503, 284] width 272 height 10
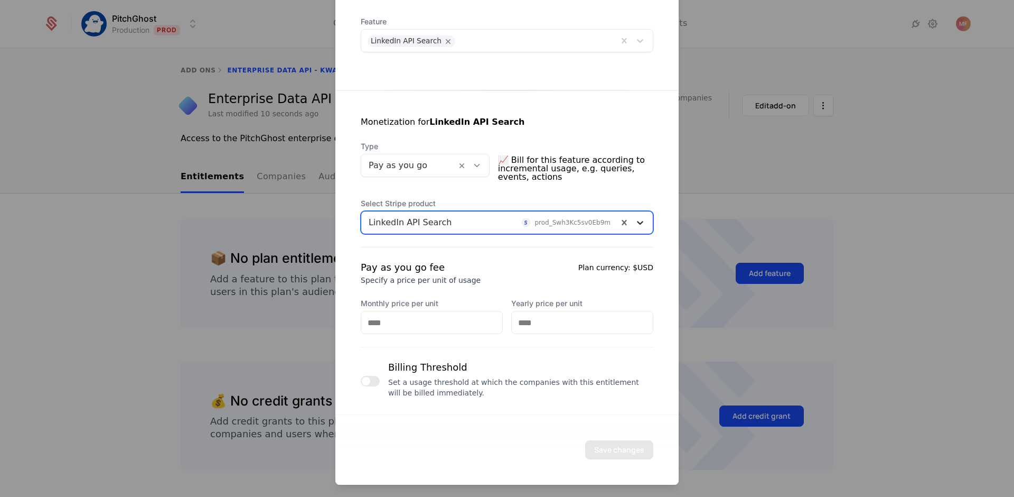
click at [637, 223] on icon at bounding box center [640, 223] width 6 height 4
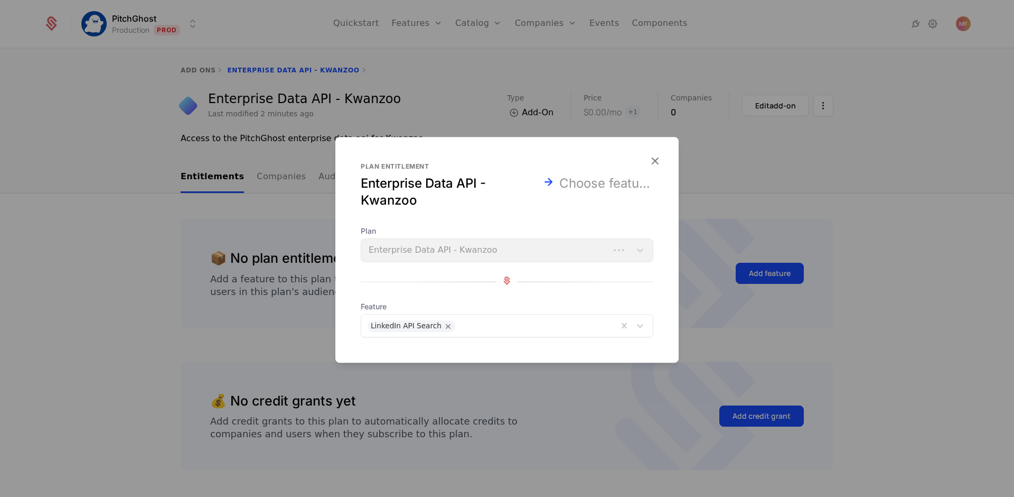
click at [776, 158] on div at bounding box center [507, 248] width 1014 height 497
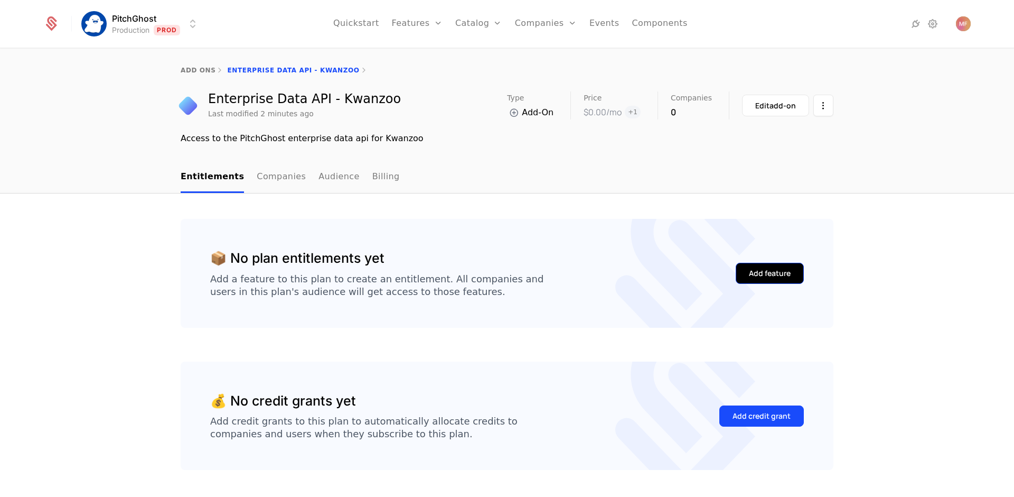
click at [781, 274] on div "Add feature" at bounding box center [770, 273] width 42 height 11
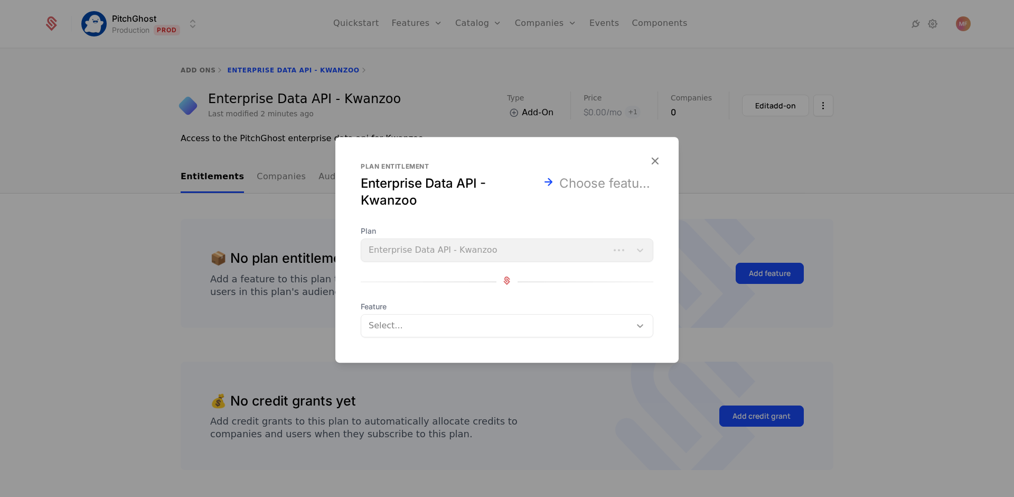
click at [637, 328] on icon at bounding box center [640, 325] width 11 height 11
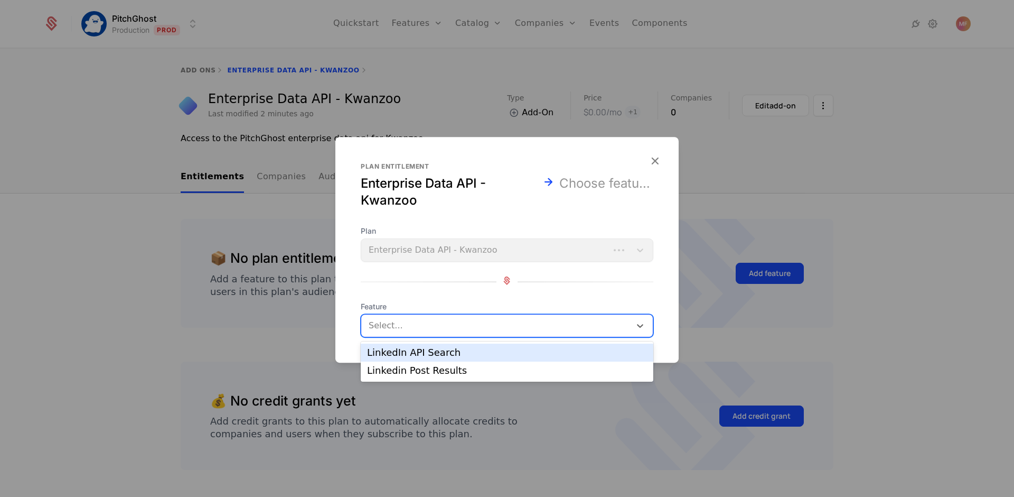
click at [530, 356] on div "LinkedIn API Search" at bounding box center [507, 353] width 280 height 10
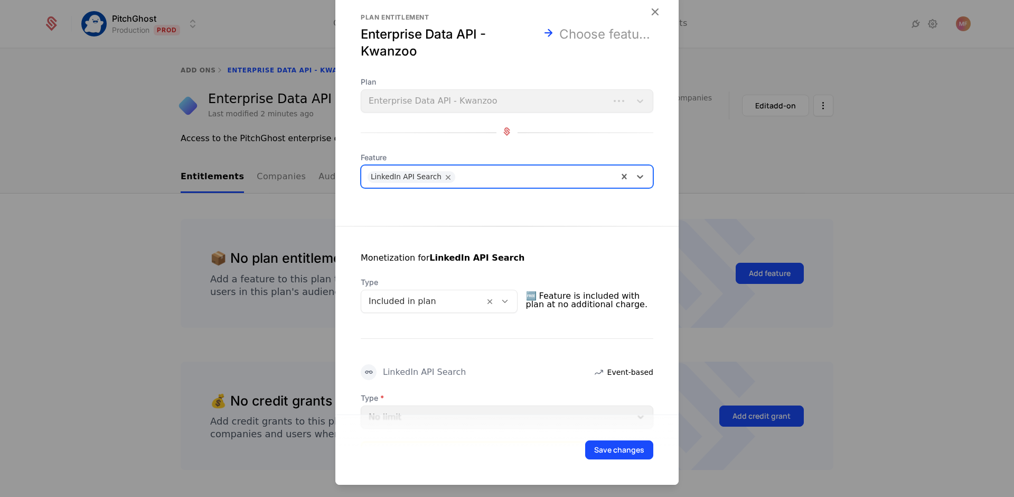
click at [517, 297] on div at bounding box center [500, 301] width 33 height 22
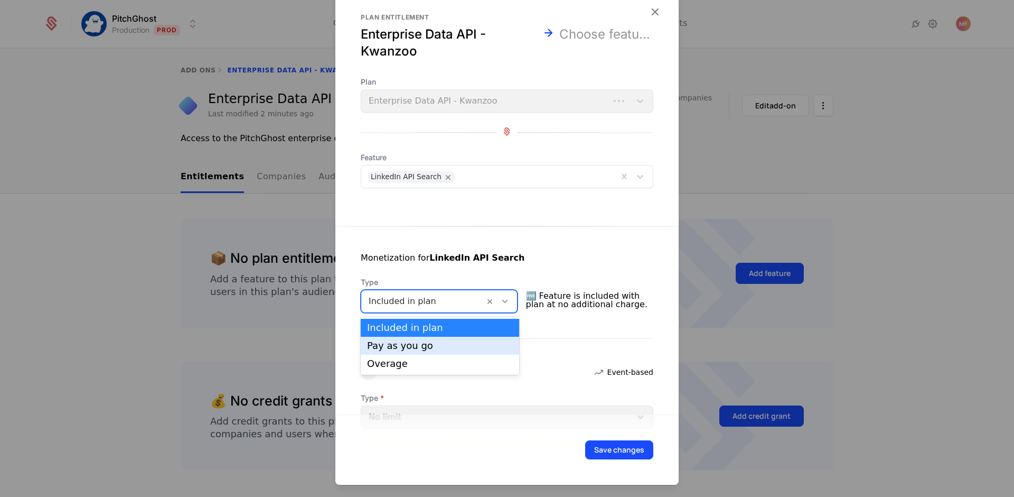
click at [478, 350] on div "Pay as you go" at bounding box center [440, 346] width 146 height 10
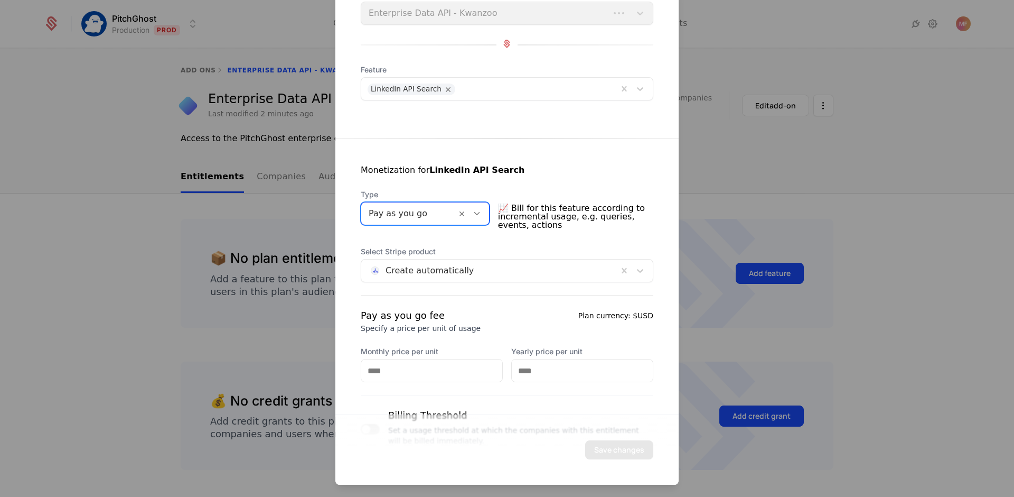
scroll to position [125, 0]
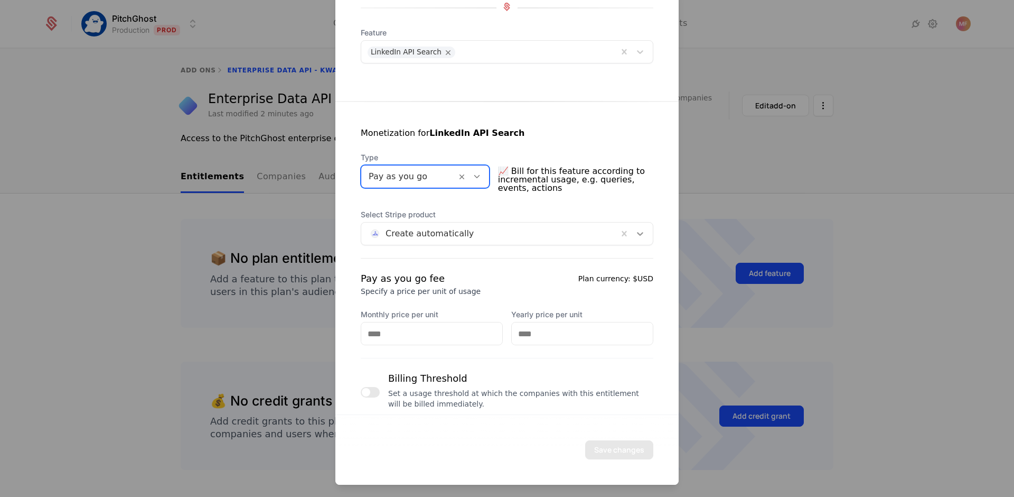
click at [635, 238] on icon at bounding box center [640, 233] width 11 height 11
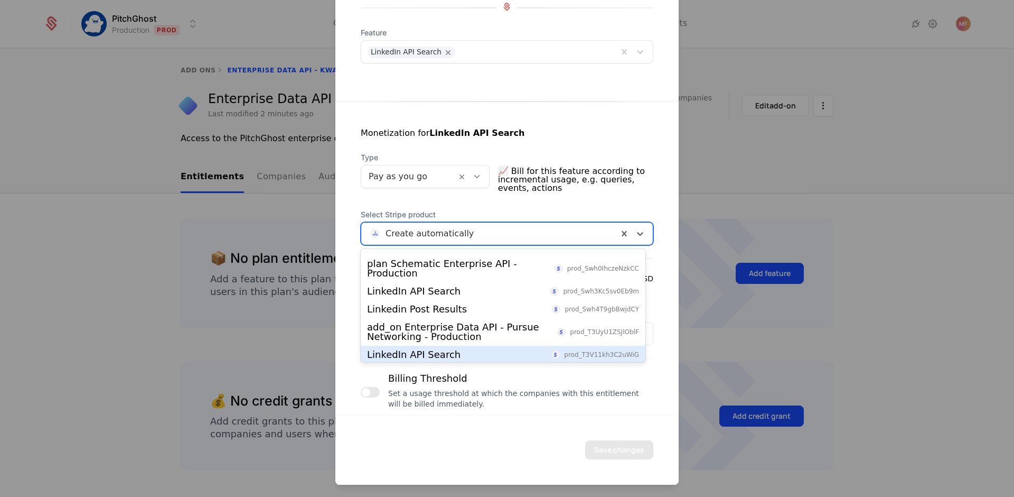
scroll to position [279, 0]
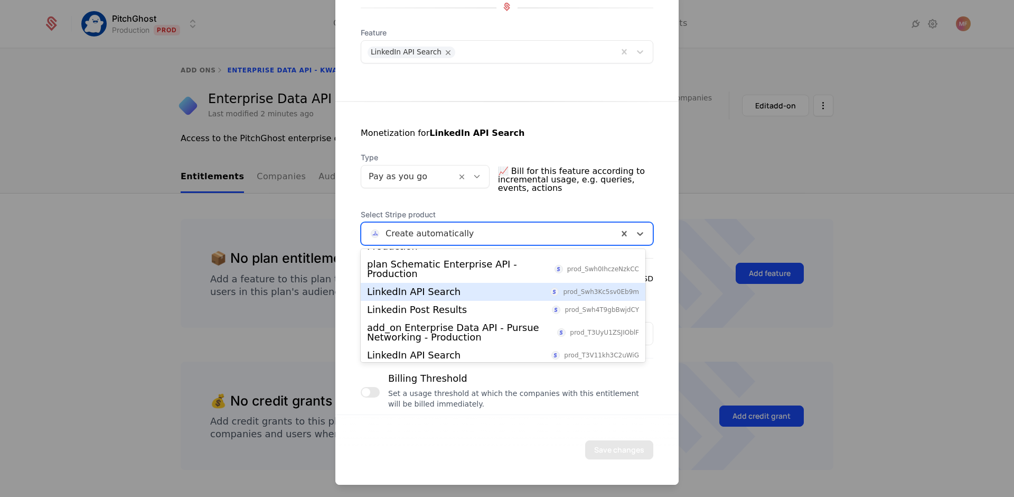
click at [479, 290] on div "LinkedIn API Search prod_Swh3Kc5sv0Eb9m" at bounding box center [503, 292] width 272 height 10
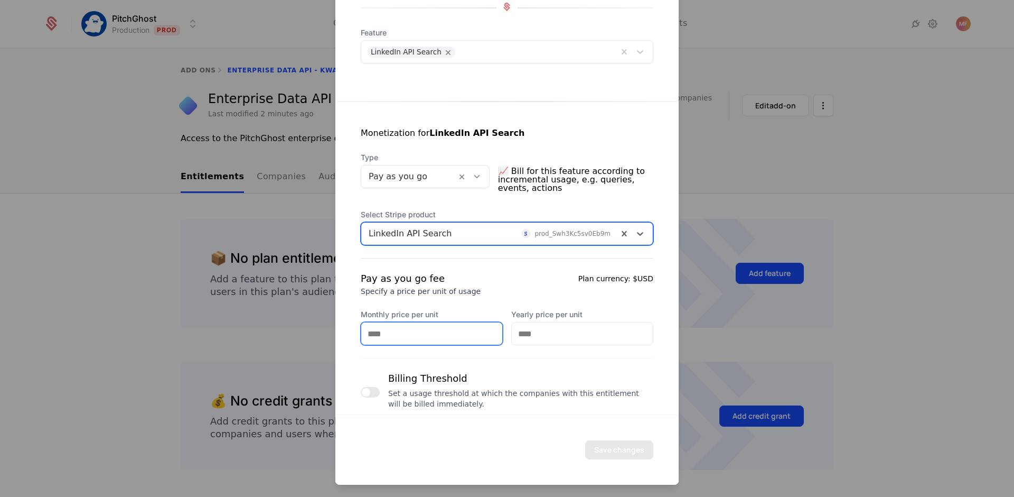
click at [442, 330] on input "Monthly price per unit" at bounding box center [431, 333] width 141 height 22
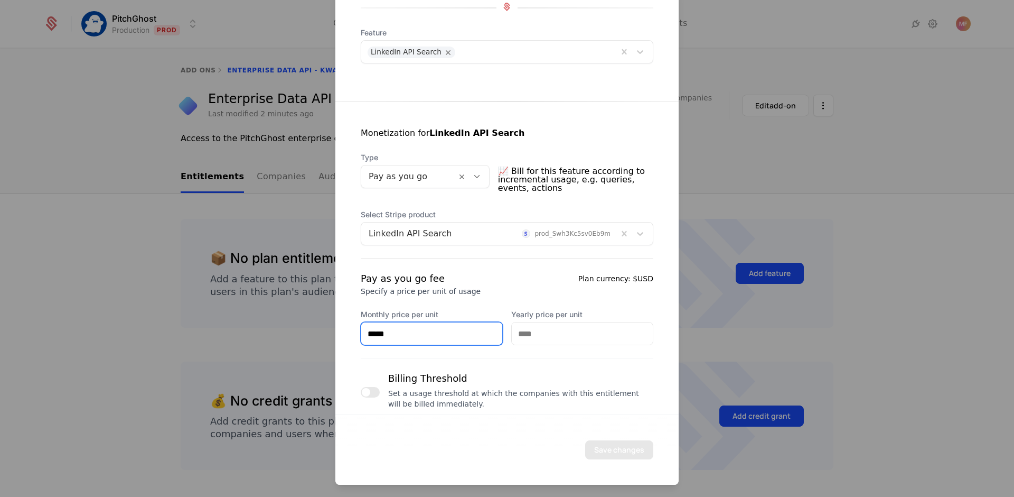
scroll to position [136, 0]
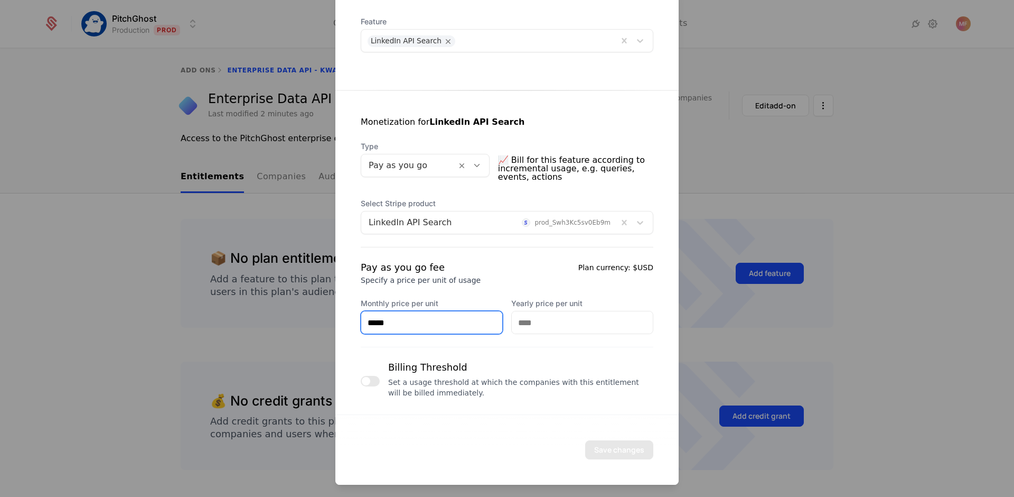
type input "*****"
click at [363, 380] on span "button" at bounding box center [366, 381] width 8 height 8
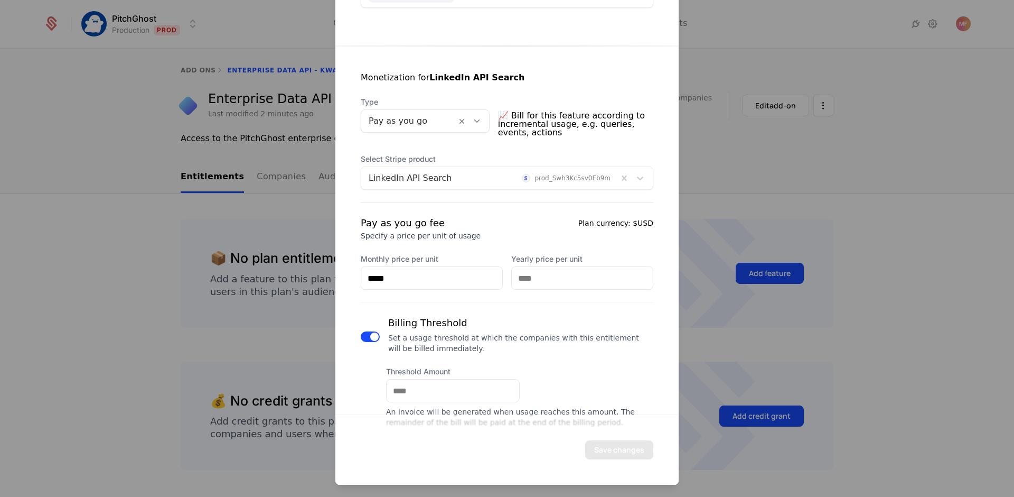
scroll to position [206, 0]
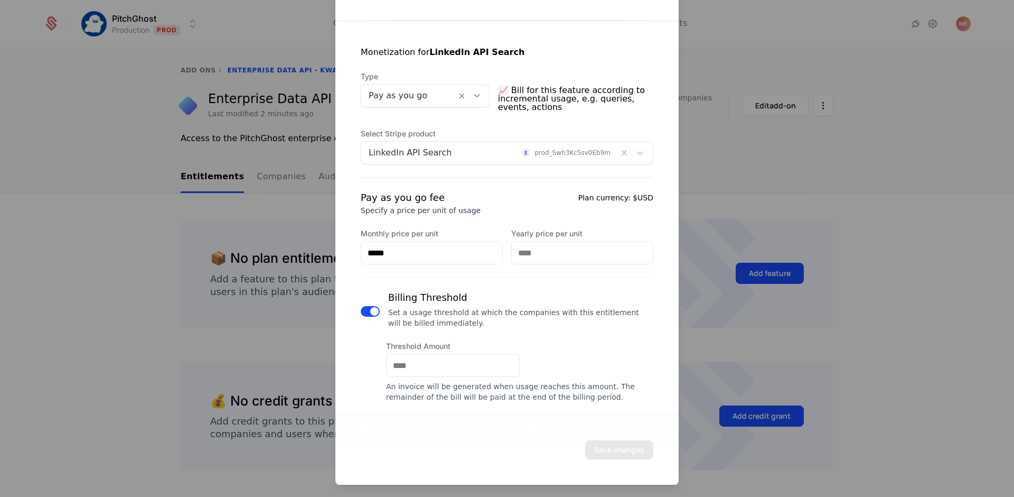
click at [376, 312] on span "button" at bounding box center [374, 311] width 8 height 8
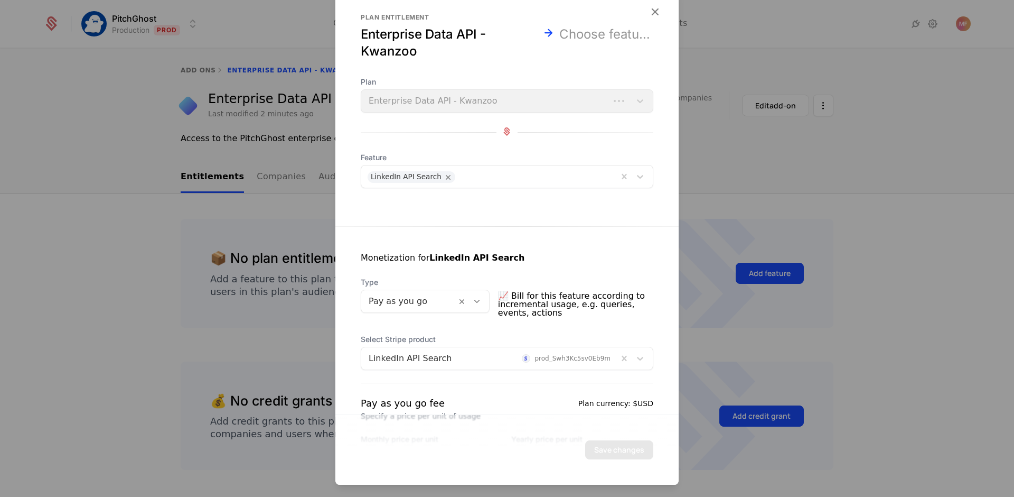
scroll to position [136, 0]
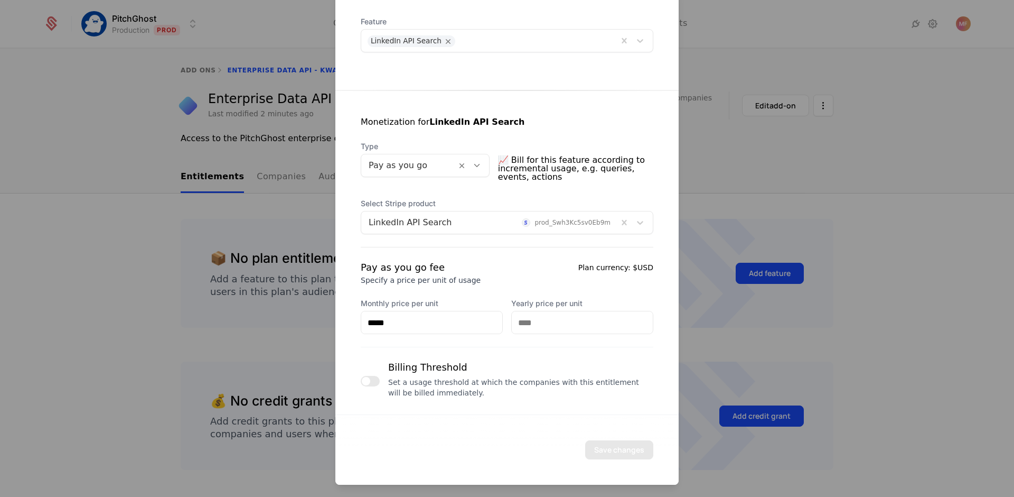
click at [509, 287] on div "Pay as you go fee Specify a price per unit of usage Plan currency: $USD Monthly…" at bounding box center [507, 297] width 293 height 74
click at [442, 324] on input "*****" at bounding box center [431, 322] width 141 height 22
click at [553, 314] on input "Yearly price per unit" at bounding box center [582, 322] width 141 height 22
click at [530, 283] on div "Pay as you go fee Specify a price per unit of usage Plan currency: $USD" at bounding box center [507, 272] width 293 height 25
click at [382, 380] on div "Billing Threshold Set a usage threshold at which the companies with this entitl…" at bounding box center [507, 381] width 293 height 42
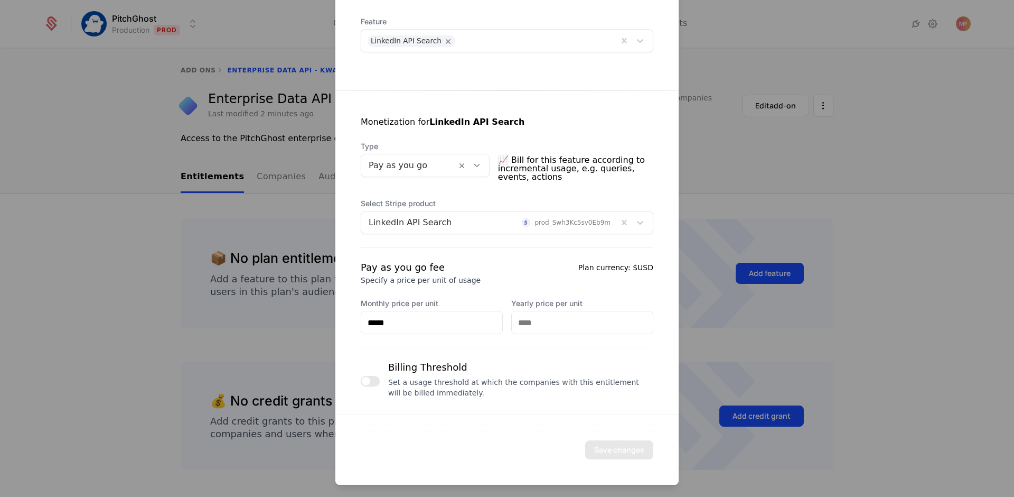
click at [371, 379] on button "button" at bounding box center [370, 381] width 19 height 11
click at [371, 379] on span "button" at bounding box center [374, 381] width 8 height 8
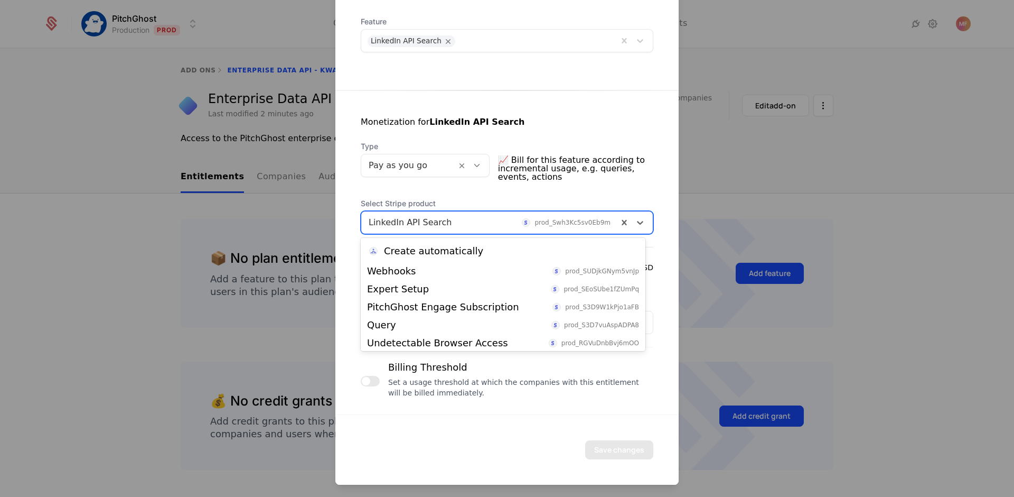
click at [475, 224] on div at bounding box center [490, 222] width 242 height 15
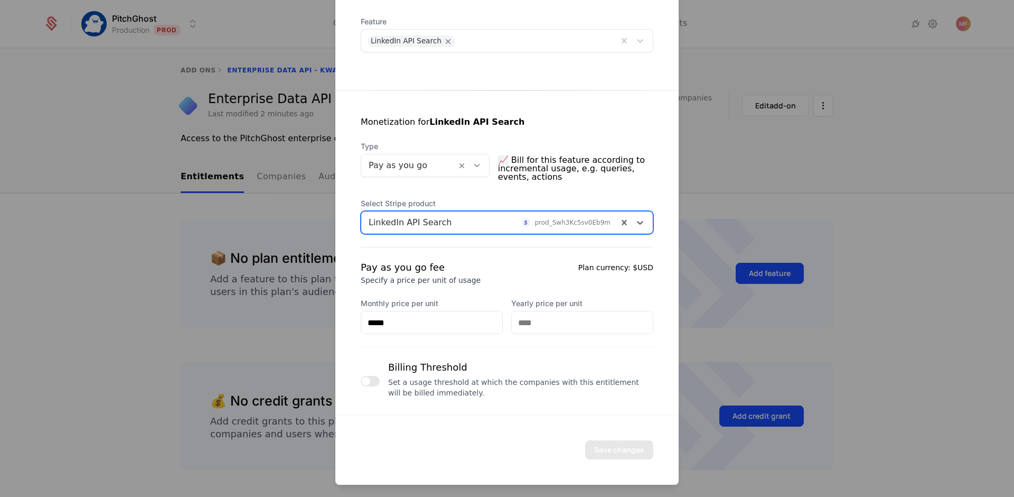
click at [475, 224] on div at bounding box center [490, 222] width 242 height 15
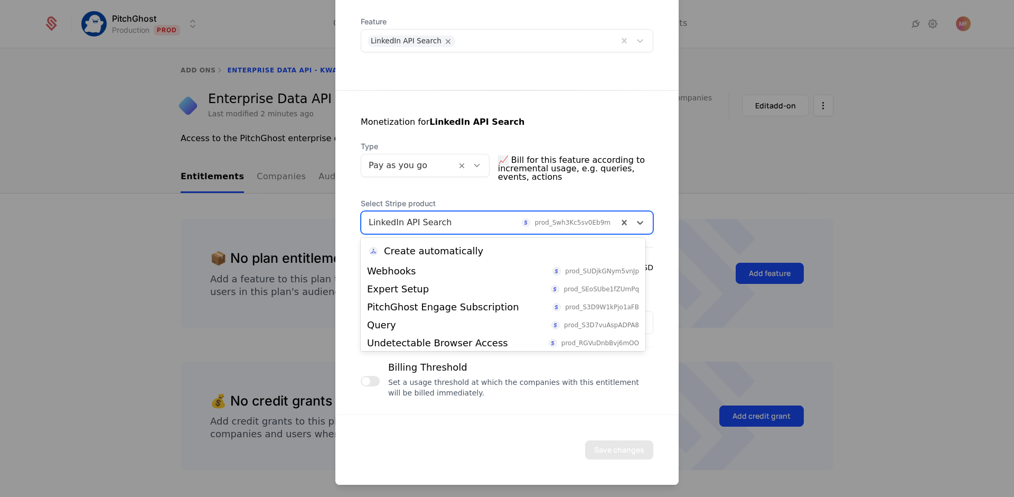
click at [475, 224] on div at bounding box center [490, 222] width 242 height 15
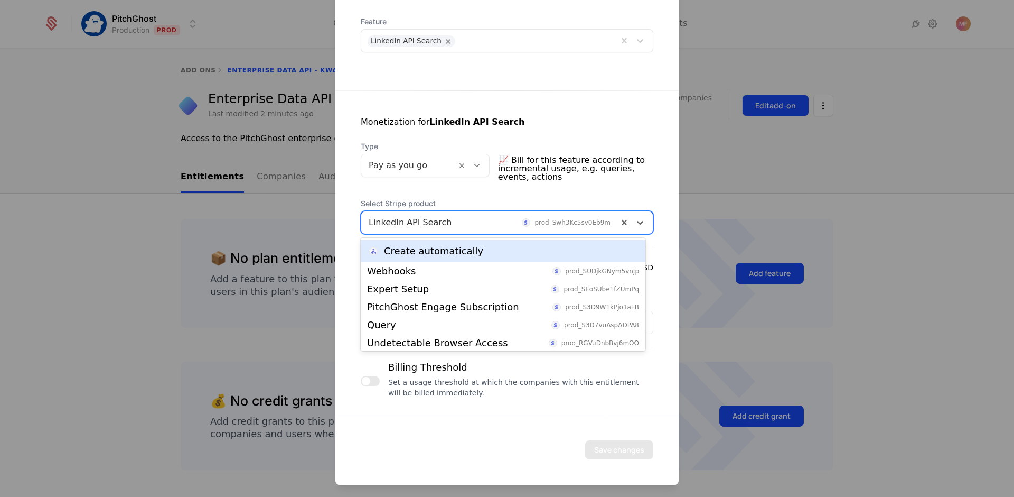
click at [746, 110] on div at bounding box center [507, 248] width 1014 height 497
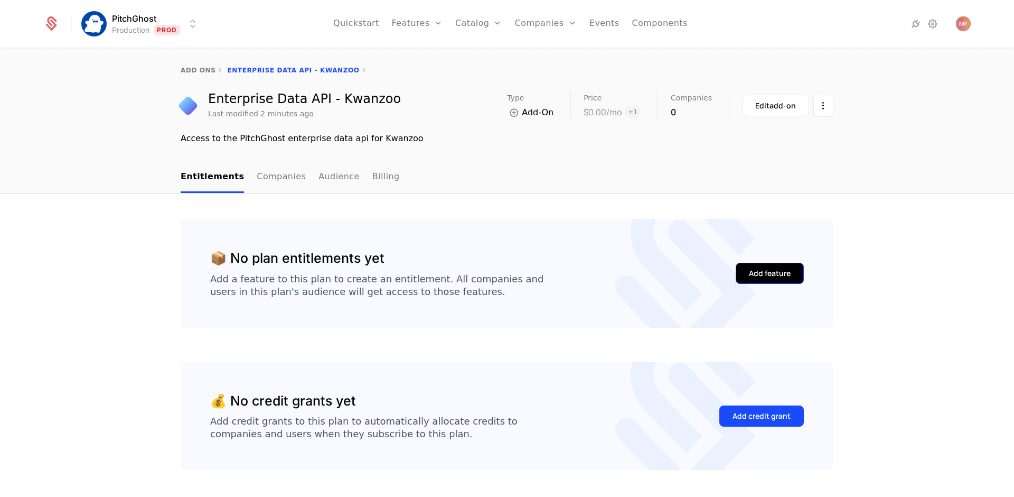
click at [763, 273] on div "Add feature" at bounding box center [770, 273] width 42 height 11
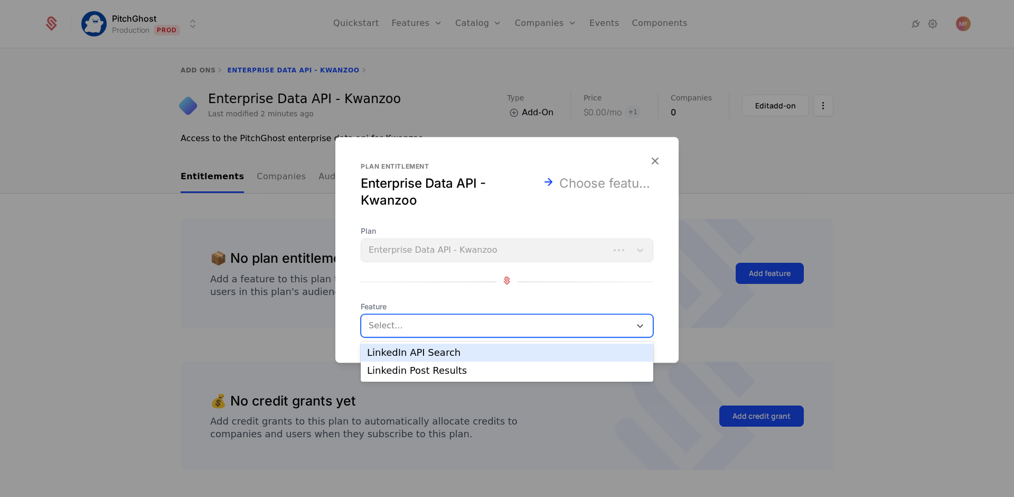
click at [444, 334] on div "Select..." at bounding box center [507, 325] width 293 height 23
click at [436, 349] on div "LinkedIn API Search" at bounding box center [507, 353] width 280 height 10
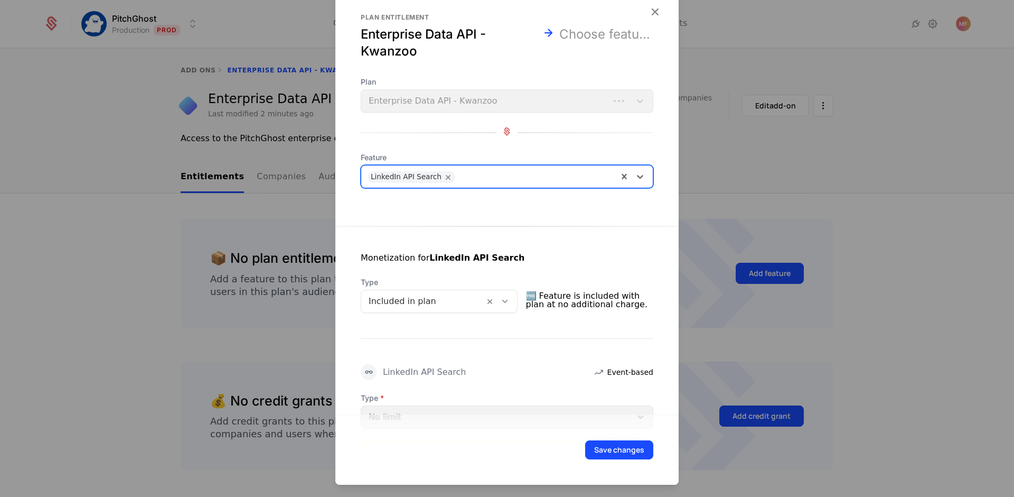
click at [512, 294] on div at bounding box center [500, 301] width 33 height 22
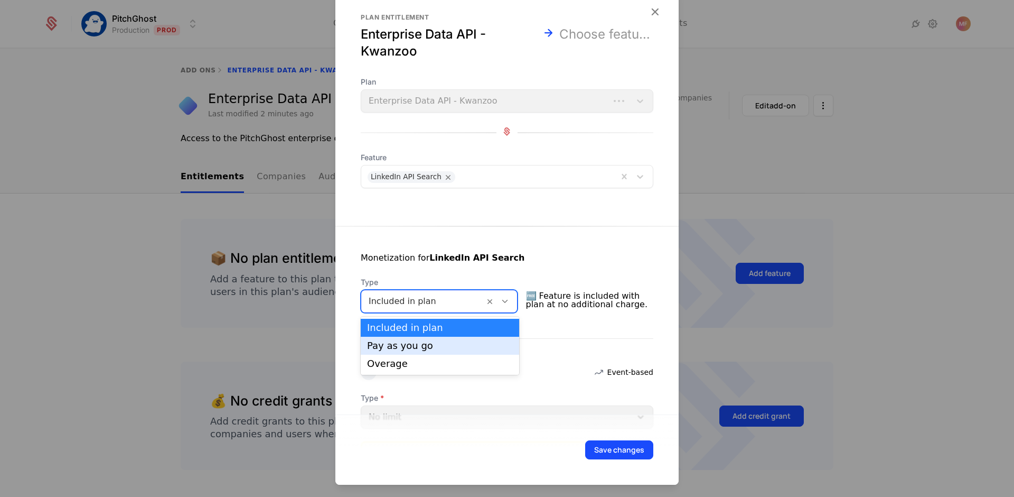
click at [439, 347] on div "Pay as you go" at bounding box center [440, 346] width 146 height 10
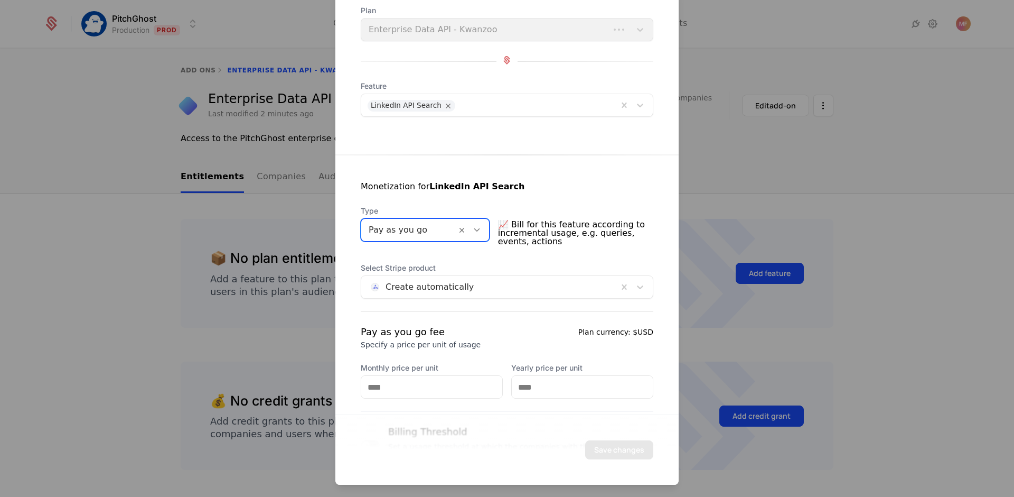
scroll to position [108, 0]
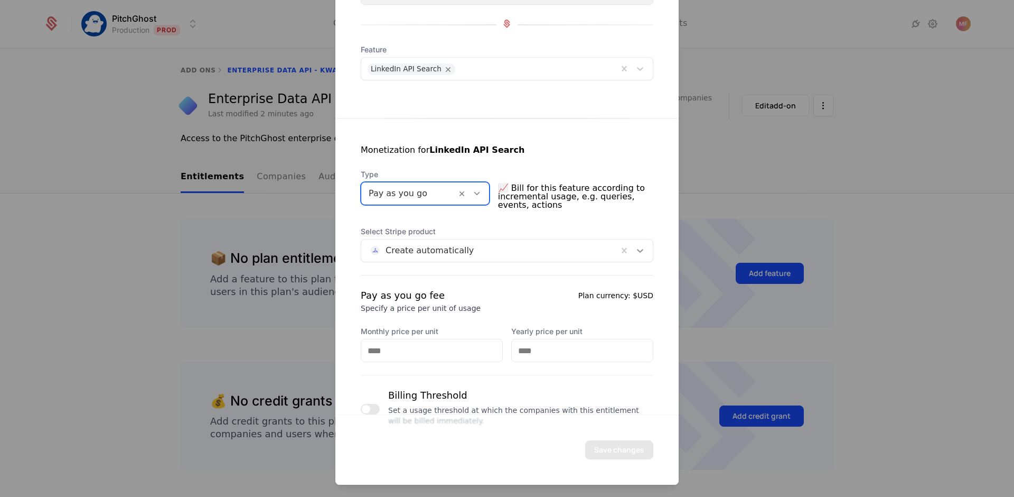
click at [637, 250] on icon at bounding box center [640, 250] width 11 height 11
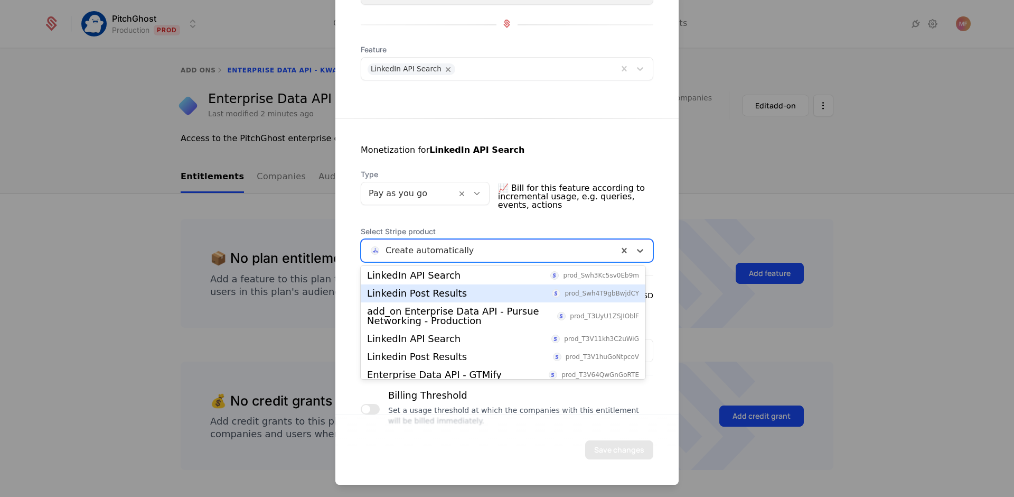
scroll to position [342, 0]
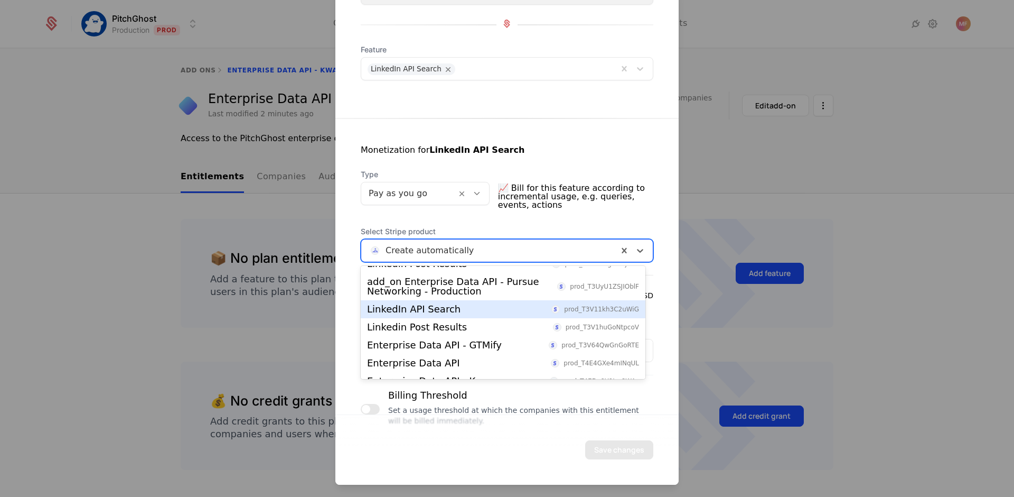
click at [453, 312] on div "LinkedIn API Search prod_T3V11kh3C2uWiG" at bounding box center [503, 309] width 272 height 10
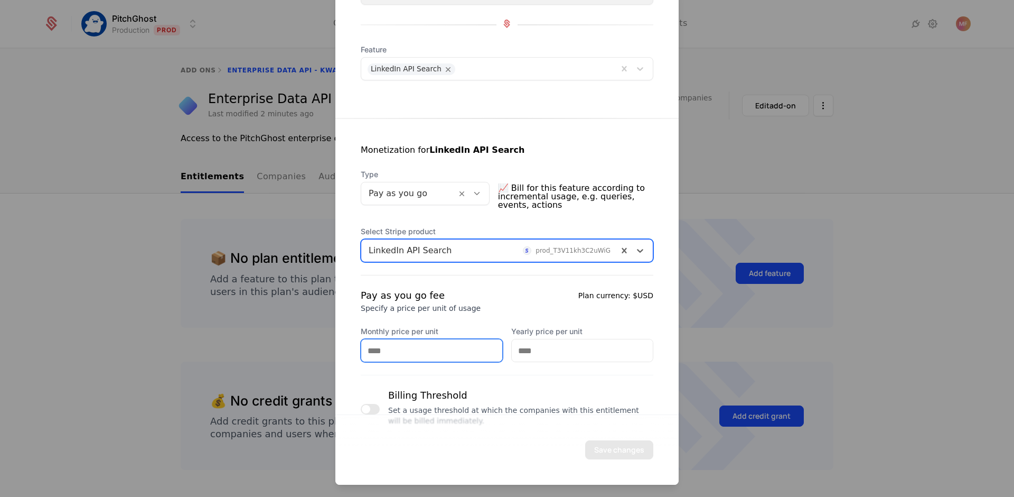
click at [434, 350] on input "Monthly price per unit" at bounding box center [431, 350] width 141 height 22
type input "*****"
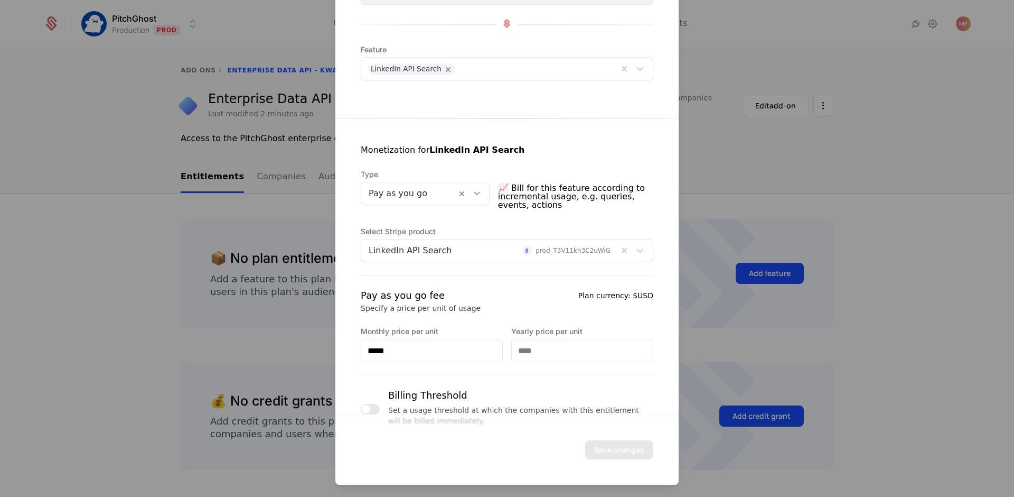
click at [581, 362] on div "Pay as you go fee Specify a price per unit of usage Plan currency: $USD Monthly…" at bounding box center [507, 359] width 293 height 142
click at [581, 357] on input "Yearly price per unit" at bounding box center [582, 350] width 141 height 22
type input "**"
click at [565, 296] on div "Pay as you go fee Specify a price per unit of usage Plan currency: $USD" at bounding box center [507, 300] width 293 height 25
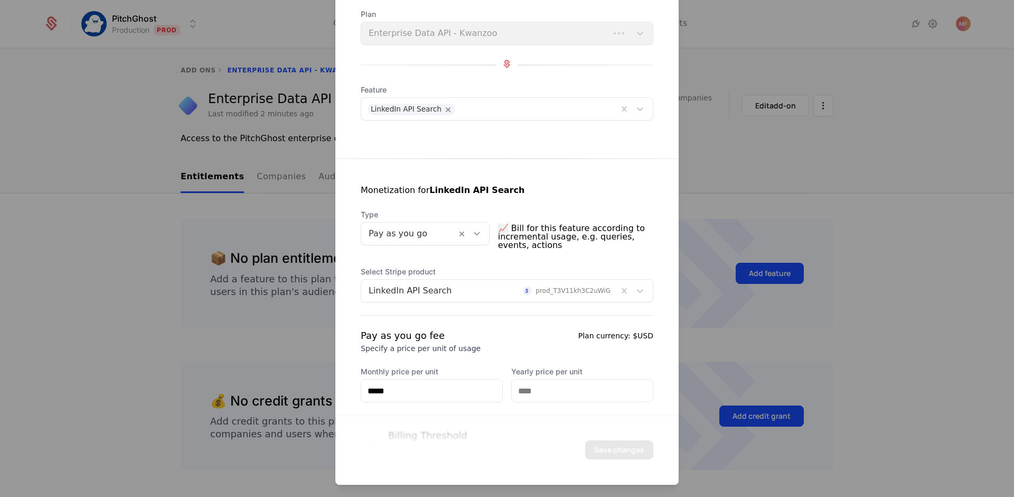
scroll to position [0, 0]
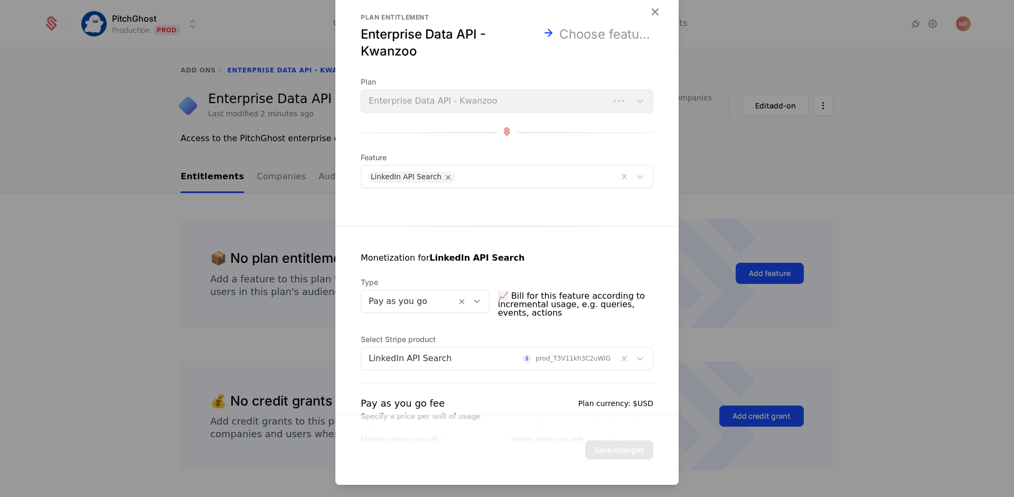
click at [632, 98] on div "Plan Enterprise Data API - Kwanzoo" at bounding box center [507, 95] width 293 height 36
click at [486, 232] on div "Monetization for LinkedIn API Search Type Pay as you go 📈 Bill for this feature…" at bounding box center [506, 382] width 343 height 312
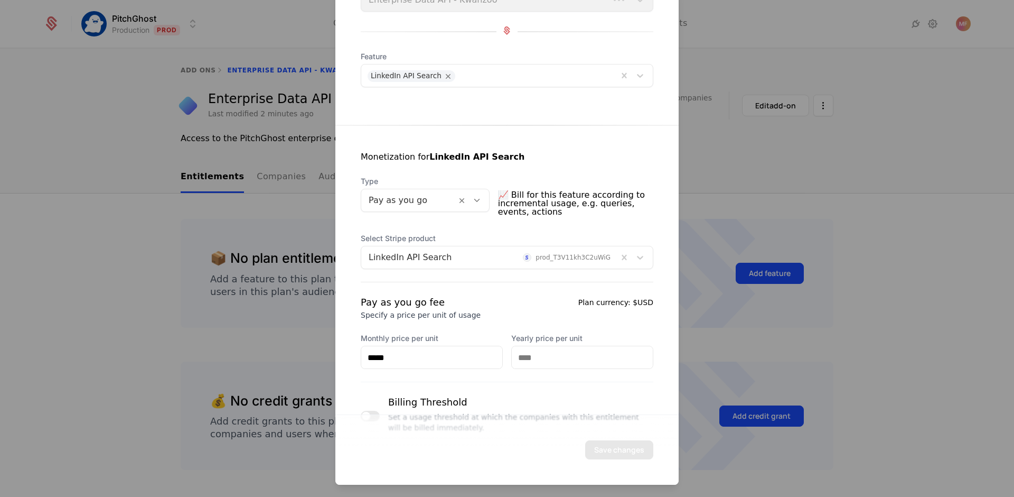
scroll to position [136, 0]
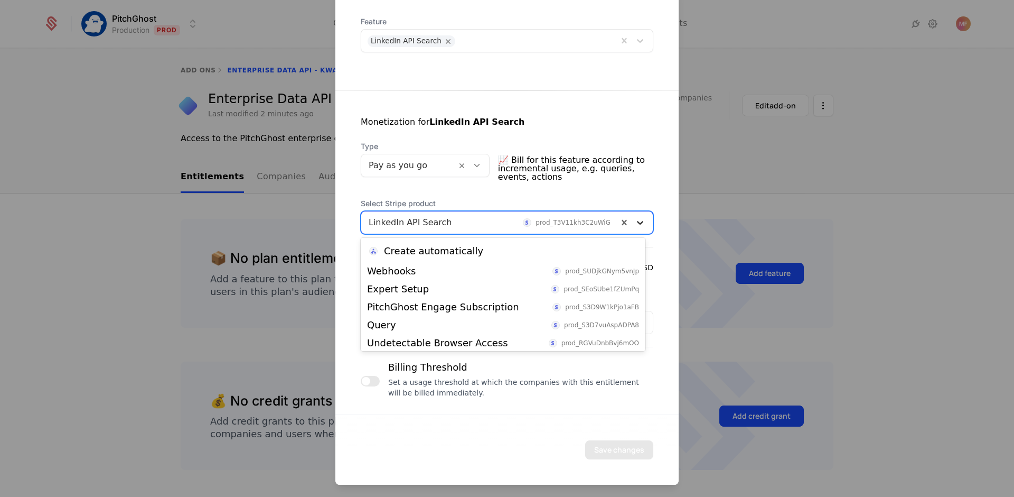
click at [635, 222] on icon at bounding box center [640, 222] width 11 height 11
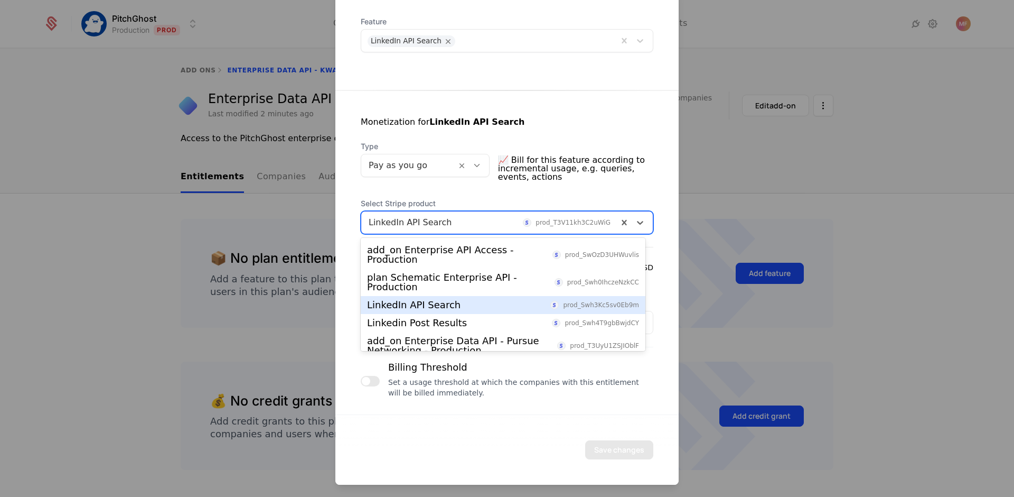
scroll to position [255, 0]
click at [521, 312] on div "LinkedIn API Search prod_Swh3Kc5sv0Eb9m" at bounding box center [503, 304] width 285 height 18
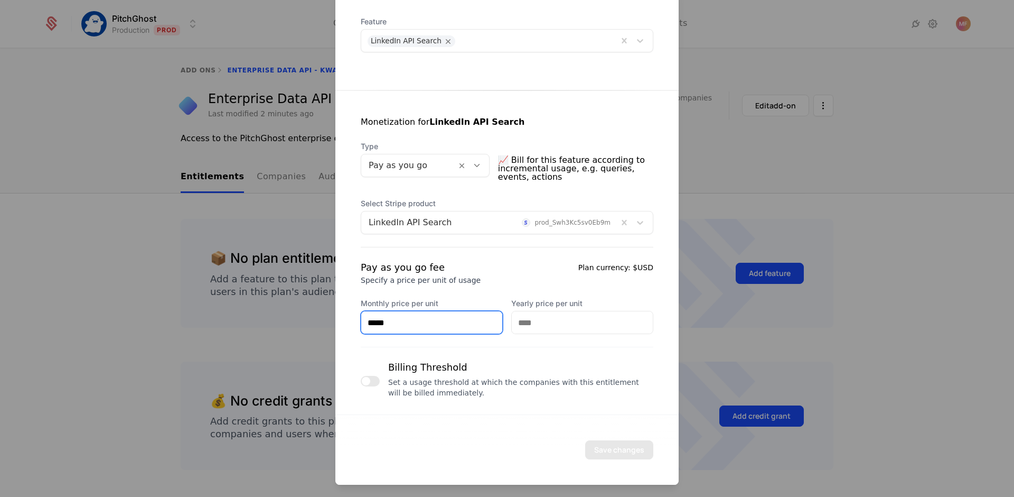
click at [435, 326] on input "*****" at bounding box center [431, 322] width 141 height 22
type input "*****"
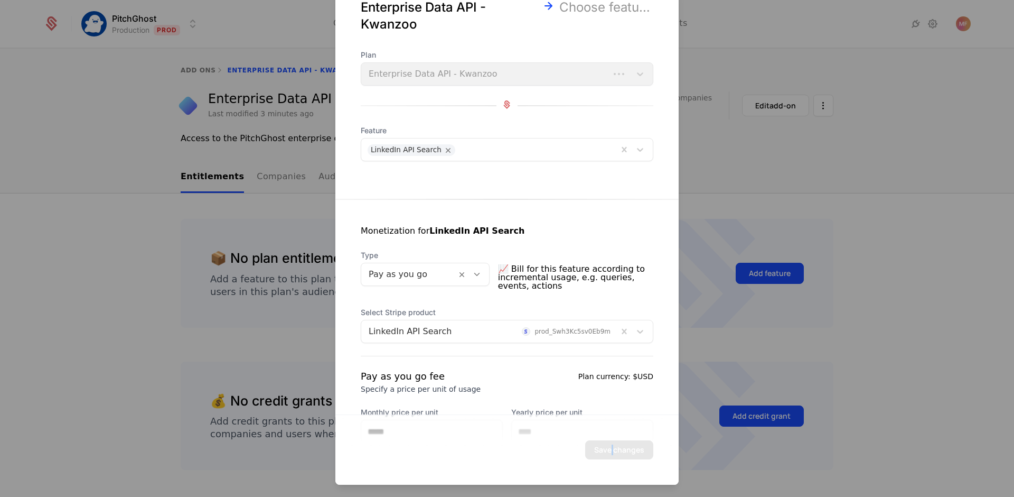
scroll to position [0, 0]
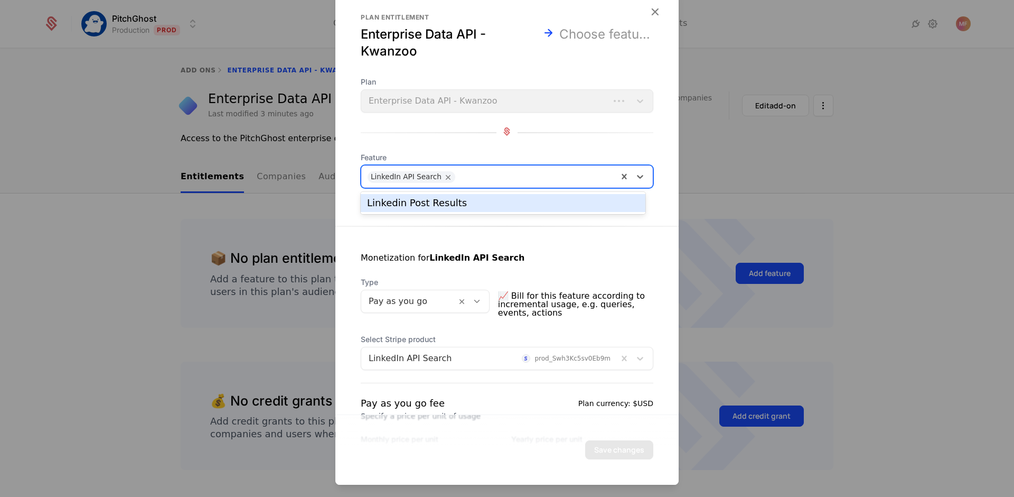
click at [494, 174] on div at bounding box center [536, 175] width 151 height 15
click at [466, 202] on div "Linkedin Post Results" at bounding box center [503, 203] width 272 height 10
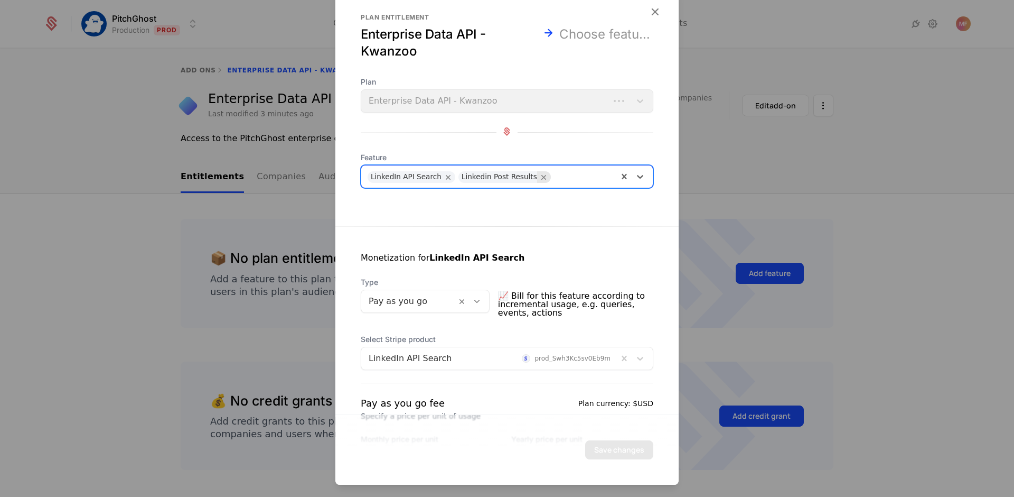
click at [539, 178] on icon "Remove Linkedin Post Results" at bounding box center [544, 177] width 10 height 10
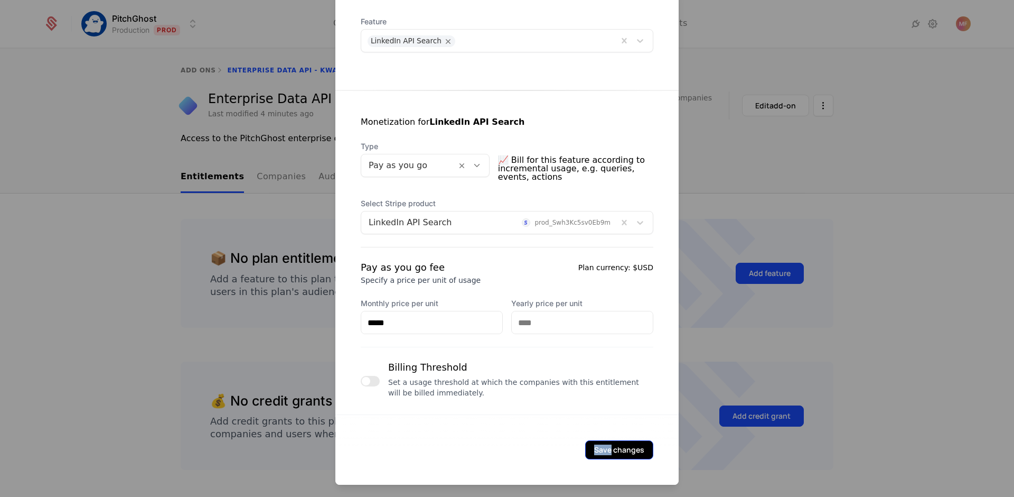
click at [601, 447] on button "Save changes" at bounding box center [619, 449] width 68 height 19
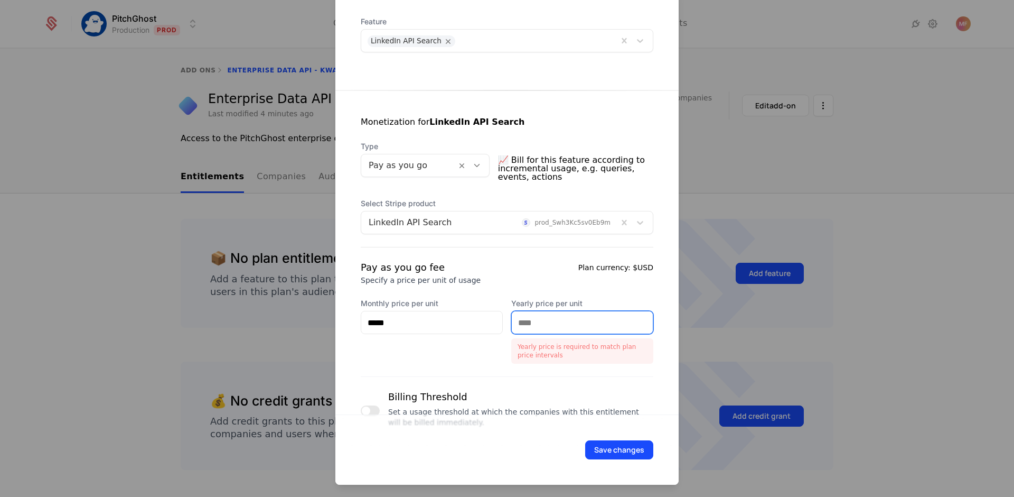
click at [554, 324] on input "Yearly price per unit" at bounding box center [582, 322] width 141 height 22
type input "**"
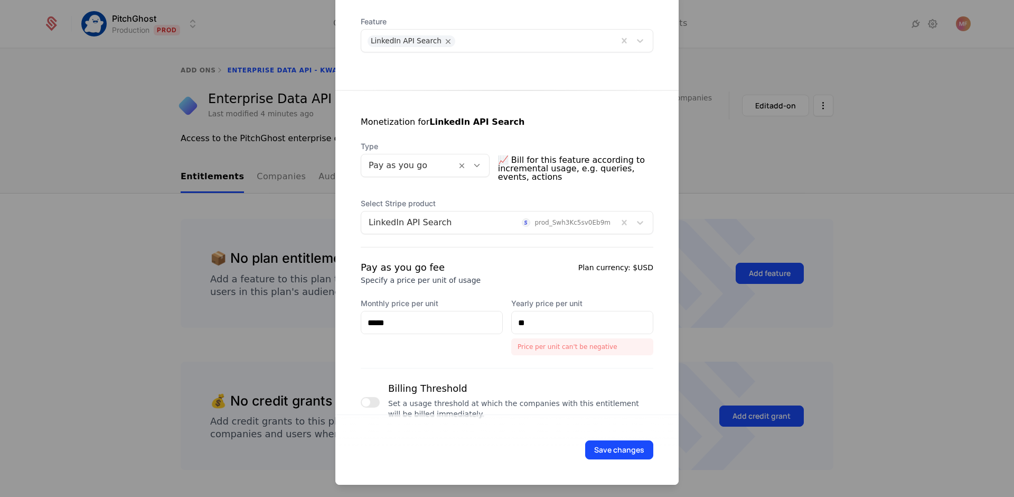
click at [550, 369] on div "Billing Threshold Set a usage threshold at which the companies with this entitl…" at bounding box center [507, 395] width 293 height 55
click at [589, 443] on button "Save changes" at bounding box center [619, 449] width 68 height 19
click at [688, 304] on div at bounding box center [507, 248] width 1014 height 497
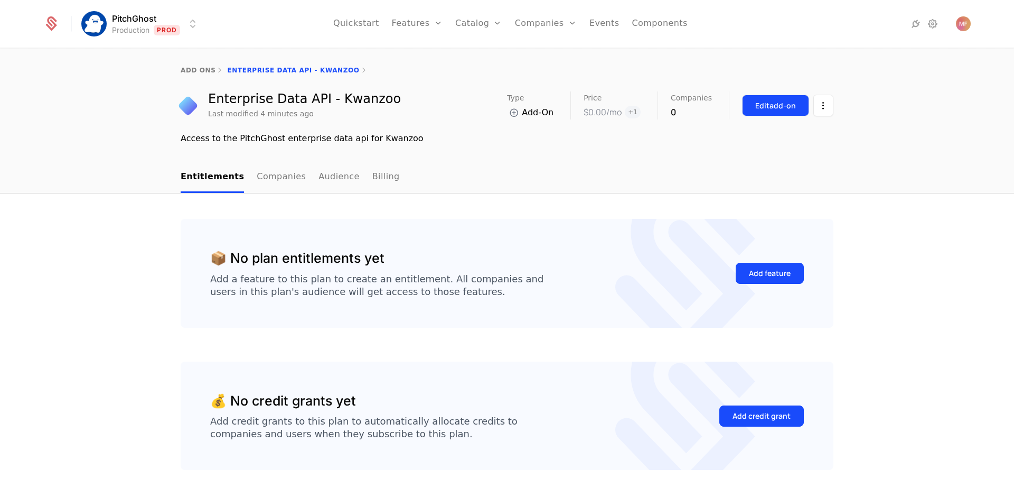
click at [778, 102] on div "Edit add-on" at bounding box center [775, 105] width 41 height 11
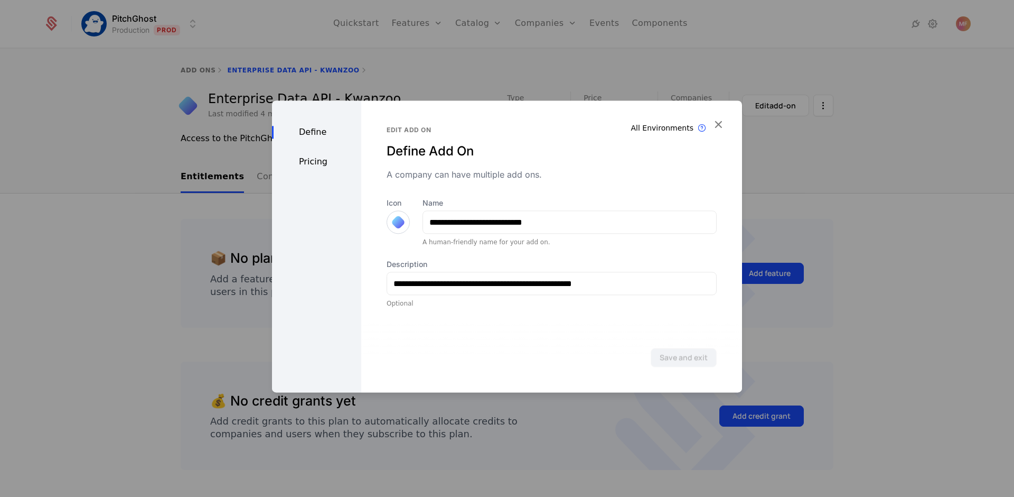
click at [310, 160] on div "Pricing" at bounding box center [316, 161] width 89 height 13
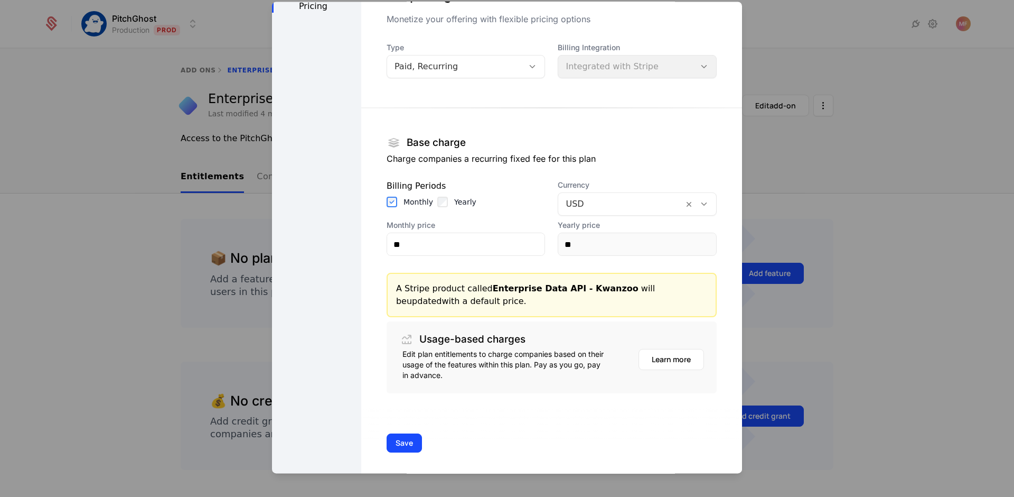
scroll to position [61, 0]
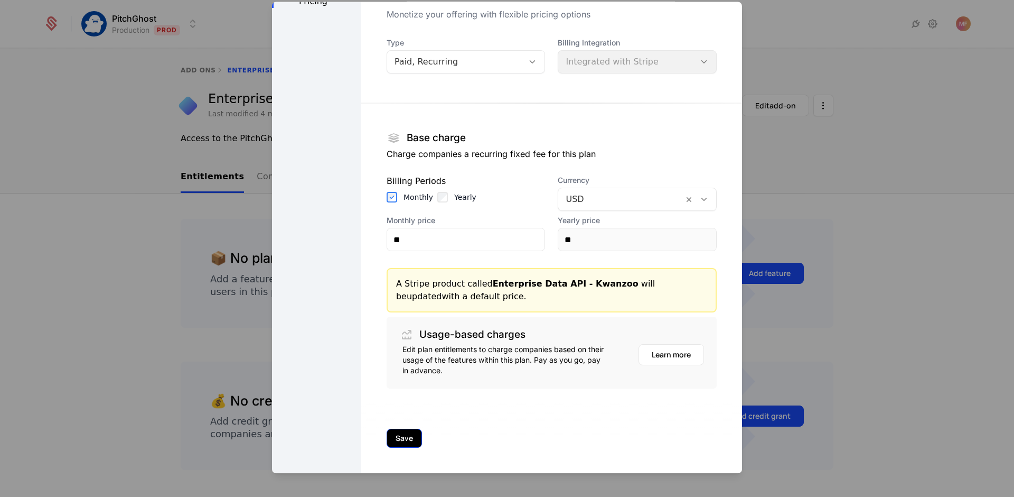
click at [416, 437] on button "Save" at bounding box center [404, 437] width 35 height 19
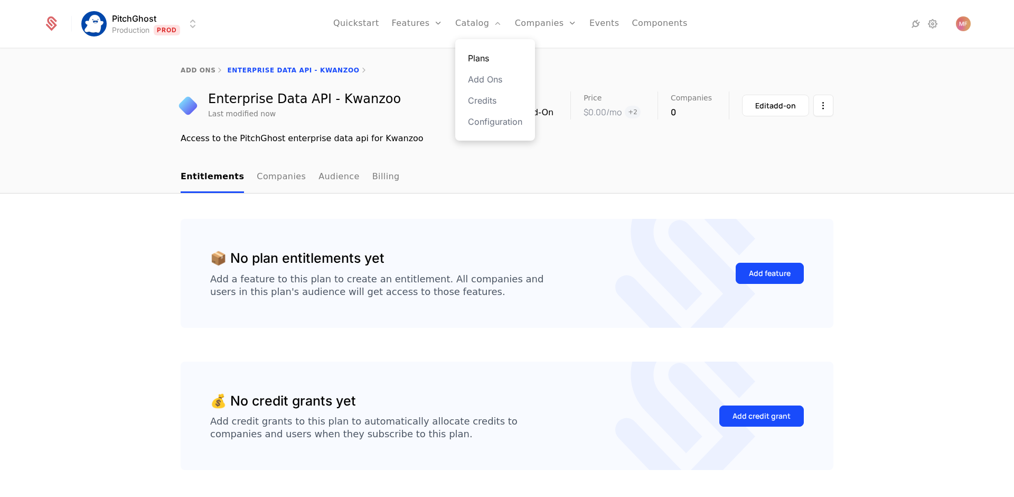
click at [477, 61] on link "Plans" at bounding box center [495, 58] width 54 height 13
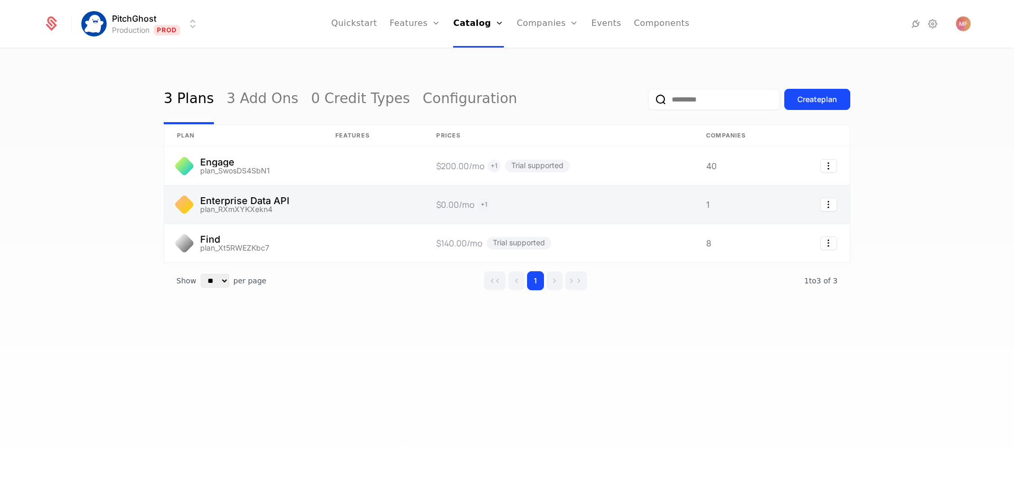
click at [255, 207] on link at bounding box center [243, 204] width 158 height 38
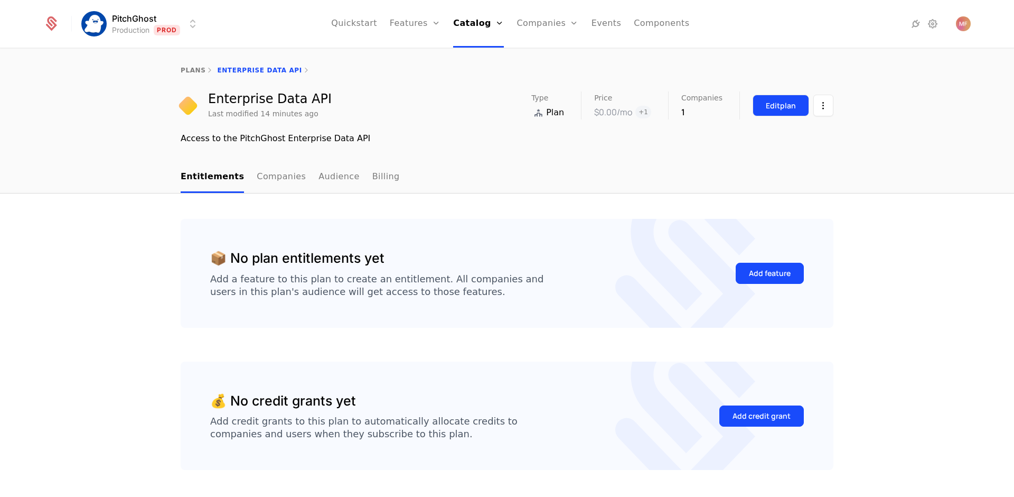
click at [766, 110] on div "Edit plan" at bounding box center [781, 105] width 30 height 11
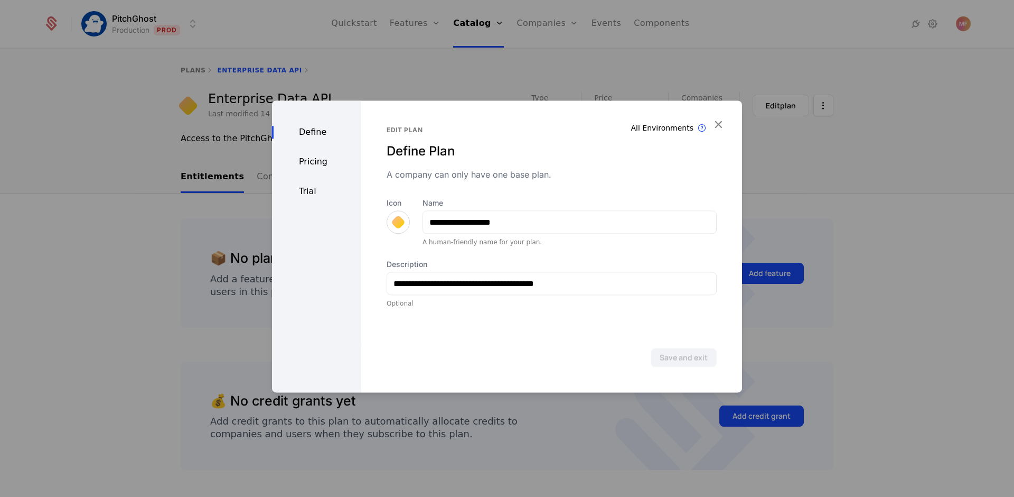
click at [324, 158] on div "Pricing" at bounding box center [316, 161] width 89 height 13
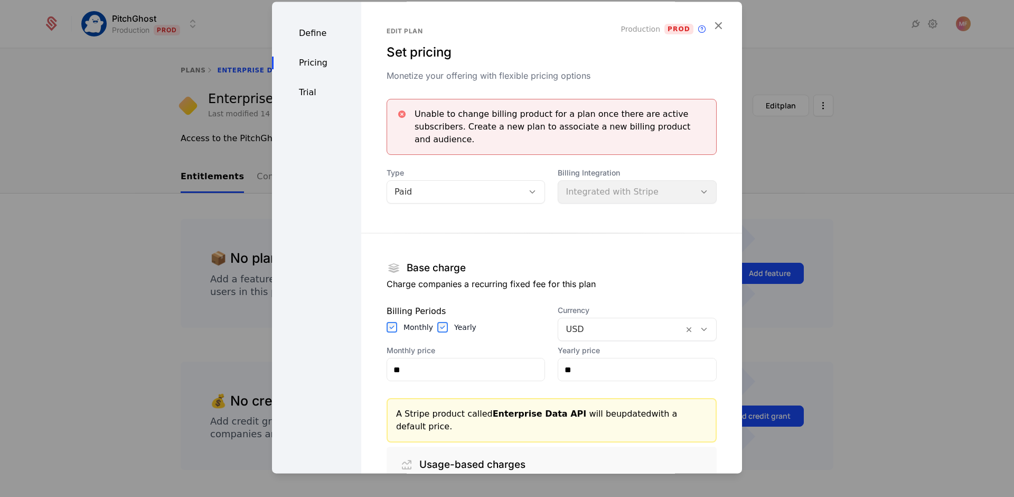
click at [458, 330] on label "Yearly" at bounding box center [465, 327] width 22 height 11
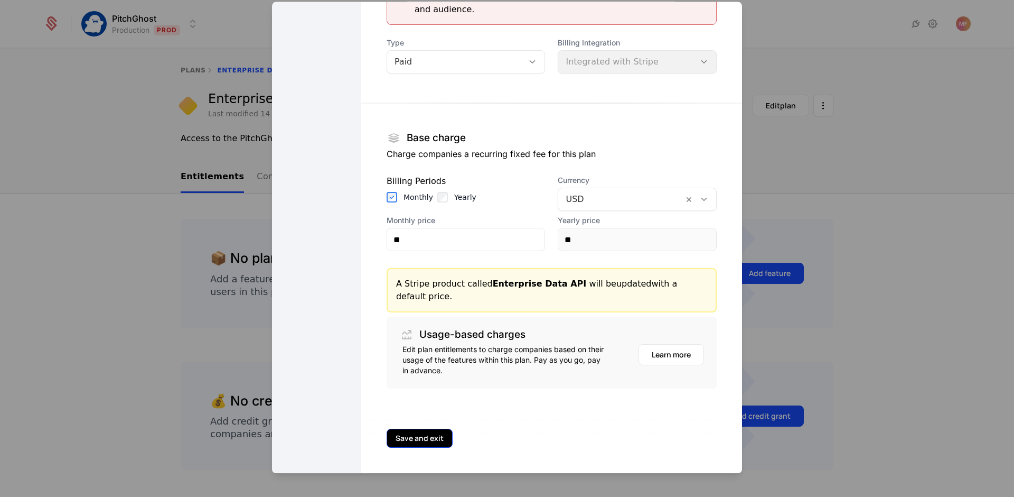
click at [426, 444] on button "Save and exit" at bounding box center [420, 437] width 66 height 19
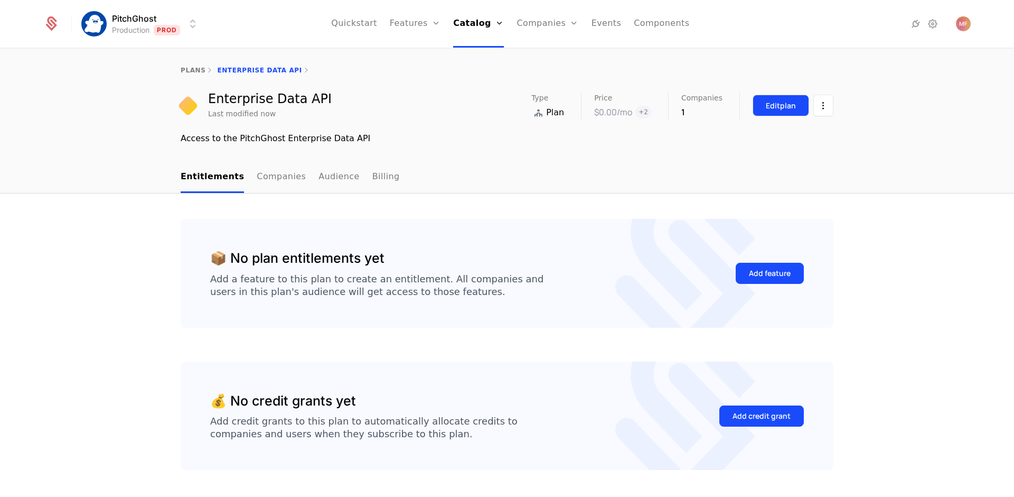
click at [771, 102] on div "Edit plan" at bounding box center [781, 105] width 30 height 11
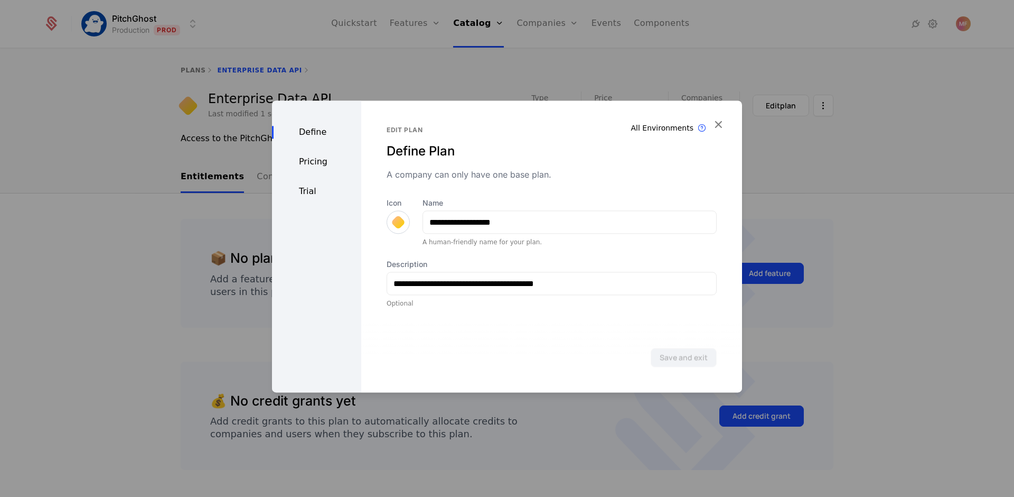
click at [325, 161] on div "Pricing" at bounding box center [316, 161] width 89 height 13
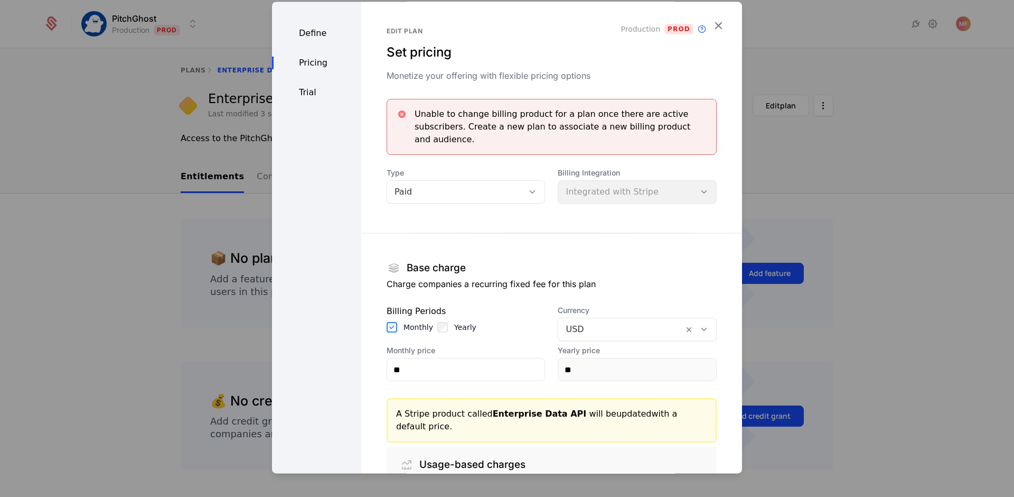
click at [310, 90] on div "Trial" at bounding box center [316, 92] width 89 height 13
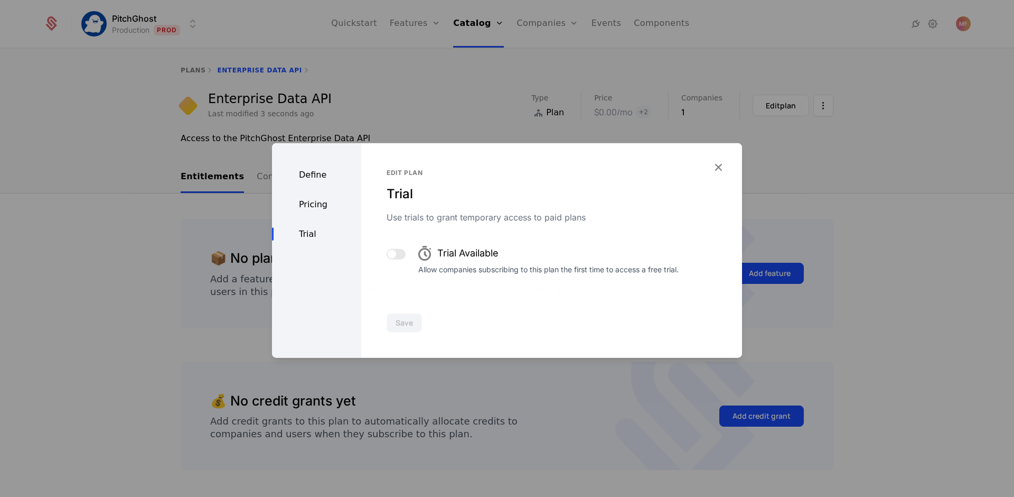
click at [397, 90] on div at bounding box center [507, 248] width 1014 height 497
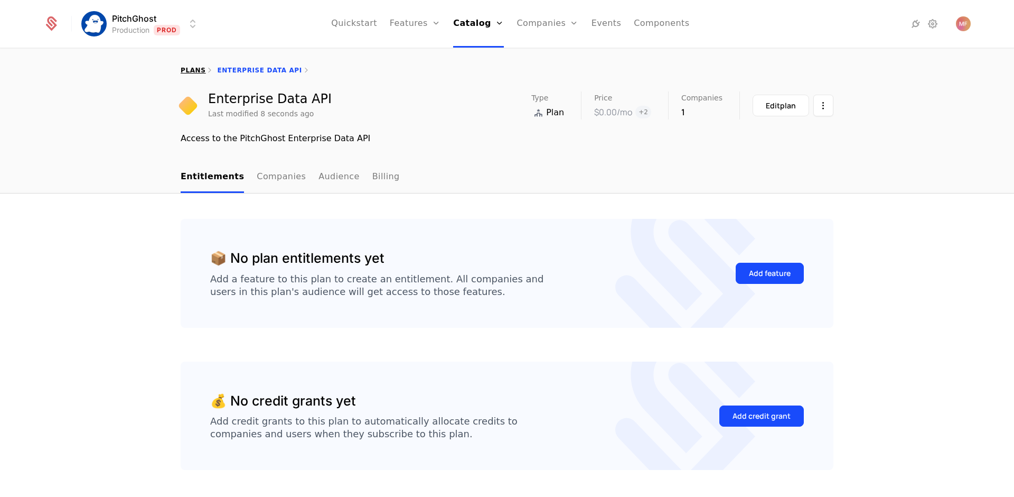
click at [194, 71] on link "plans" at bounding box center [193, 70] width 25 height 7
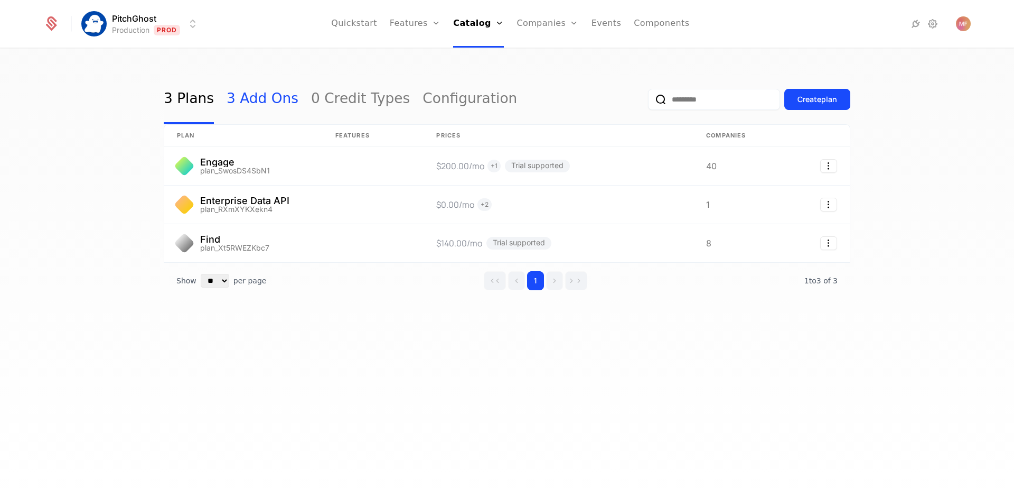
click at [267, 97] on link "3 Add Ons" at bounding box center [263, 99] width 72 height 50
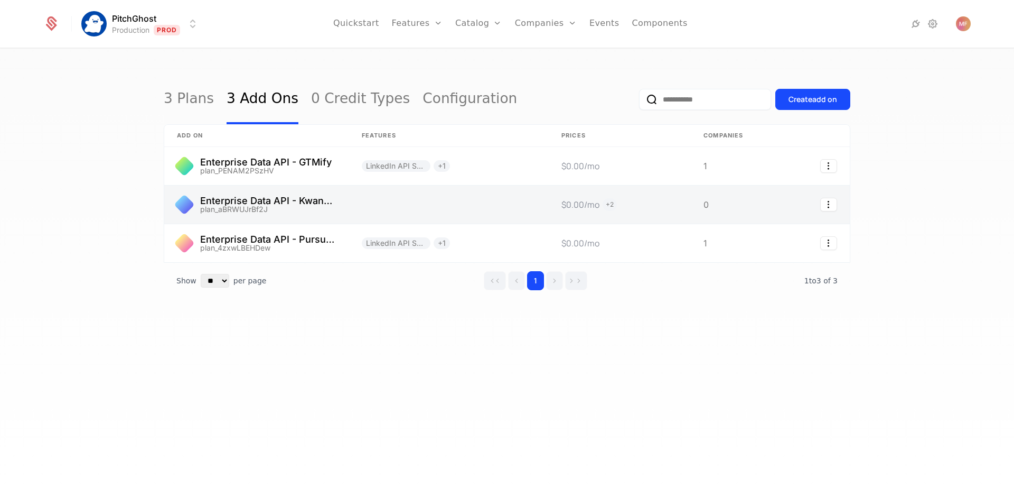
click at [306, 211] on link at bounding box center [256, 204] width 185 height 38
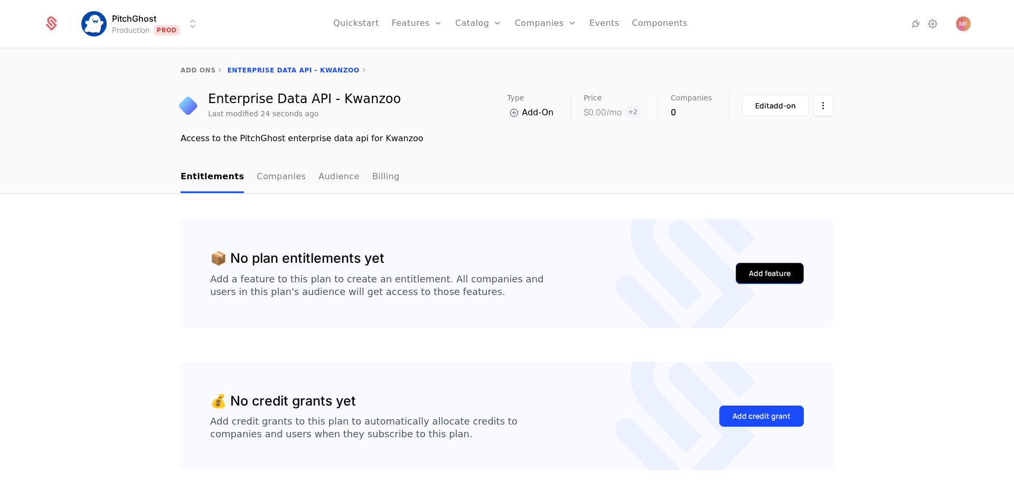
click at [778, 280] on button "Add feature" at bounding box center [770, 273] width 68 height 21
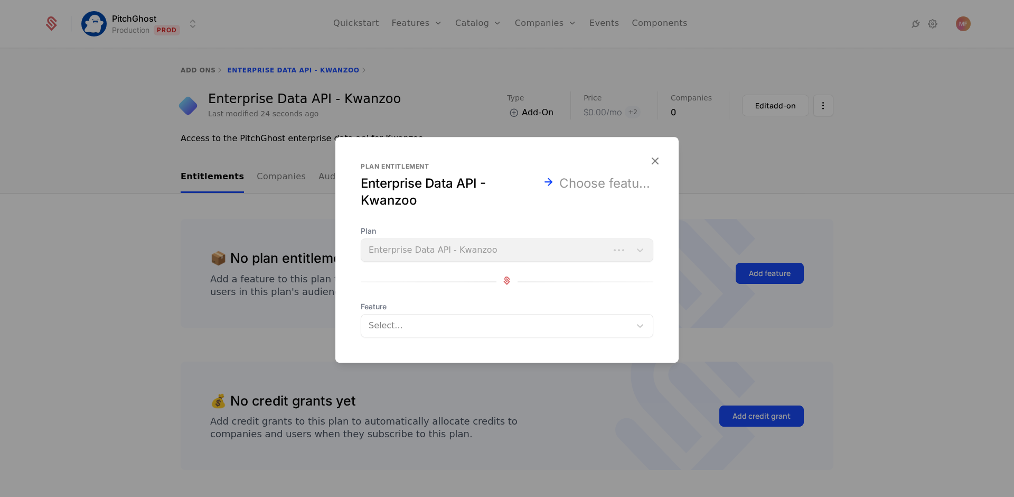
click at [523, 318] on div "Select..." at bounding box center [495, 325] width 269 height 19
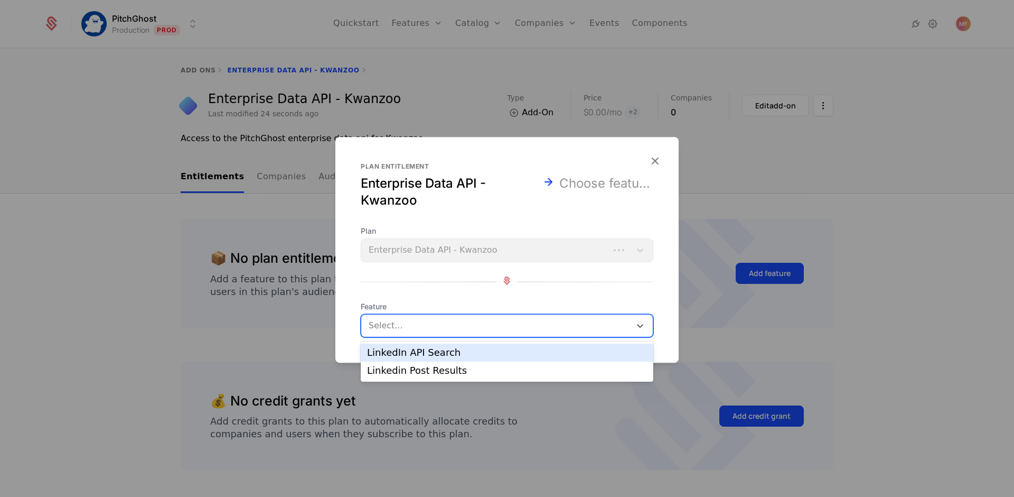
click at [478, 356] on div "LinkedIn API Search" at bounding box center [507, 353] width 280 height 10
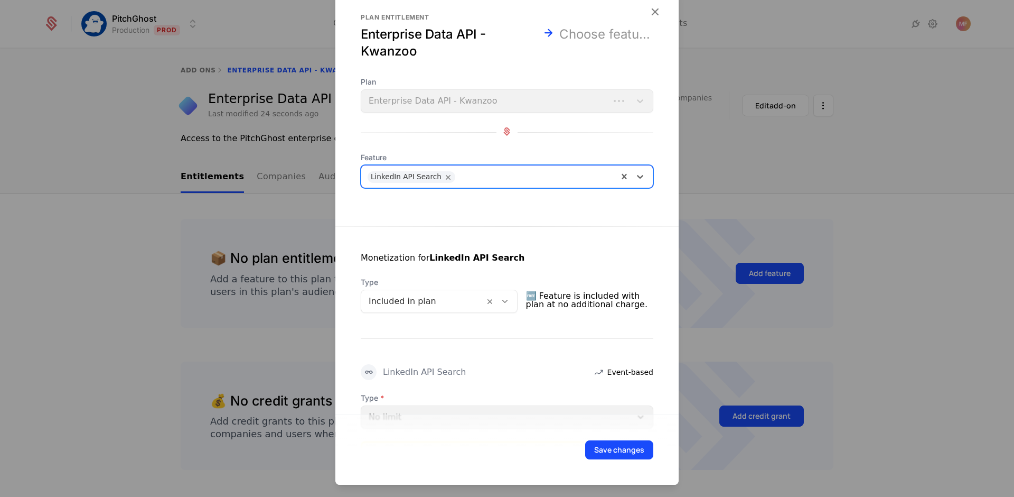
scroll to position [83, 0]
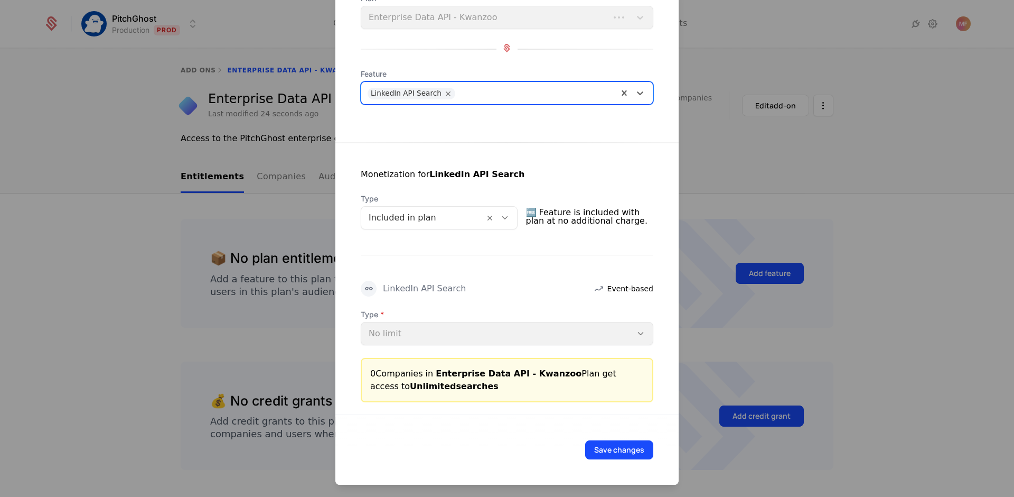
click at [433, 335] on div "Type No limit" at bounding box center [507, 327] width 293 height 36
click at [504, 217] on icon at bounding box center [505, 218] width 10 height 10
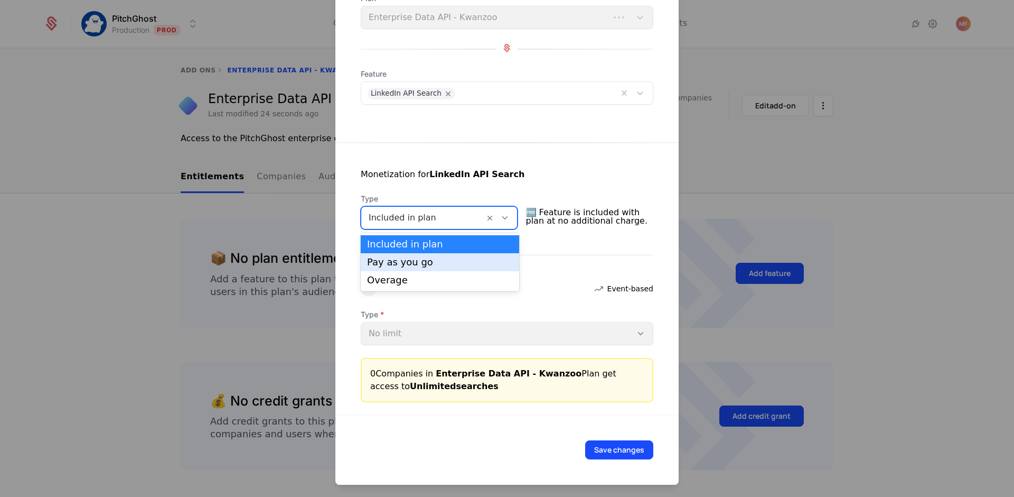
click at [447, 264] on div "Pay as you go" at bounding box center [440, 262] width 146 height 10
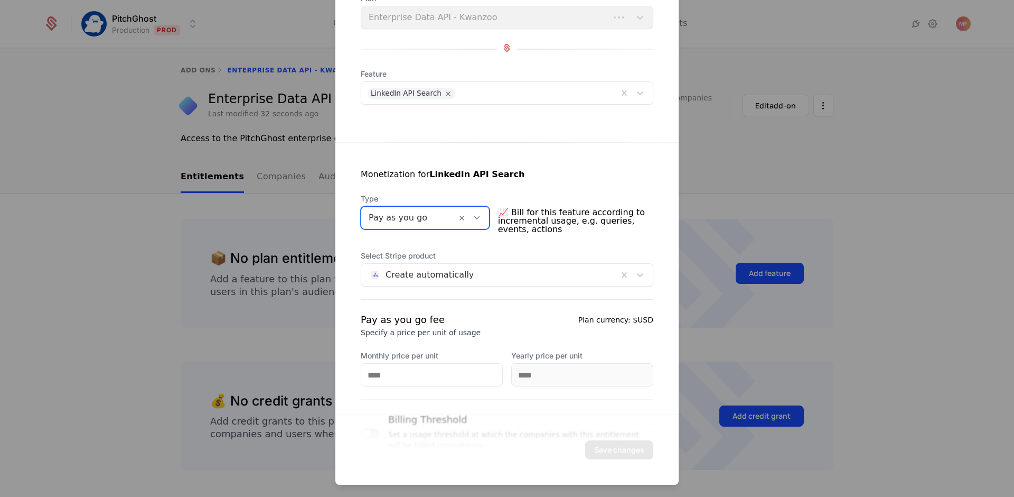
click at [493, 275] on div at bounding box center [490, 274] width 242 height 15
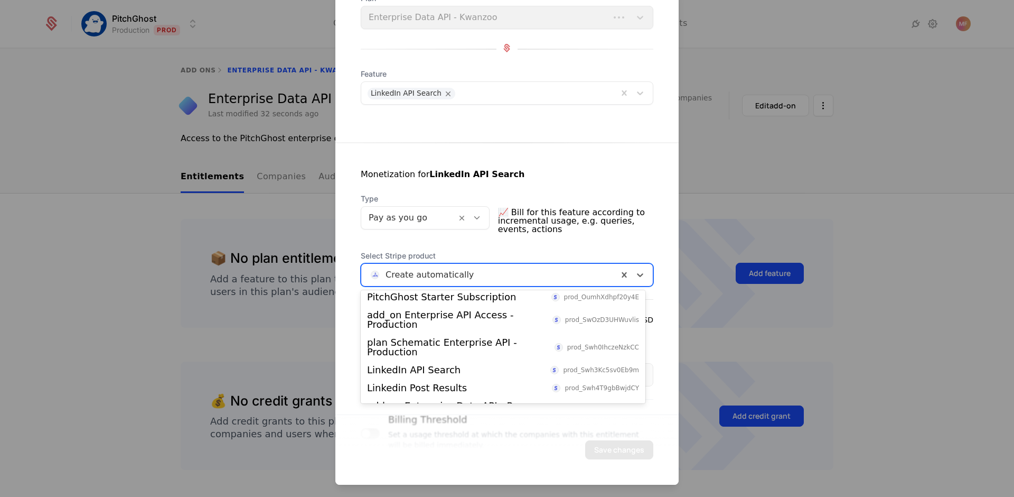
scroll to position [257, 0]
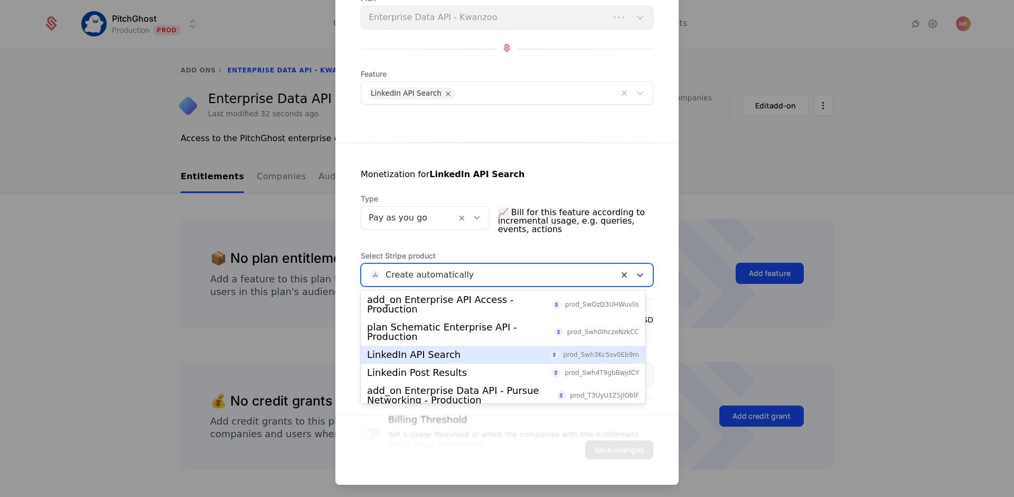
click at [471, 357] on div "LinkedIn API Search prod_Swh3Kc5sv0Eb9m" at bounding box center [503, 355] width 272 height 10
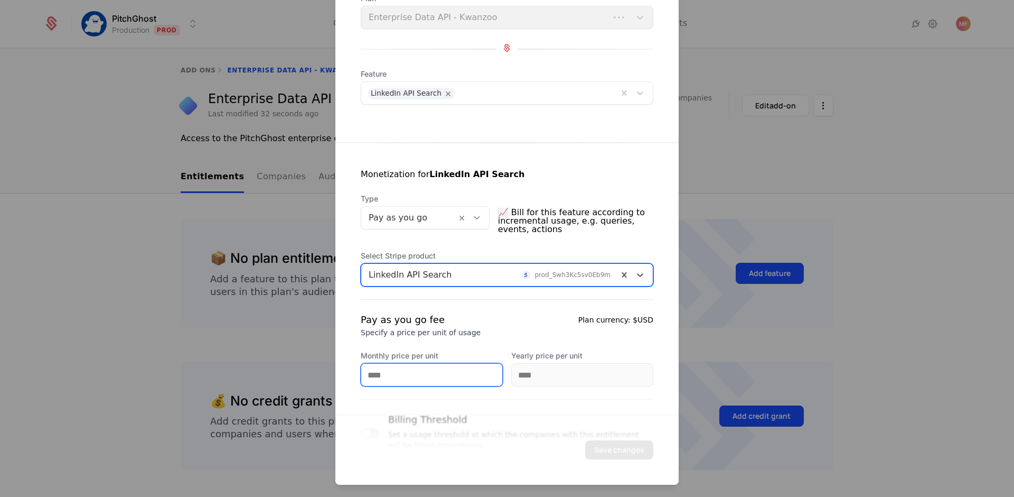
click at [435, 379] on input "Monthly price per unit" at bounding box center [431, 374] width 141 height 22
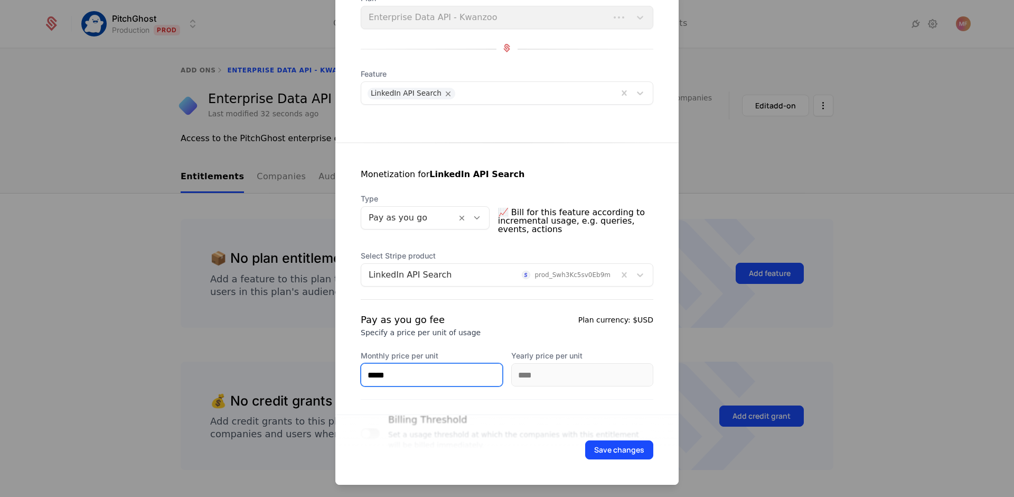
type input "*****"
click at [487, 343] on div "Pay as you go fee Specify a price per unit of usage Plan currency: $USD Monthly…" at bounding box center [507, 349] width 293 height 74
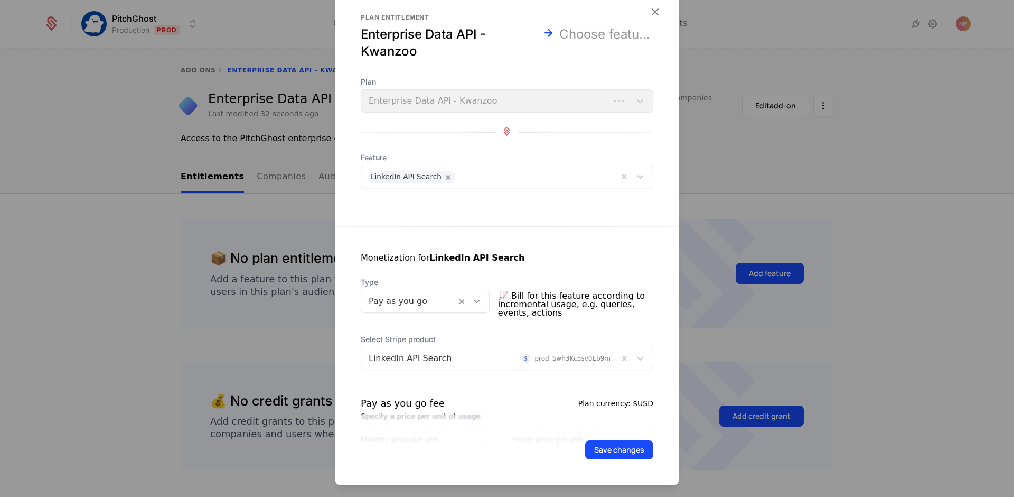
scroll to position [136, 0]
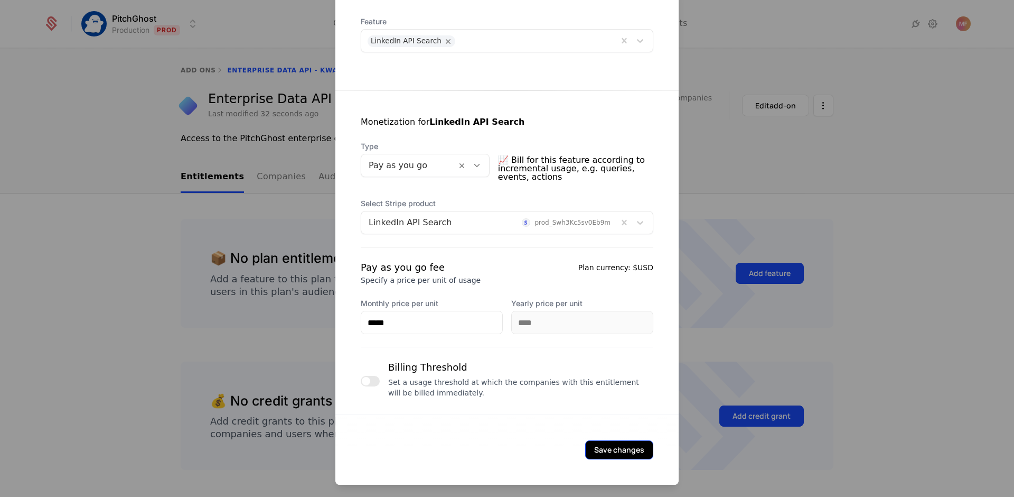
click at [611, 449] on button "Save changes" at bounding box center [619, 449] width 68 height 19
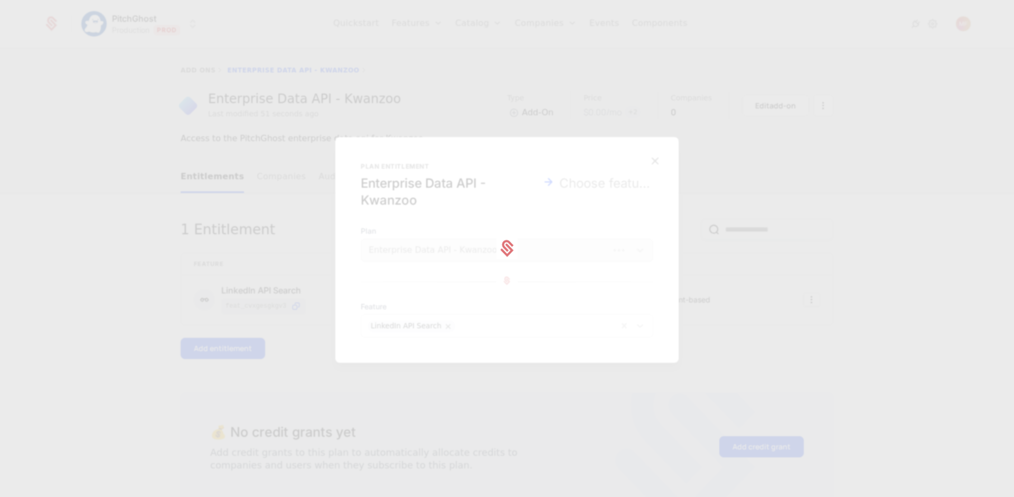
scroll to position [0, 0]
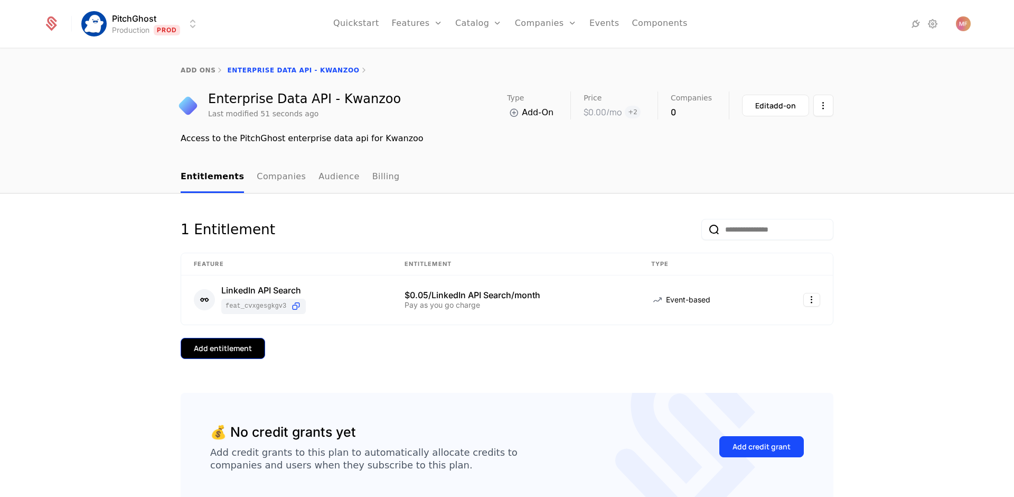
click at [209, 357] on button "Add entitlement" at bounding box center [223, 348] width 85 height 21
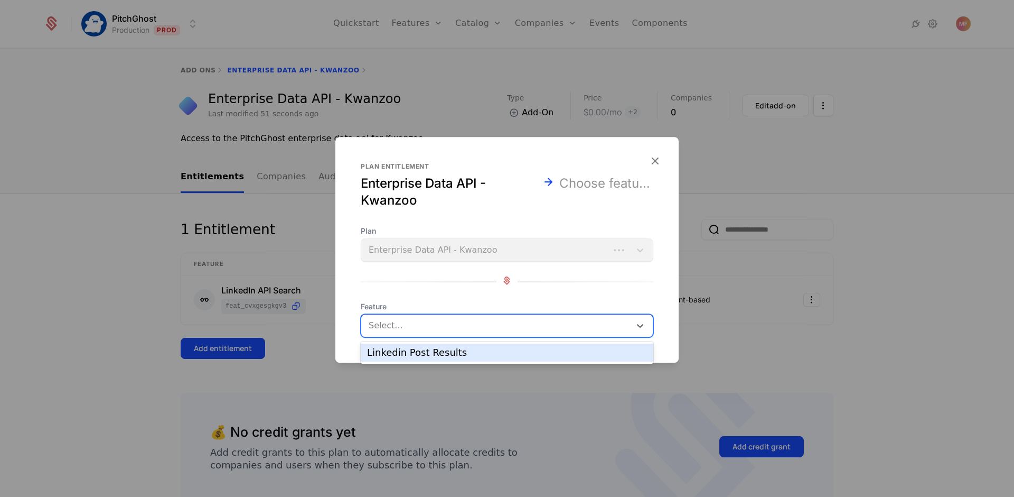
click at [404, 319] on div at bounding box center [497, 325] width 255 height 15
click at [409, 353] on div "Linkedin Post Results" at bounding box center [507, 353] width 280 height 10
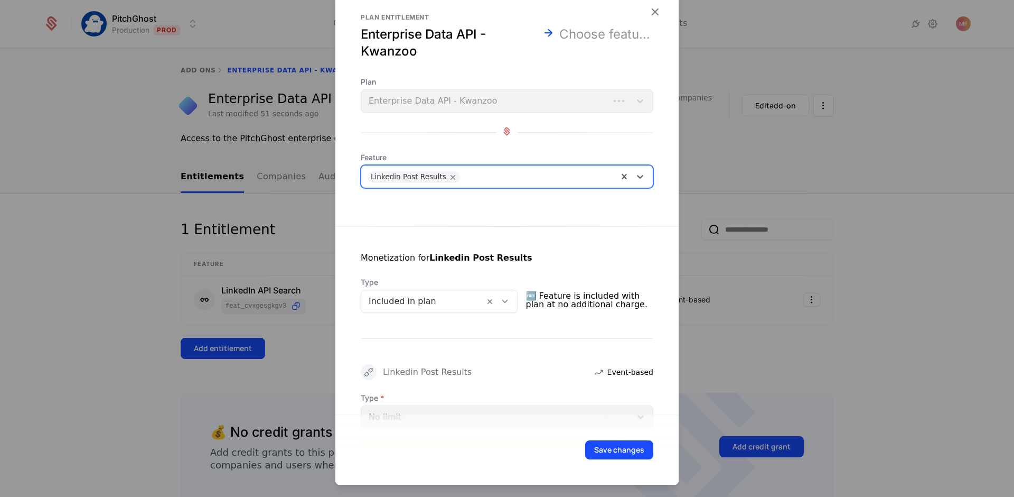
click at [509, 303] on icon at bounding box center [505, 301] width 10 height 10
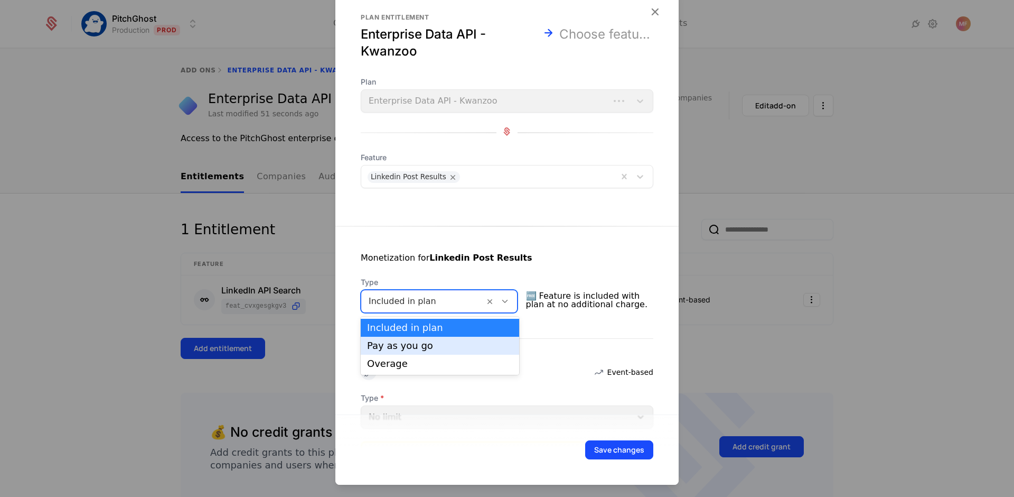
click at [472, 340] on div "Pay as you go" at bounding box center [440, 346] width 158 height 18
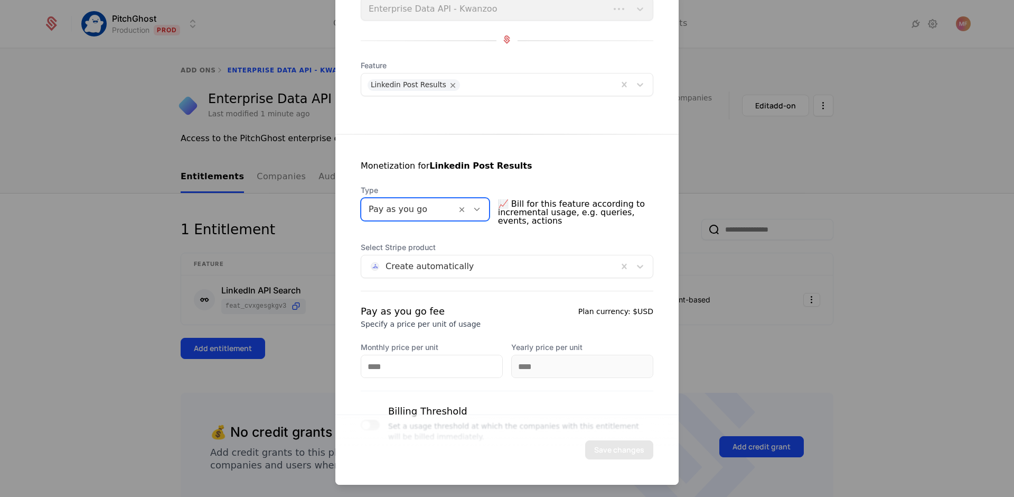
scroll to position [123, 0]
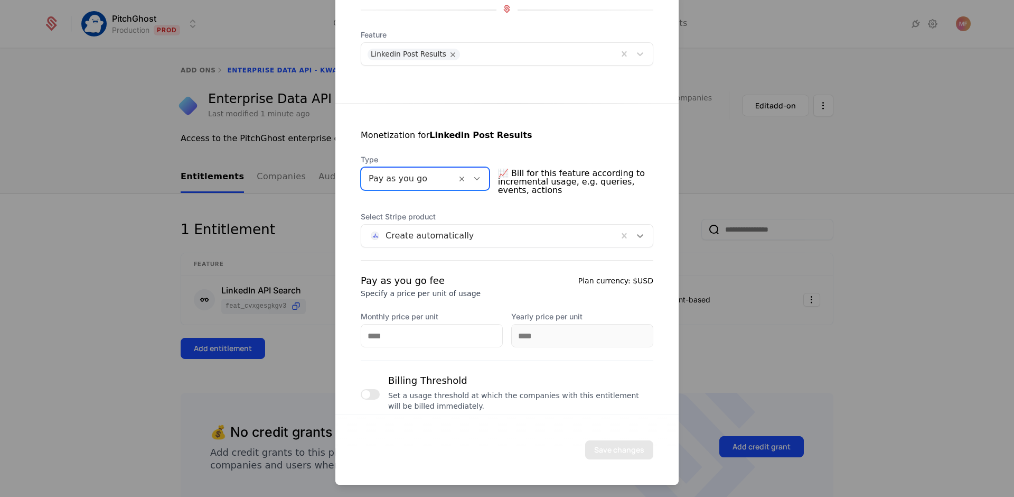
click at [636, 232] on icon at bounding box center [640, 235] width 11 height 11
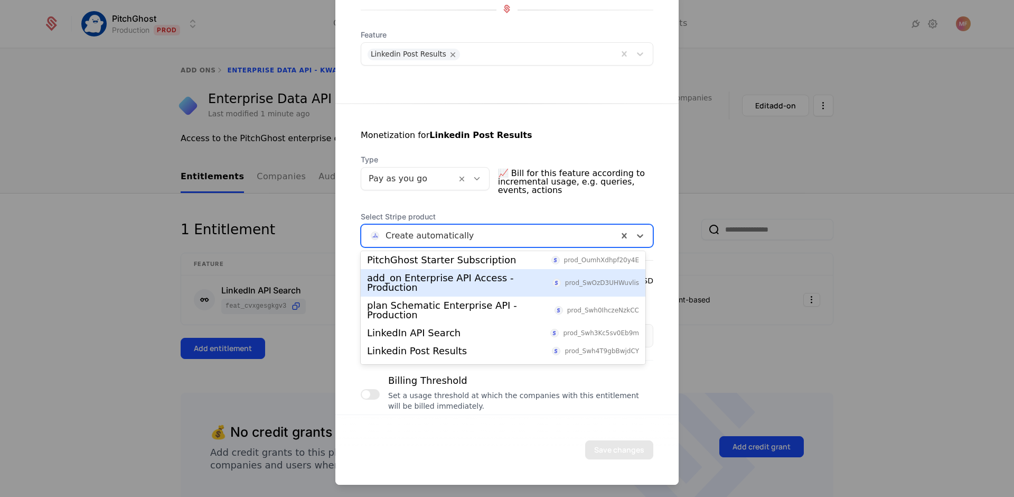
scroll to position [246, 0]
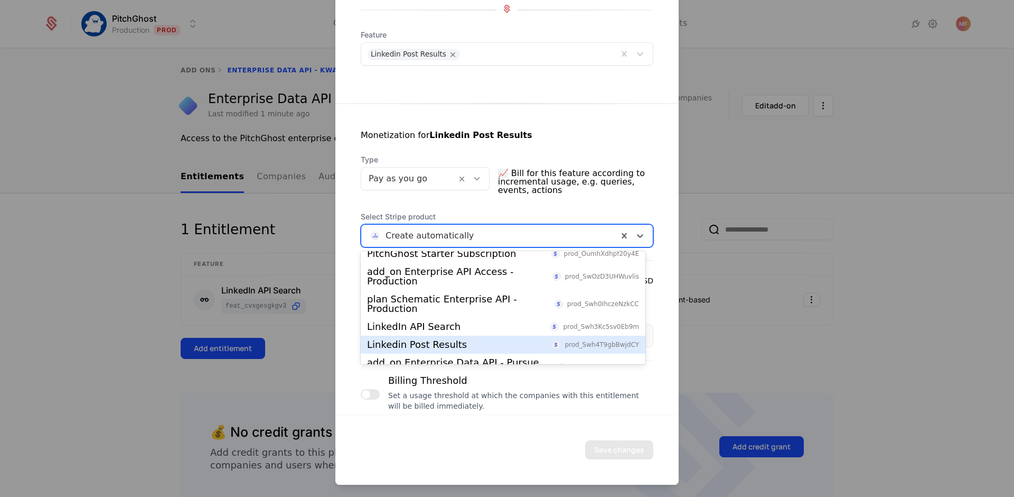
click at [477, 346] on div "Linkedin Post Results prod_Swh4T9gbBwjdCY" at bounding box center [503, 345] width 272 height 10
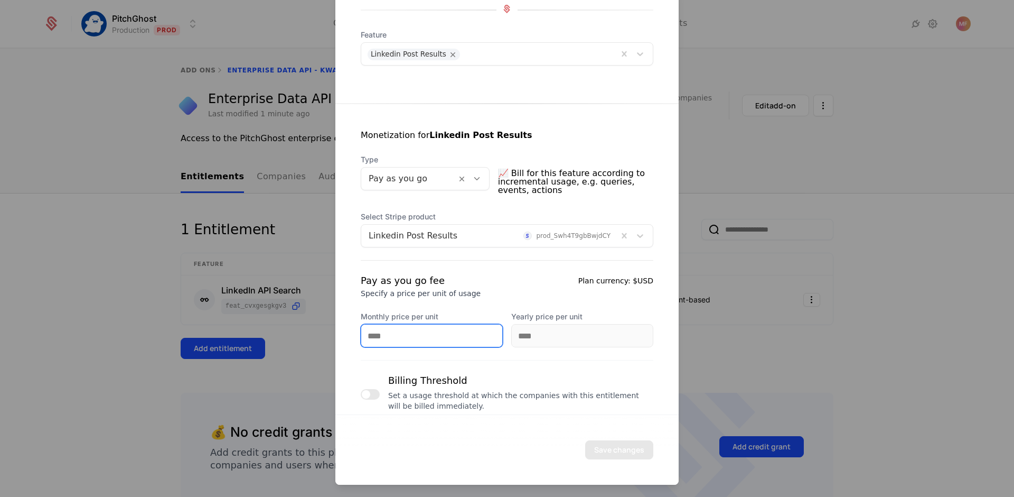
click at [441, 333] on input "Monthly price per unit" at bounding box center [431, 335] width 141 height 22
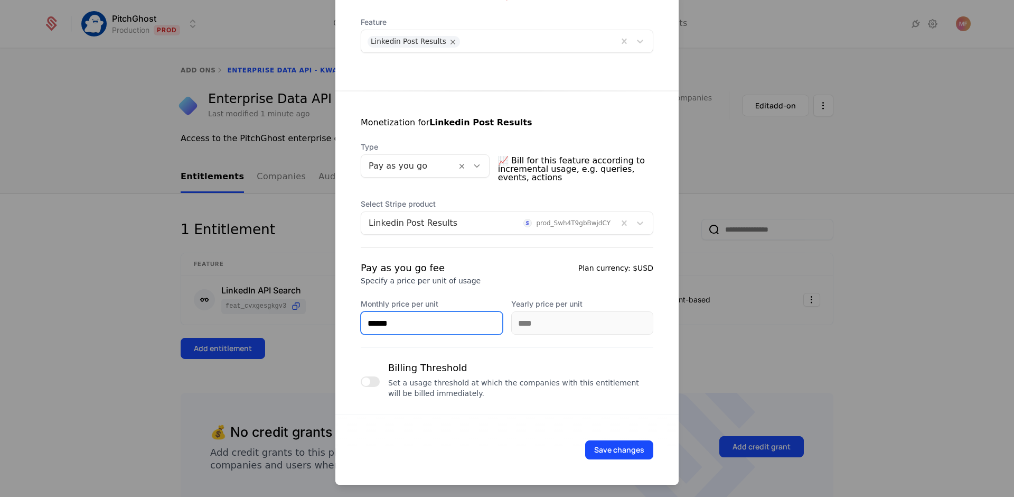
scroll to position [136, 0]
type input "******"
click at [600, 444] on button "Save changes" at bounding box center [619, 449] width 68 height 19
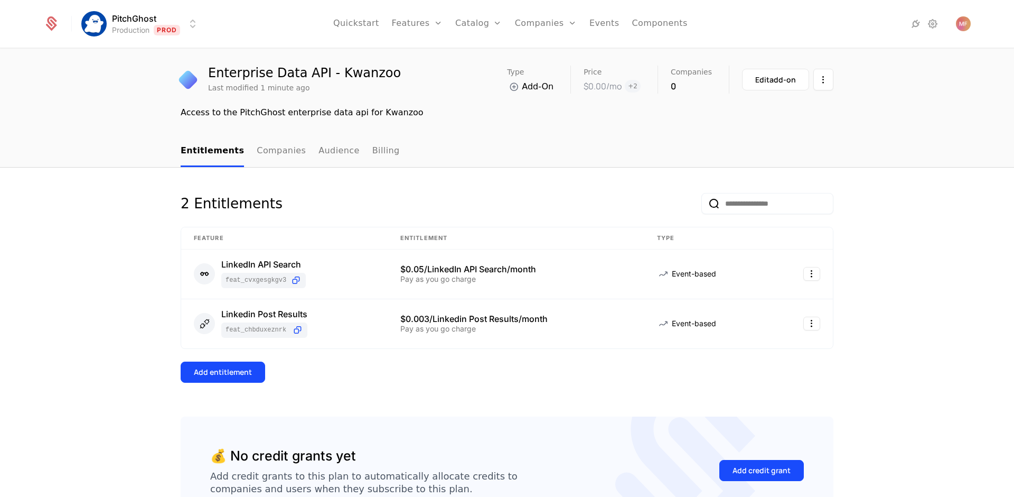
scroll to position [43, 0]
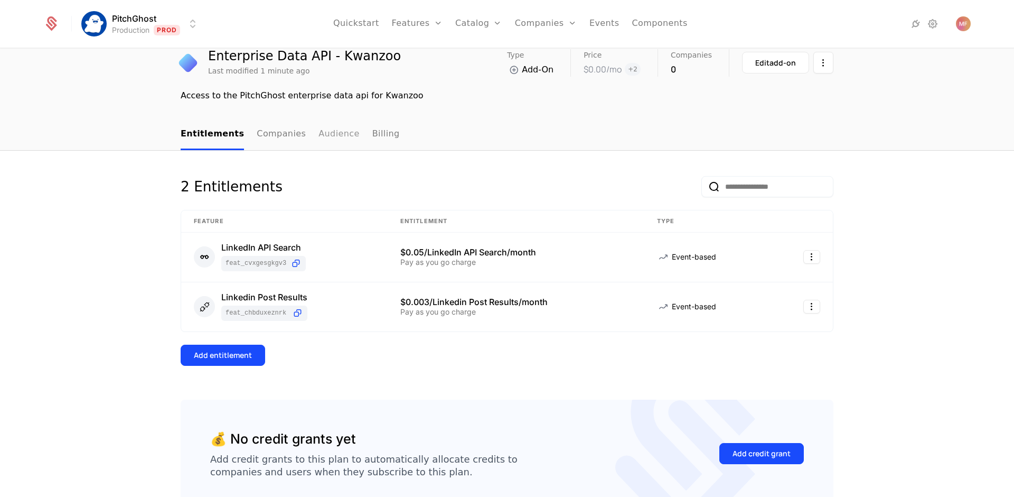
click at [319, 139] on link "Audience" at bounding box center [339, 134] width 41 height 31
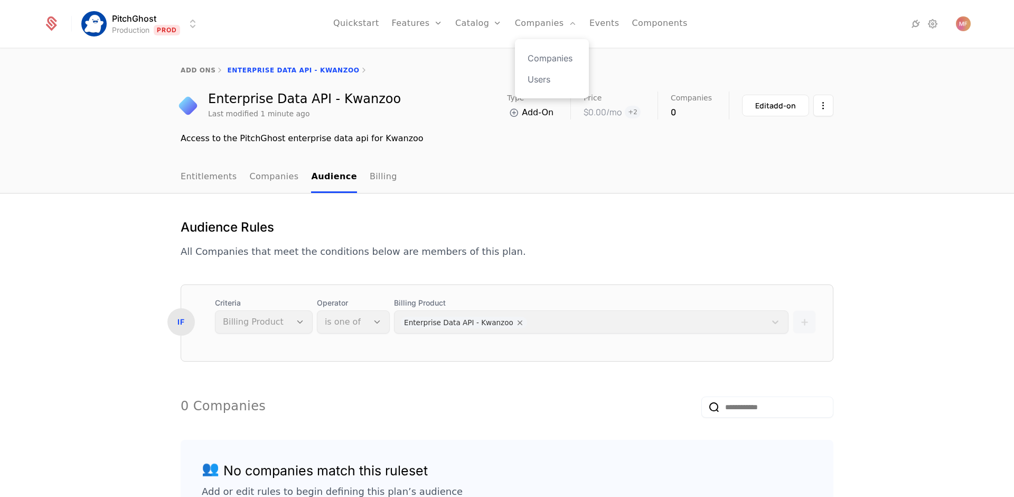
click at [543, 71] on div "Companies Users" at bounding box center [552, 68] width 74 height 59
click at [543, 66] on div "Companies Users" at bounding box center [552, 68] width 74 height 59
click at [543, 57] on link "Companies" at bounding box center [552, 58] width 49 height 13
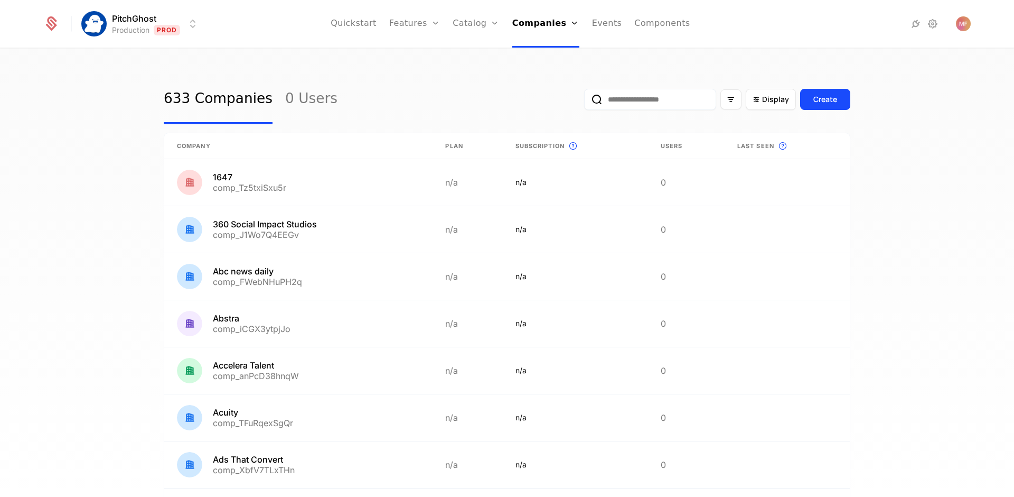
click at [608, 105] on input "email" at bounding box center [650, 99] width 132 height 21
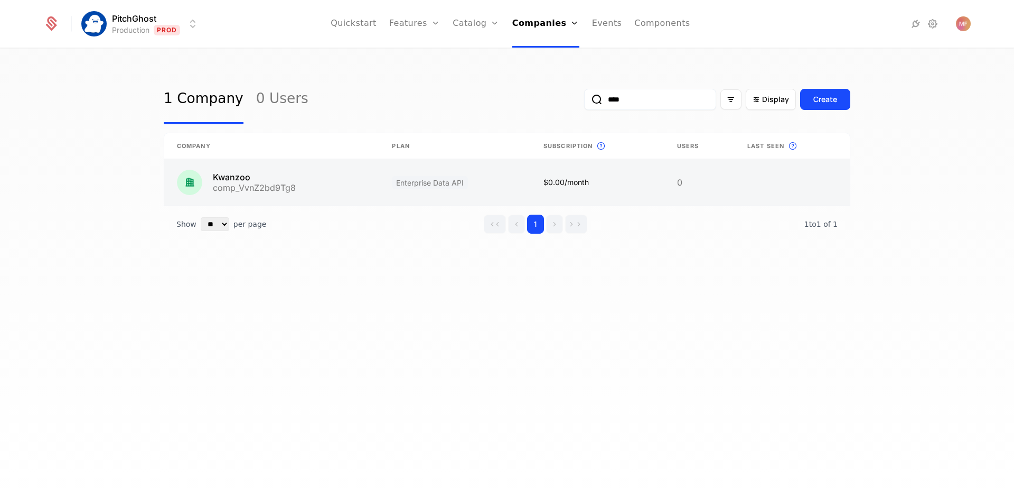
type input "****"
click at [283, 180] on link at bounding box center [271, 182] width 215 height 46
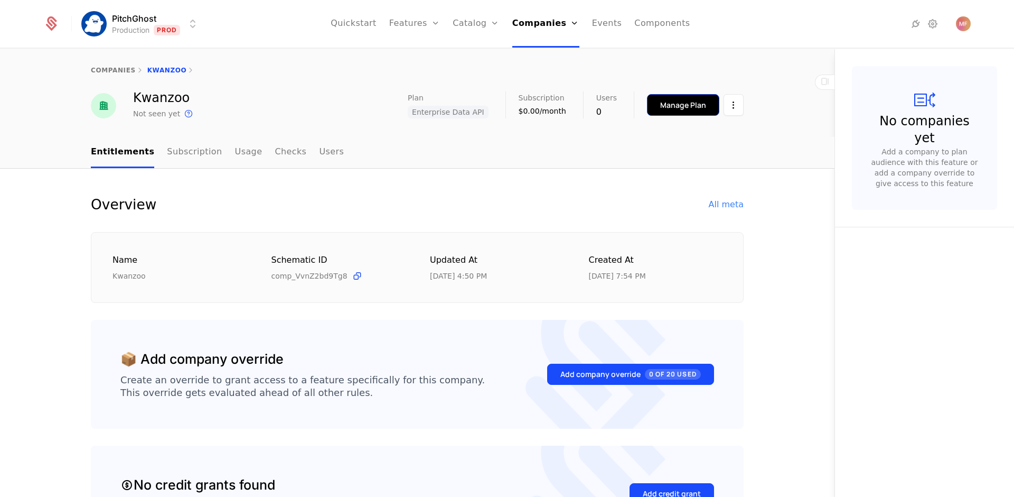
click at [653, 100] on button "Manage Plan" at bounding box center [683, 105] width 72 height 22
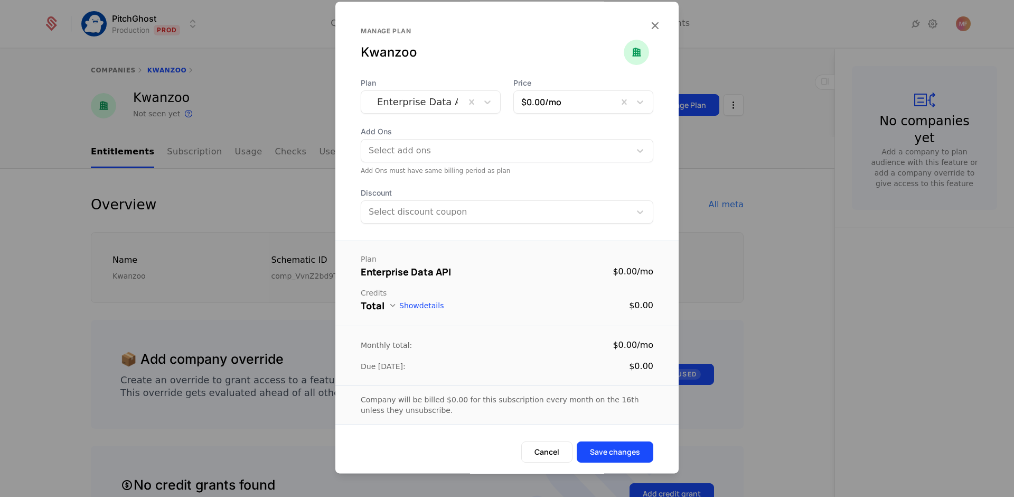
click at [473, 176] on div "Plan Enterprise Data API Price $0.00 /mo Add Ons Select add ons Add Ons must ha…" at bounding box center [506, 151] width 343 height 146
click at [476, 156] on div at bounding box center [497, 150] width 255 height 15
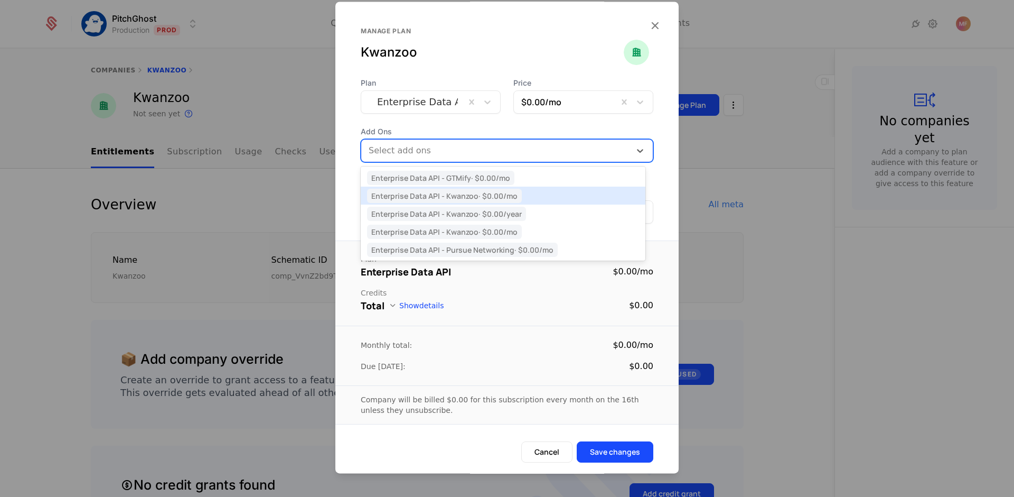
click at [761, 214] on div at bounding box center [507, 248] width 1014 height 497
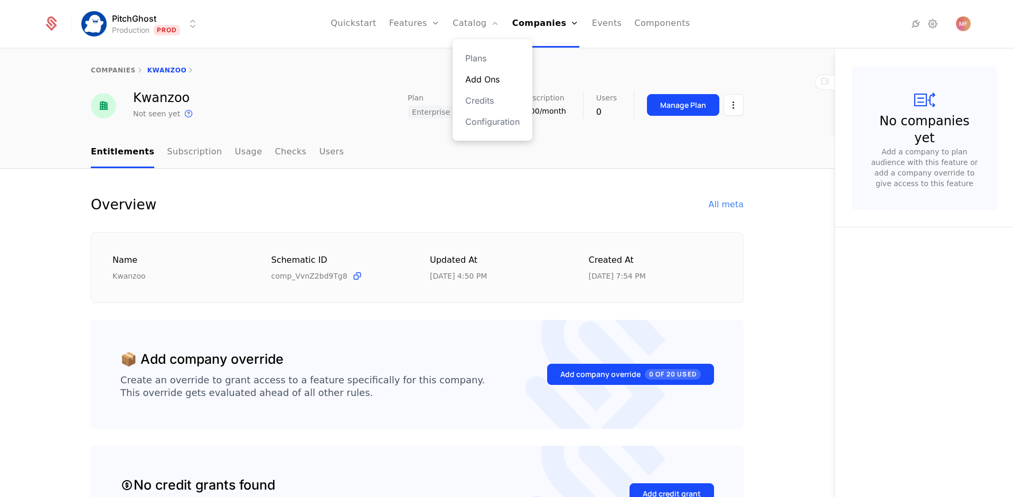
click at [475, 80] on link "Add Ons" at bounding box center [492, 79] width 54 height 13
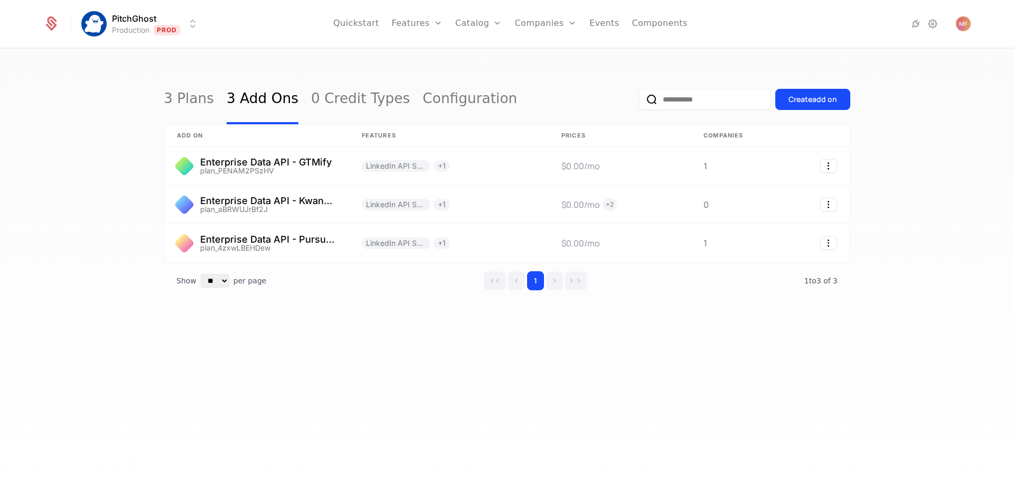
click at [262, 329] on div "3 Plans 3 Add Ons 0 Credit Types Configuration Create add on add on Features Pr…" at bounding box center [507, 203] width 687 height 258
click at [548, 55] on link "Companies" at bounding box center [552, 58] width 49 height 13
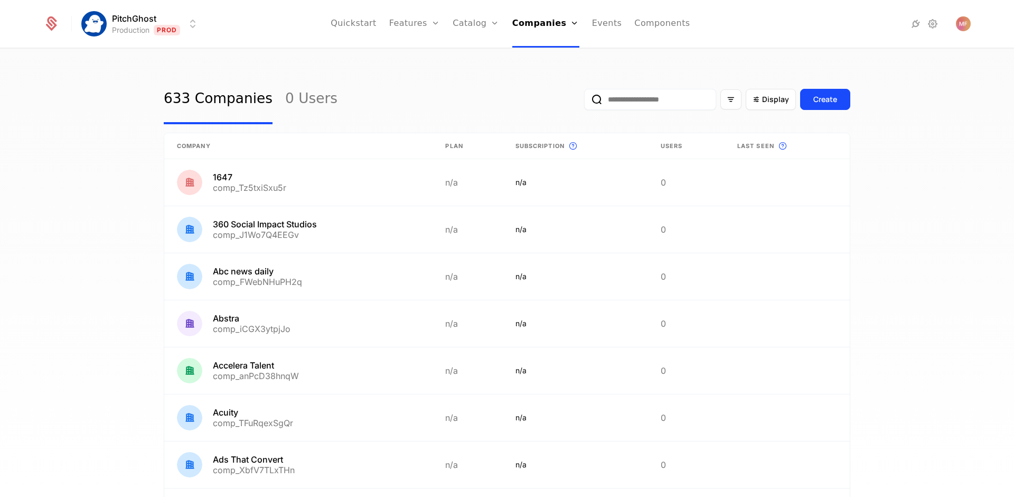
click at [657, 100] on input "email" at bounding box center [650, 99] width 132 height 21
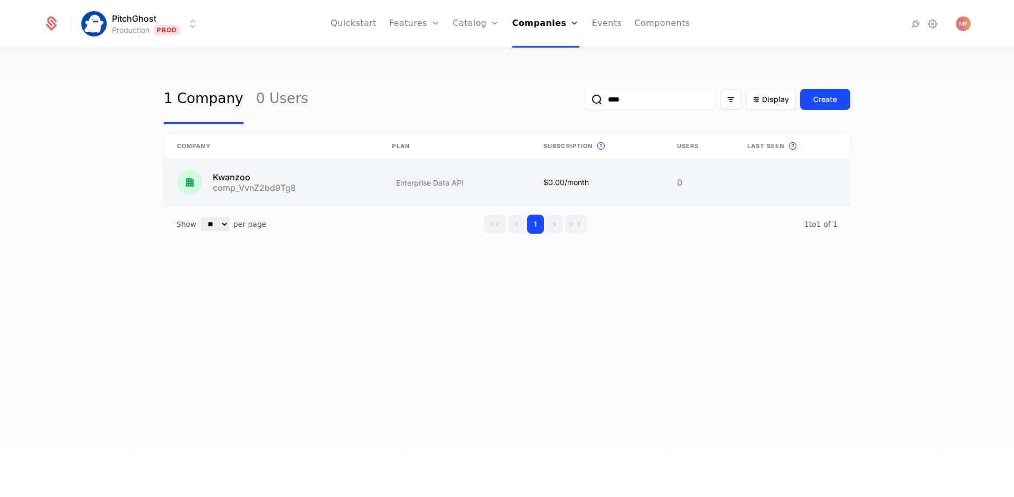
type input "****"
click at [435, 178] on link at bounding box center [455, 182] width 152 height 46
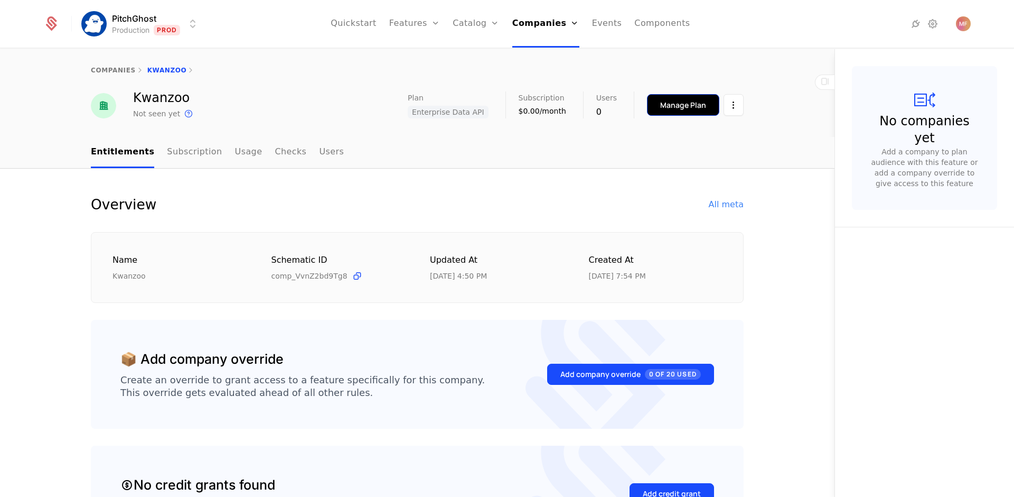
click at [672, 101] on div "Manage Plan" at bounding box center [683, 105] width 46 height 11
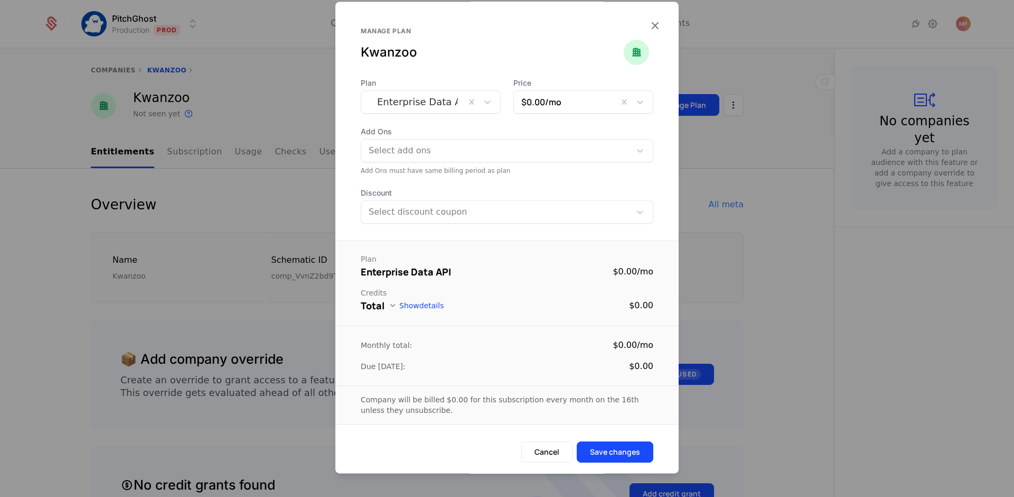
click at [579, 151] on div at bounding box center [497, 150] width 255 height 15
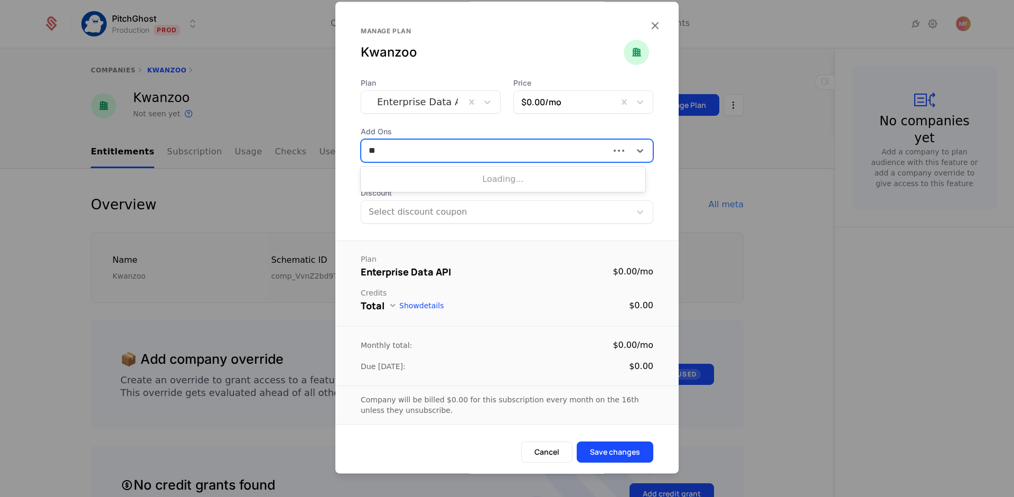
type input "***"
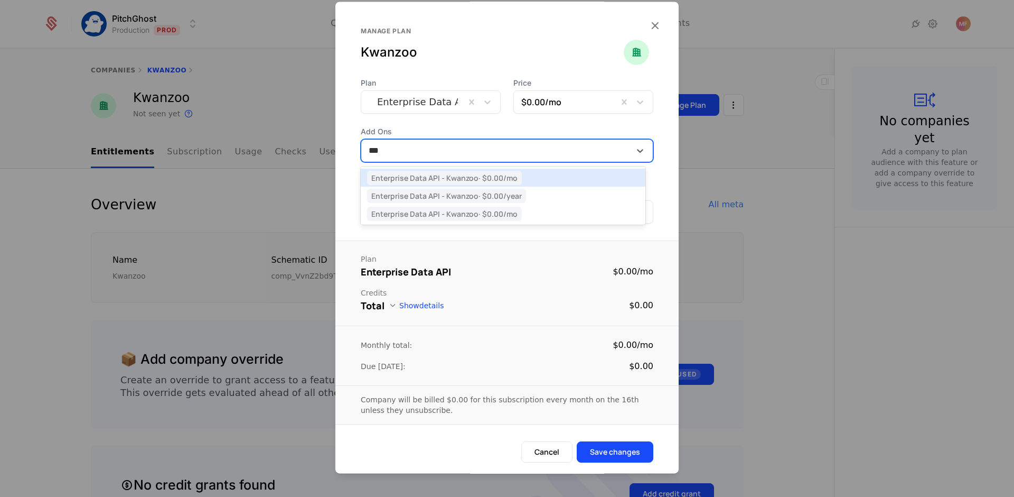
click at [537, 179] on div "Enterprise Data API - Kwanzoo · $0.00 /mo" at bounding box center [503, 178] width 272 height 10
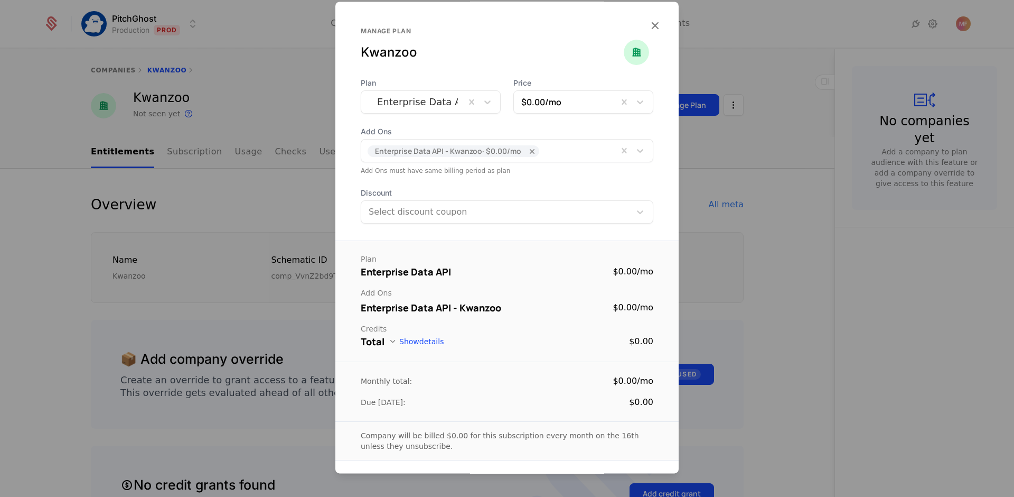
click at [417, 345] on button "Show details" at bounding box center [416, 341] width 55 height 8
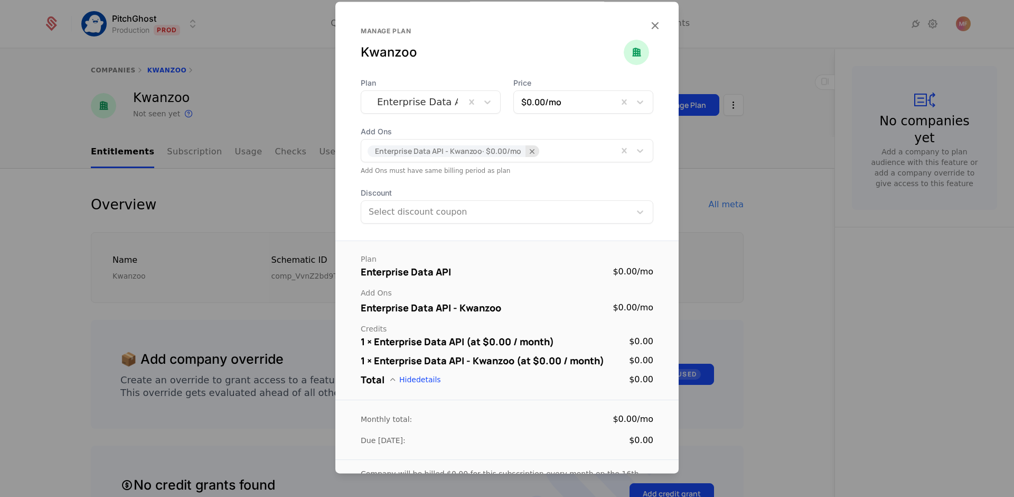
click at [531, 150] on icon "Remove [object Object]" at bounding box center [533, 151] width 10 height 10
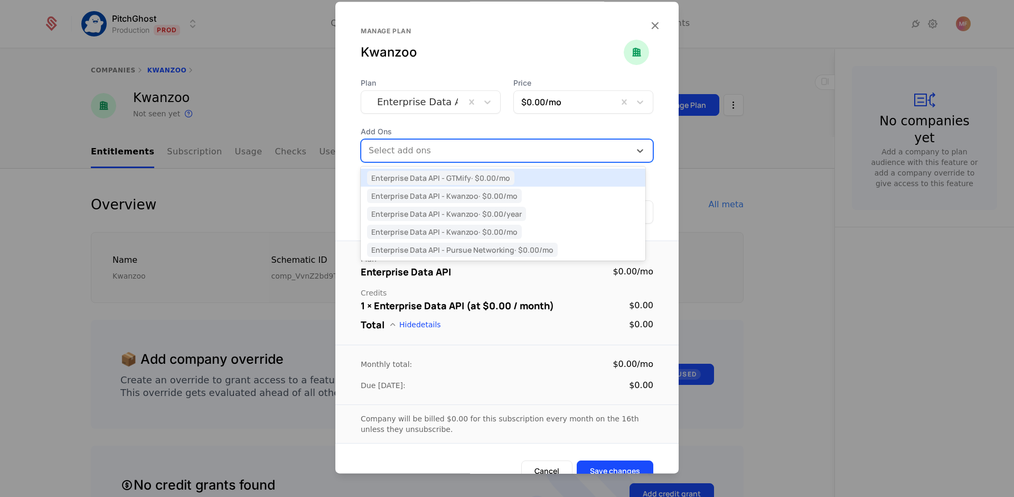
click at [531, 150] on div at bounding box center [497, 150] width 255 height 15
click at [506, 231] on span "Enterprise Data API - Kwanzoo · $0.00 /mo" at bounding box center [444, 232] width 155 height 14
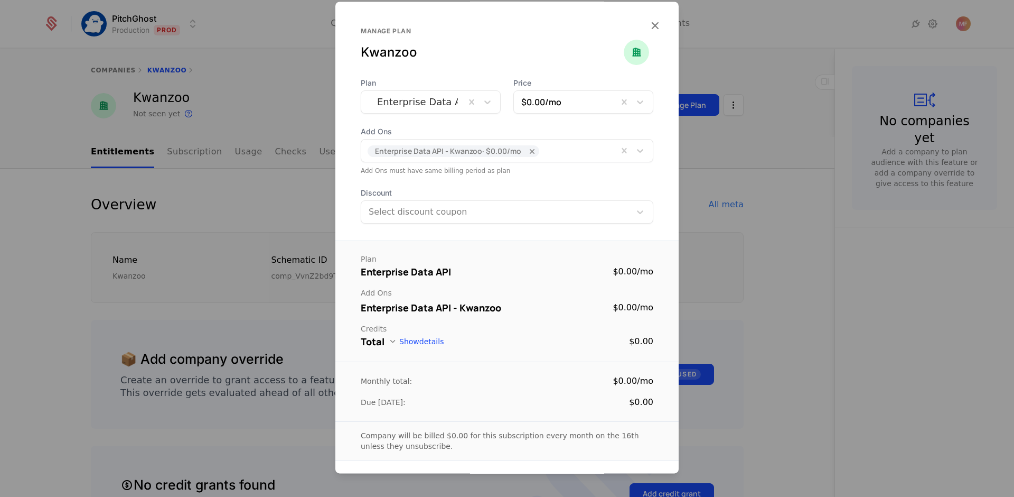
click at [404, 343] on button "Show details" at bounding box center [416, 341] width 55 height 8
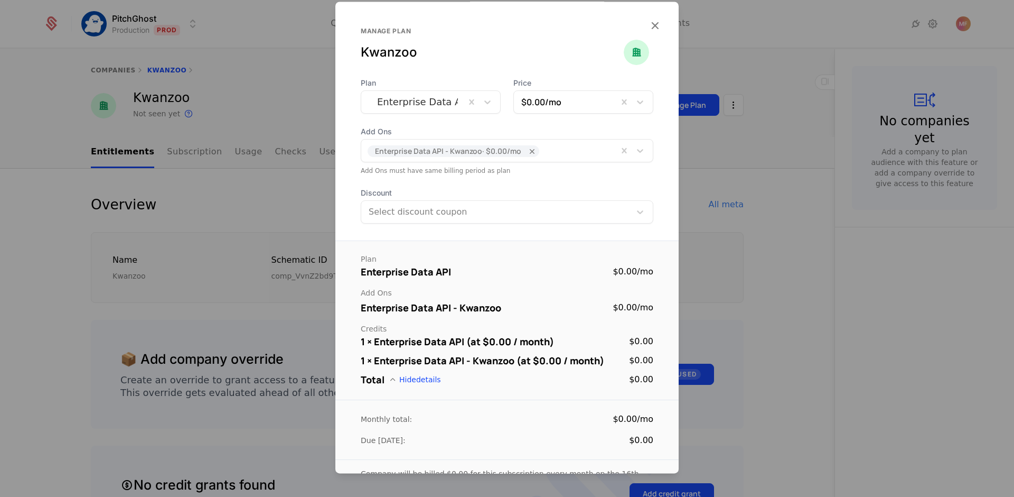
scroll to position [76, 0]
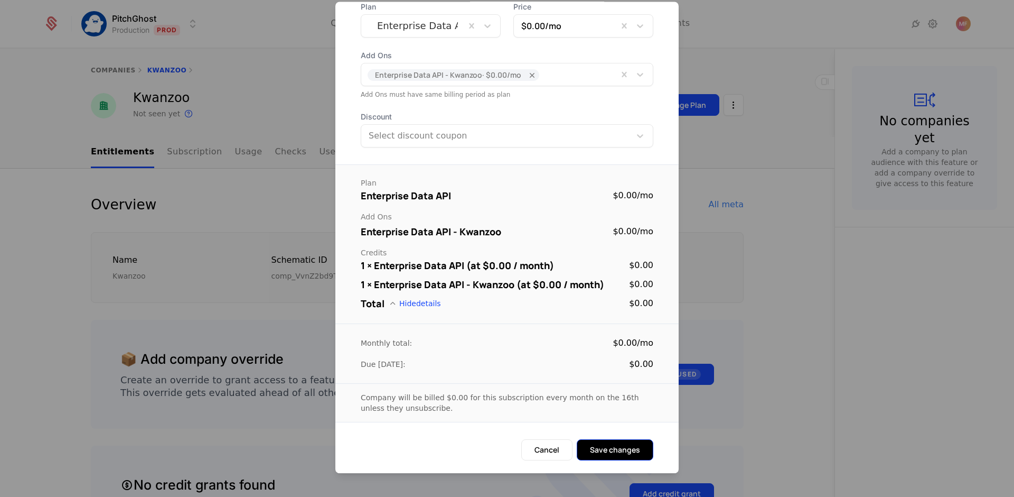
click at [609, 457] on button "Save changes" at bounding box center [615, 449] width 77 height 21
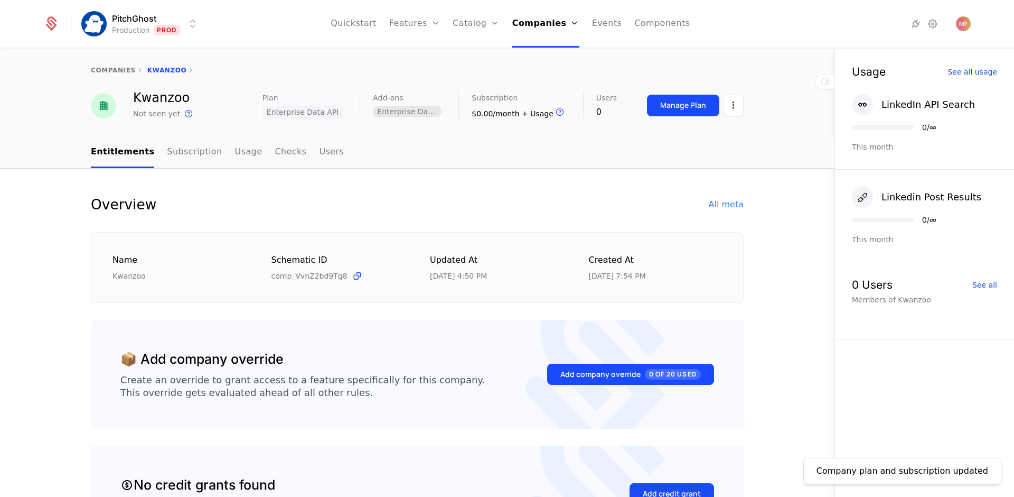
click at [415, 108] on span "Enterprise Data API - Kwanzoo" at bounding box center [407, 112] width 69 height 12
click at [541, 154] on nav "Entitlements Subscription Usage Checks Users" at bounding box center [417, 152] width 653 height 31
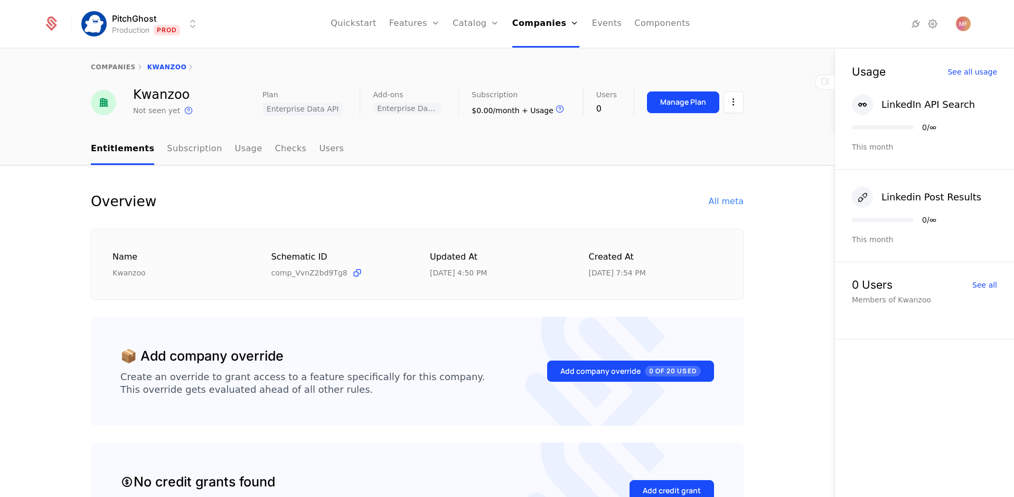
click at [152, 66] on div "companies Kwanzoo" at bounding box center [417, 67] width 653 height 8
click at [161, 66] on div "companies Kwanzoo" at bounding box center [417, 67] width 653 height 8
click at [109, 67] on link "companies" at bounding box center [113, 66] width 45 height 7
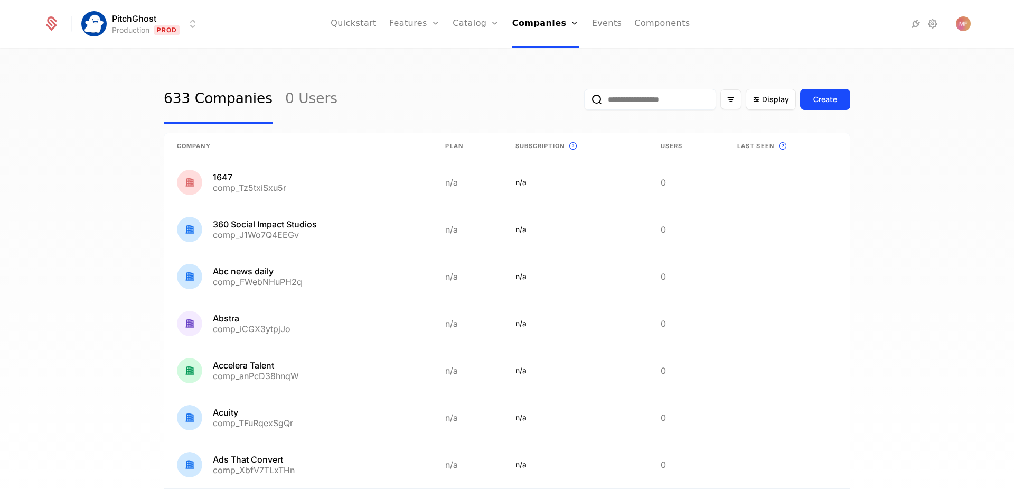
click at [110, 243] on div "633 Companies 0 Users Display Create Company Plan Subscription This is the subs…" at bounding box center [507, 276] width 1014 height 454
click at [116, 161] on div "633 Companies 0 Users Display Create Company Plan Subscription This is the subs…" at bounding box center [507, 276] width 1014 height 454
click at [66, 188] on div "633 Companies 0 Users Display Create Company Plan Subscription This is the subs…" at bounding box center [507, 276] width 1014 height 454
click at [487, 80] on link "Add Ons" at bounding box center [492, 79] width 54 height 13
